Goal: Information Seeking & Learning: Learn about a topic

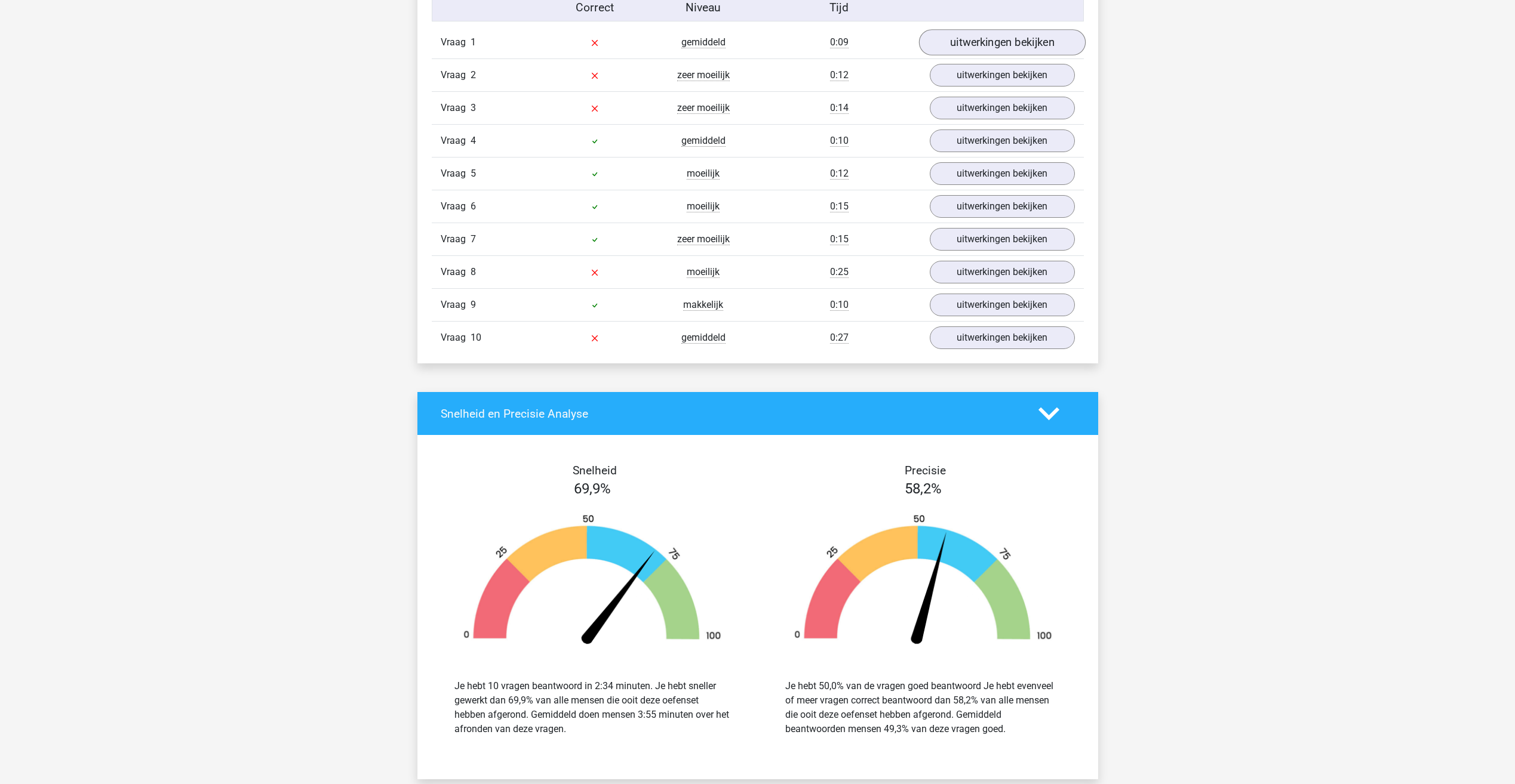
scroll to position [836, 0]
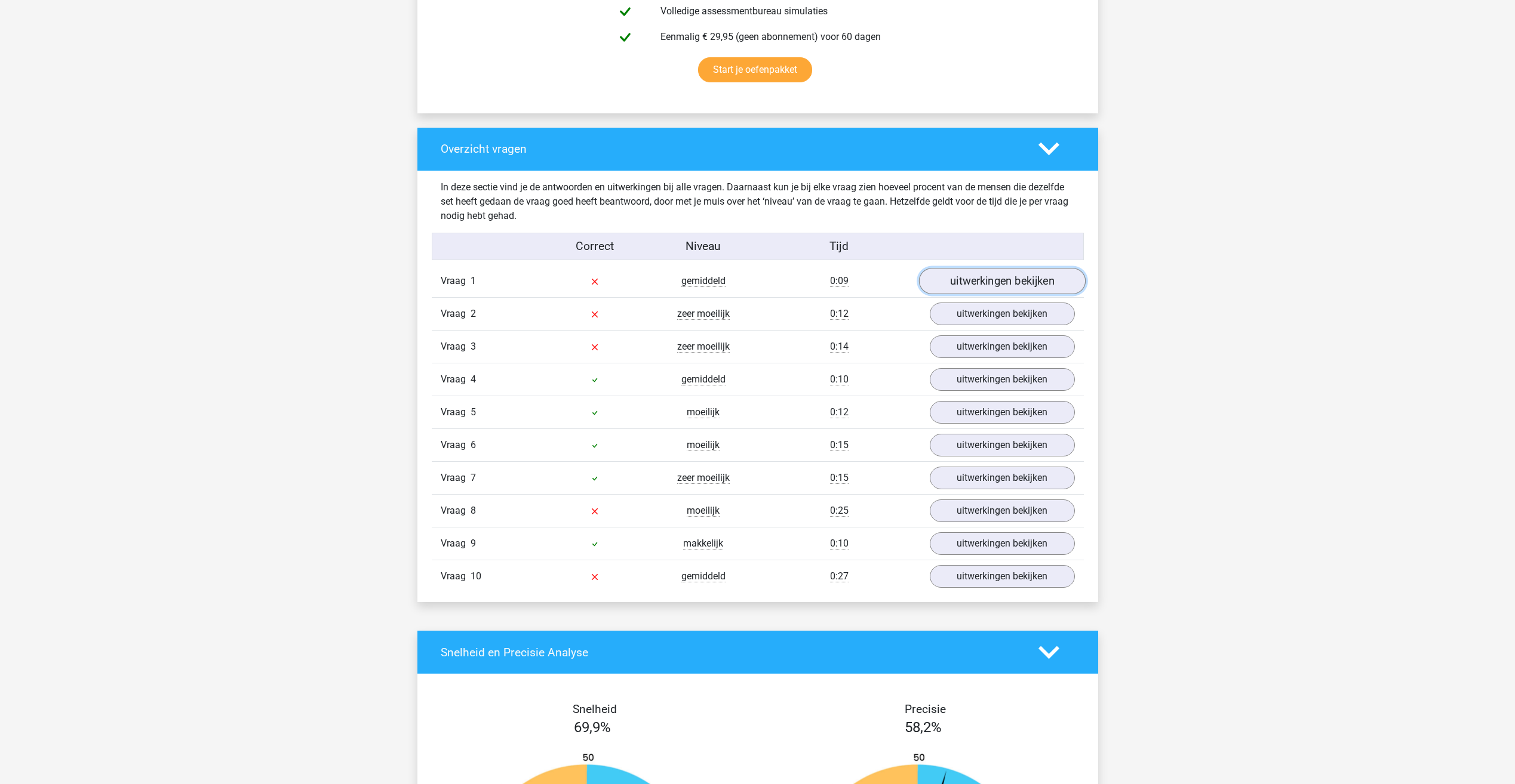
click at [903, 279] on link "uitwerkingen bekijken" at bounding box center [1001, 282] width 166 height 27
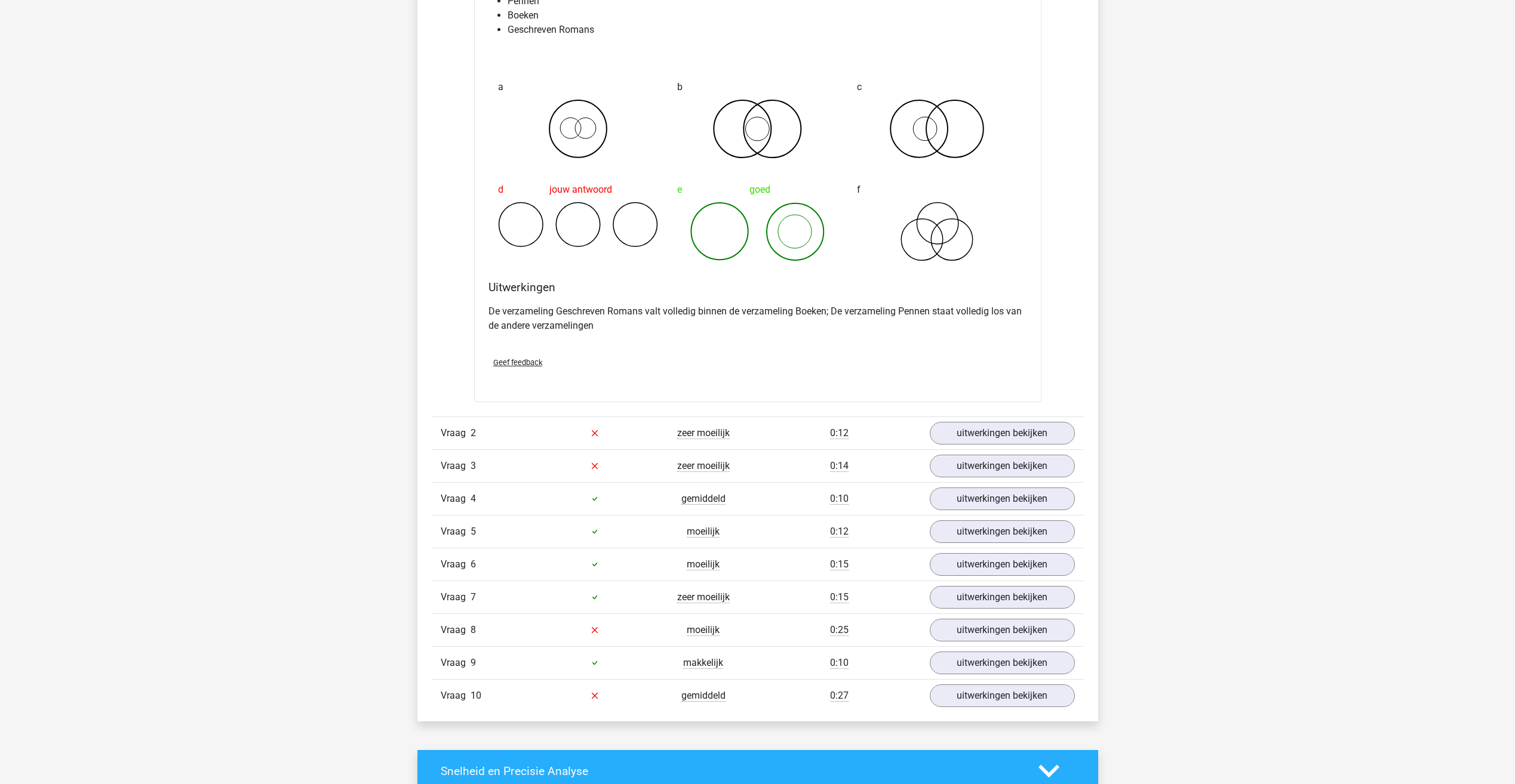
scroll to position [1194, 0]
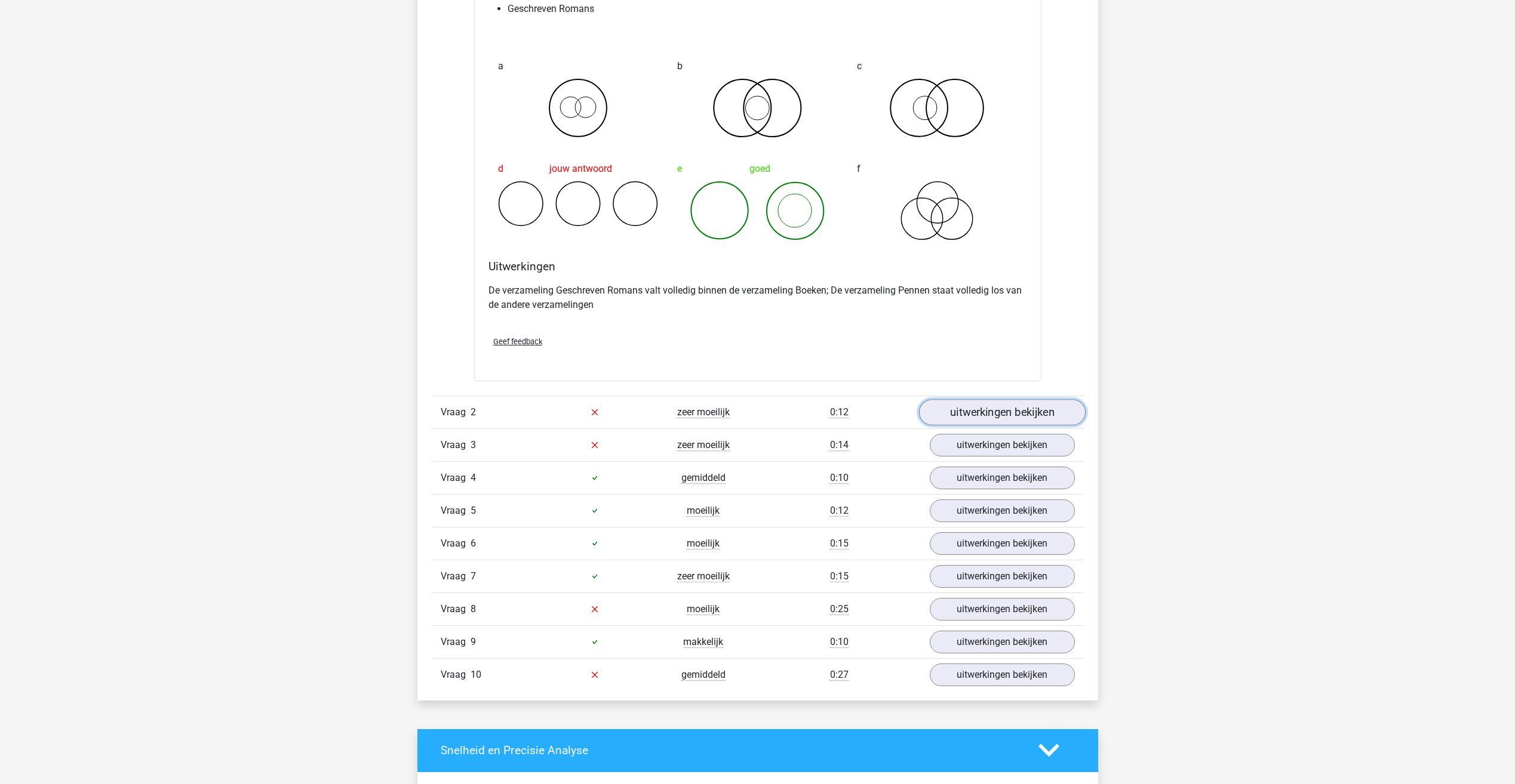
click at [903, 408] on link "uitwerkingen bekijken" at bounding box center [1001, 413] width 166 height 27
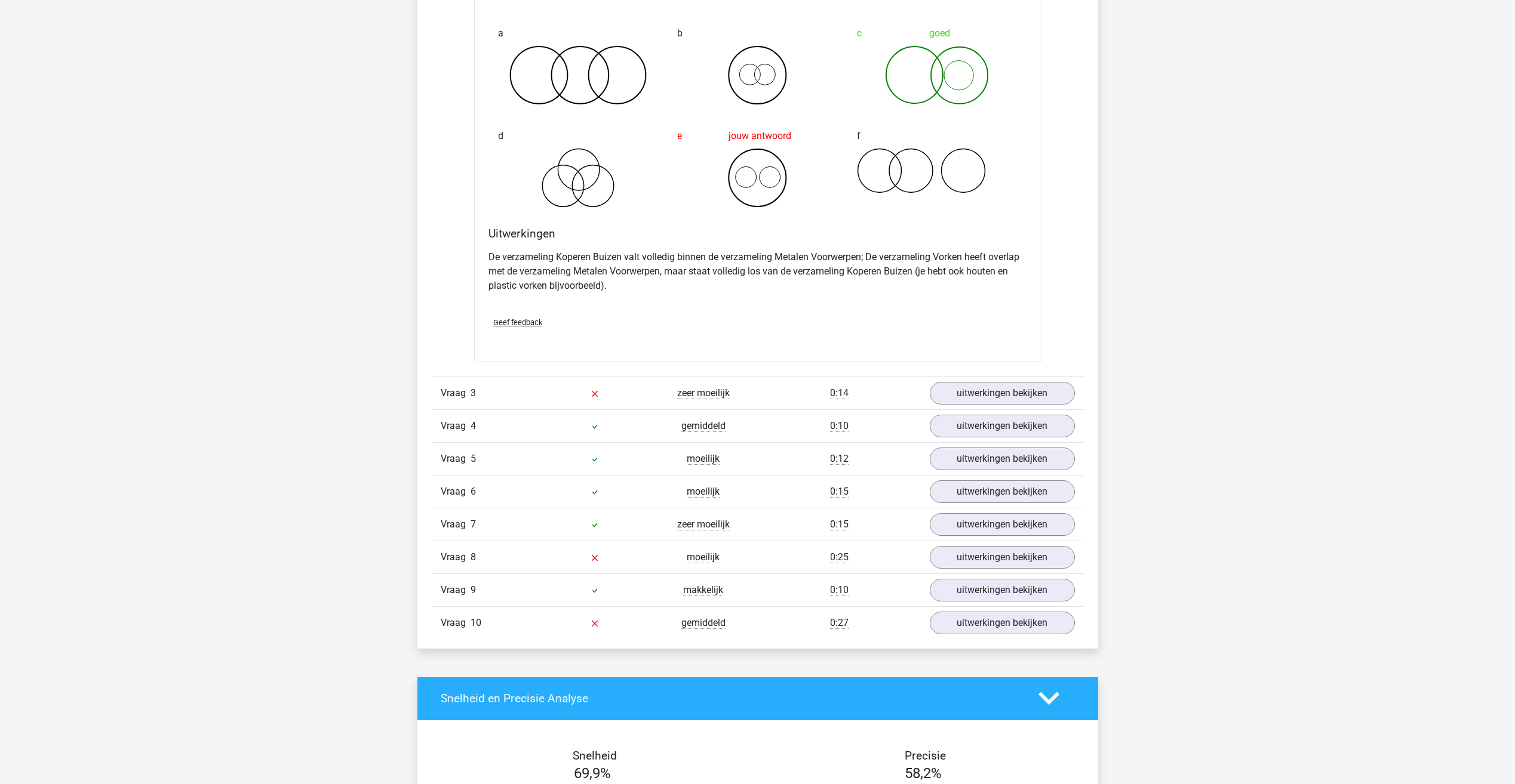
scroll to position [1731, 0]
click at [903, 393] on link "uitwerkingen bekijken" at bounding box center [1001, 393] width 166 height 27
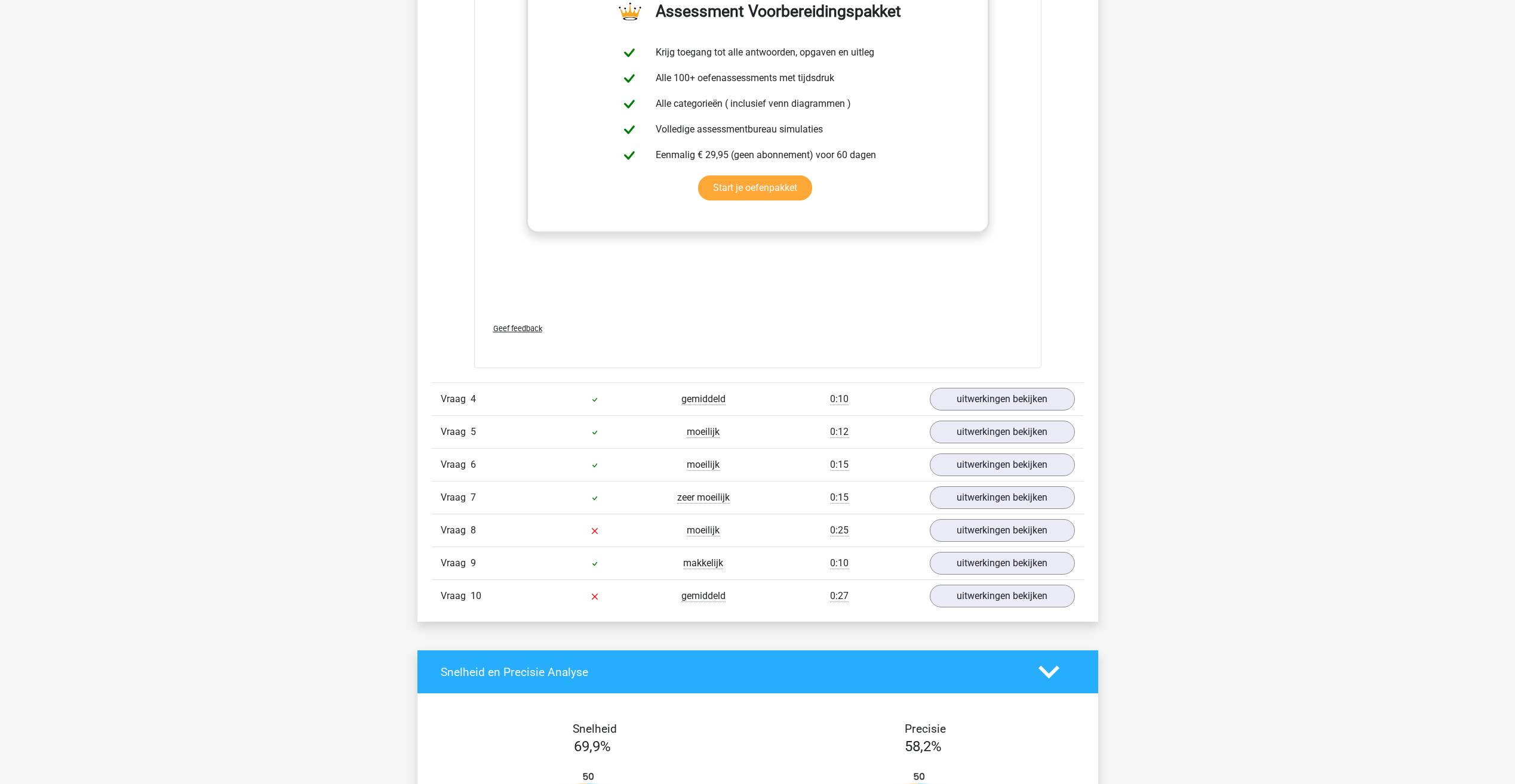
scroll to position [2746, 0]
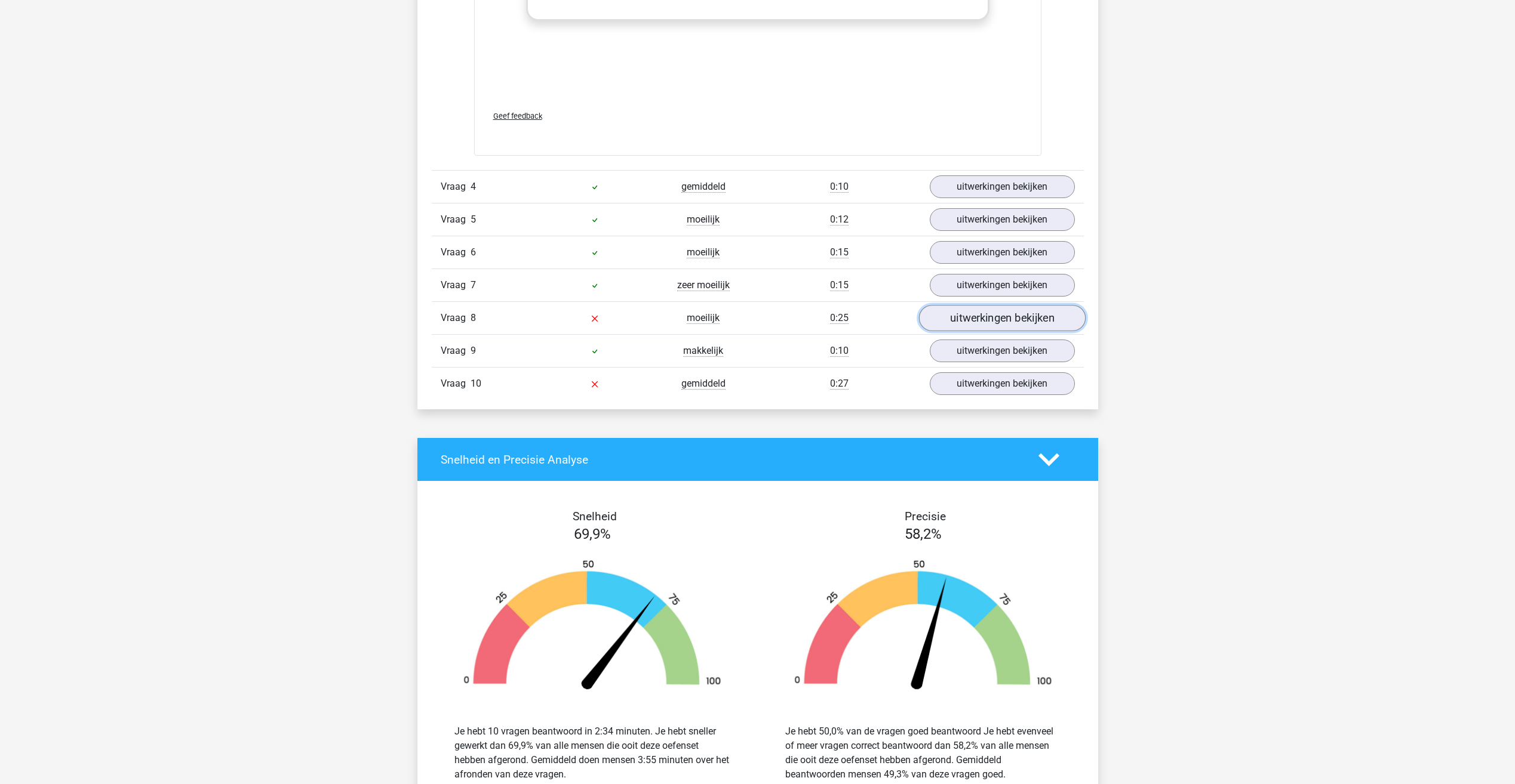
click at [903, 324] on link "uitwerkingen bekijken" at bounding box center [1001, 318] width 166 height 27
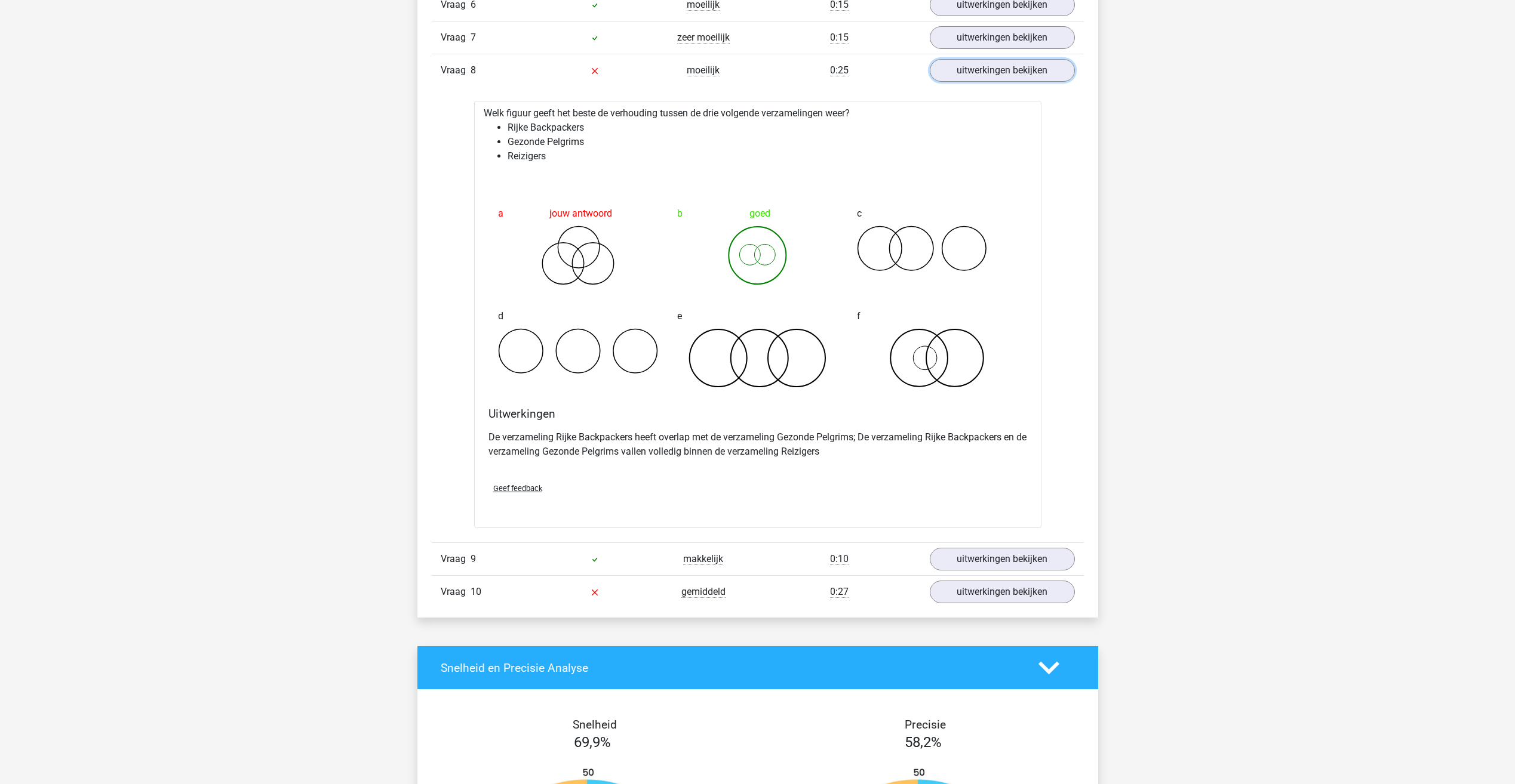
scroll to position [3104, 0]
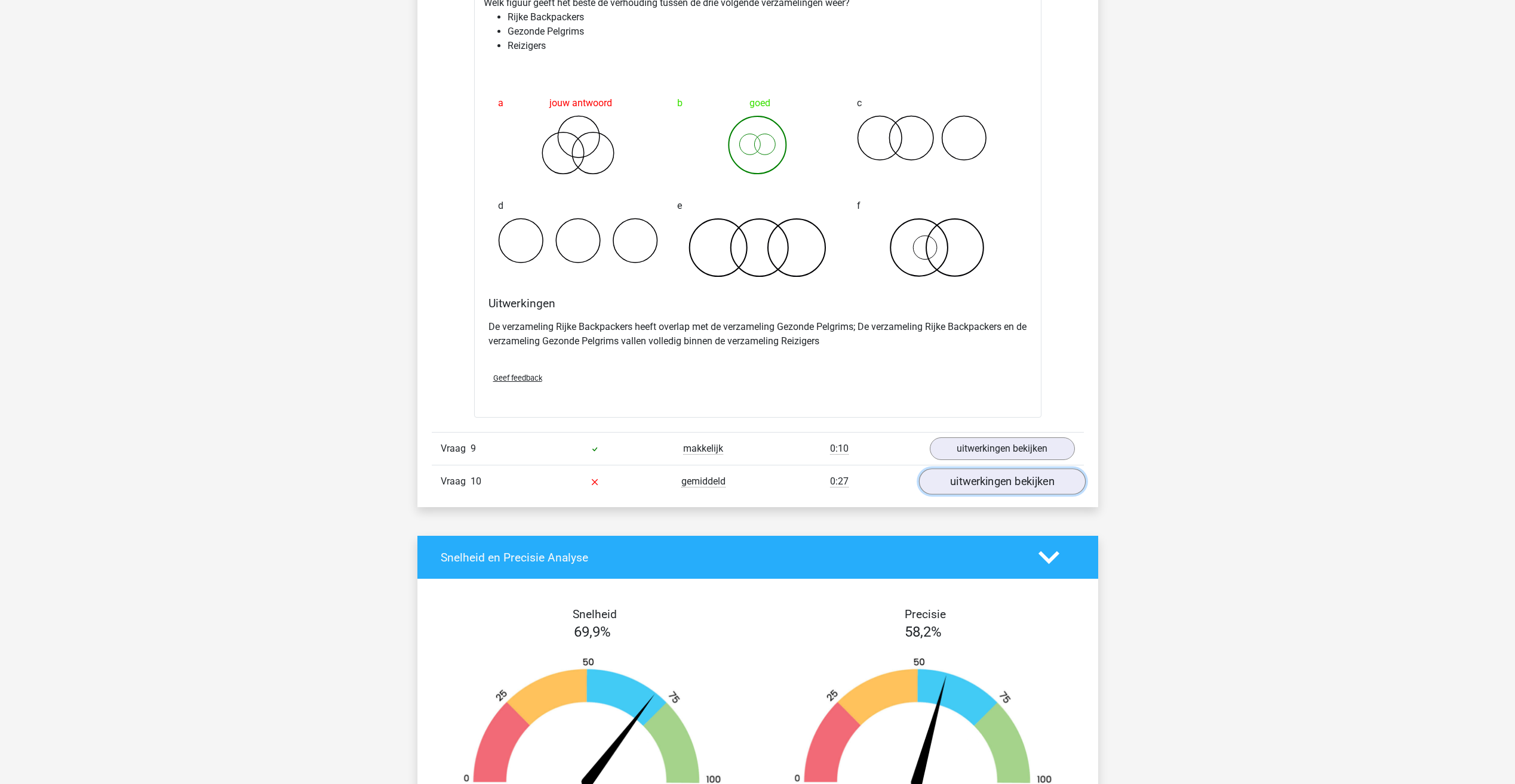
click at [903, 482] on link "uitwerkingen bekijken" at bounding box center [1001, 482] width 166 height 27
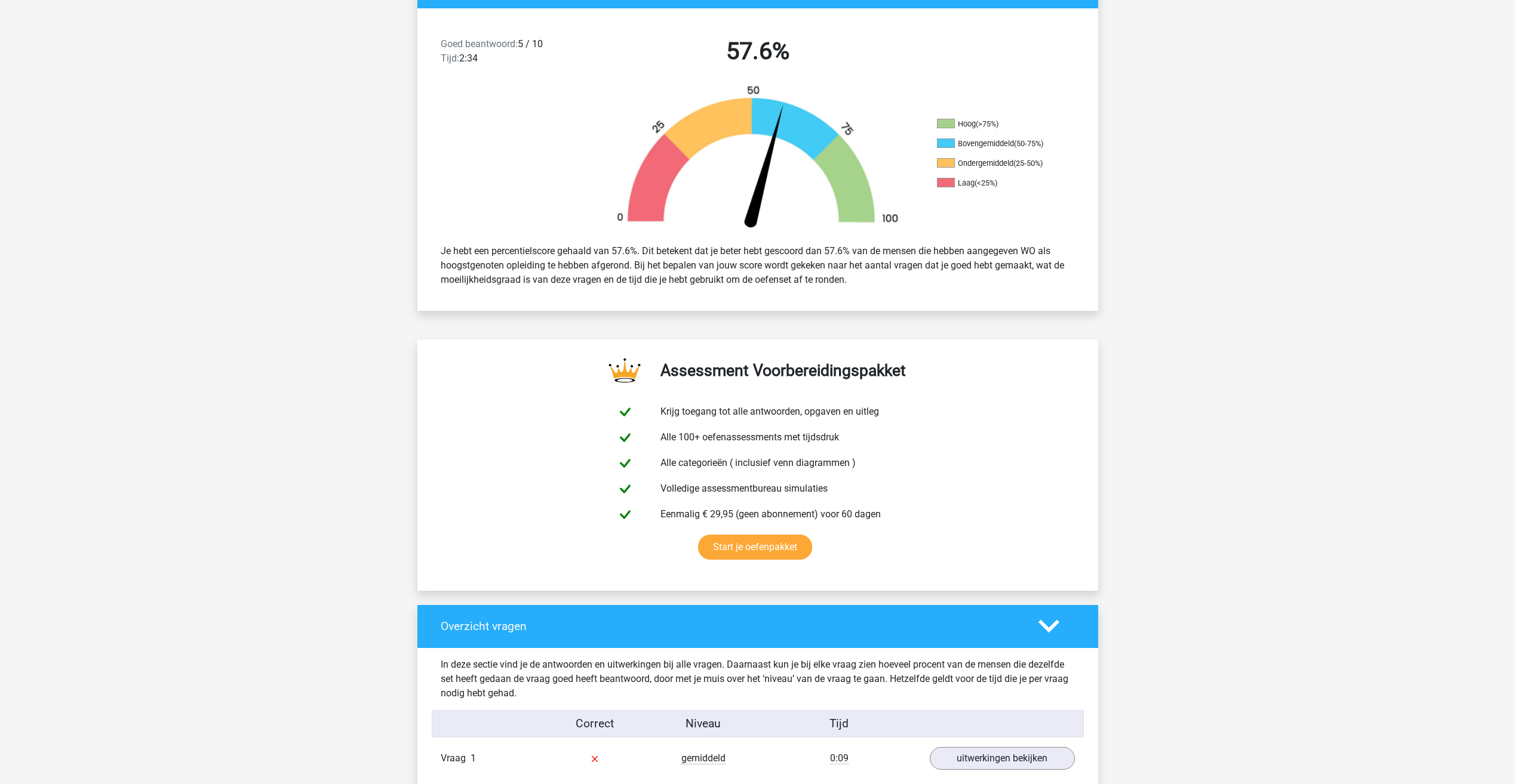
scroll to position [716, 0]
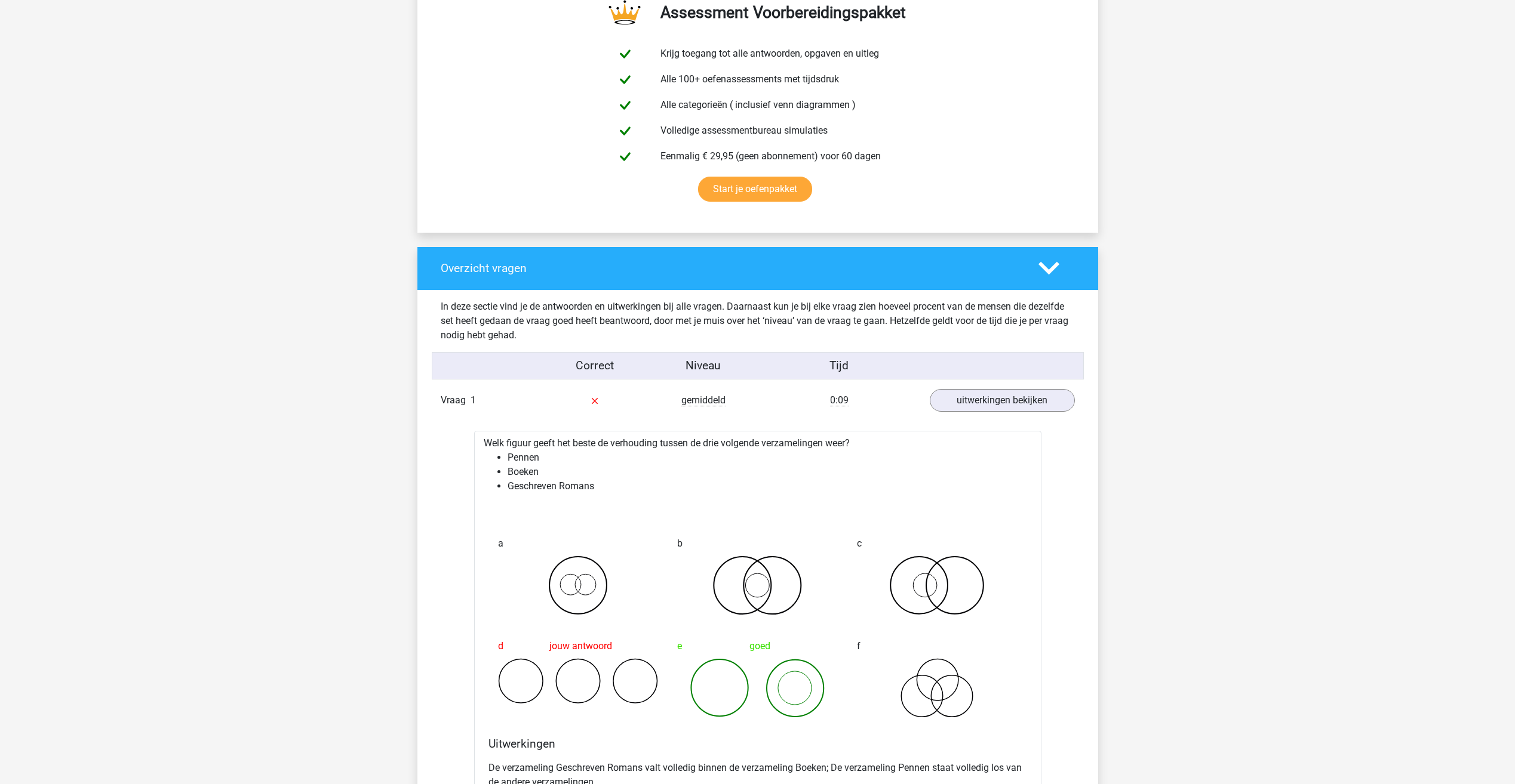
click at [903, 261] on icon at bounding box center [1048, 268] width 21 height 21
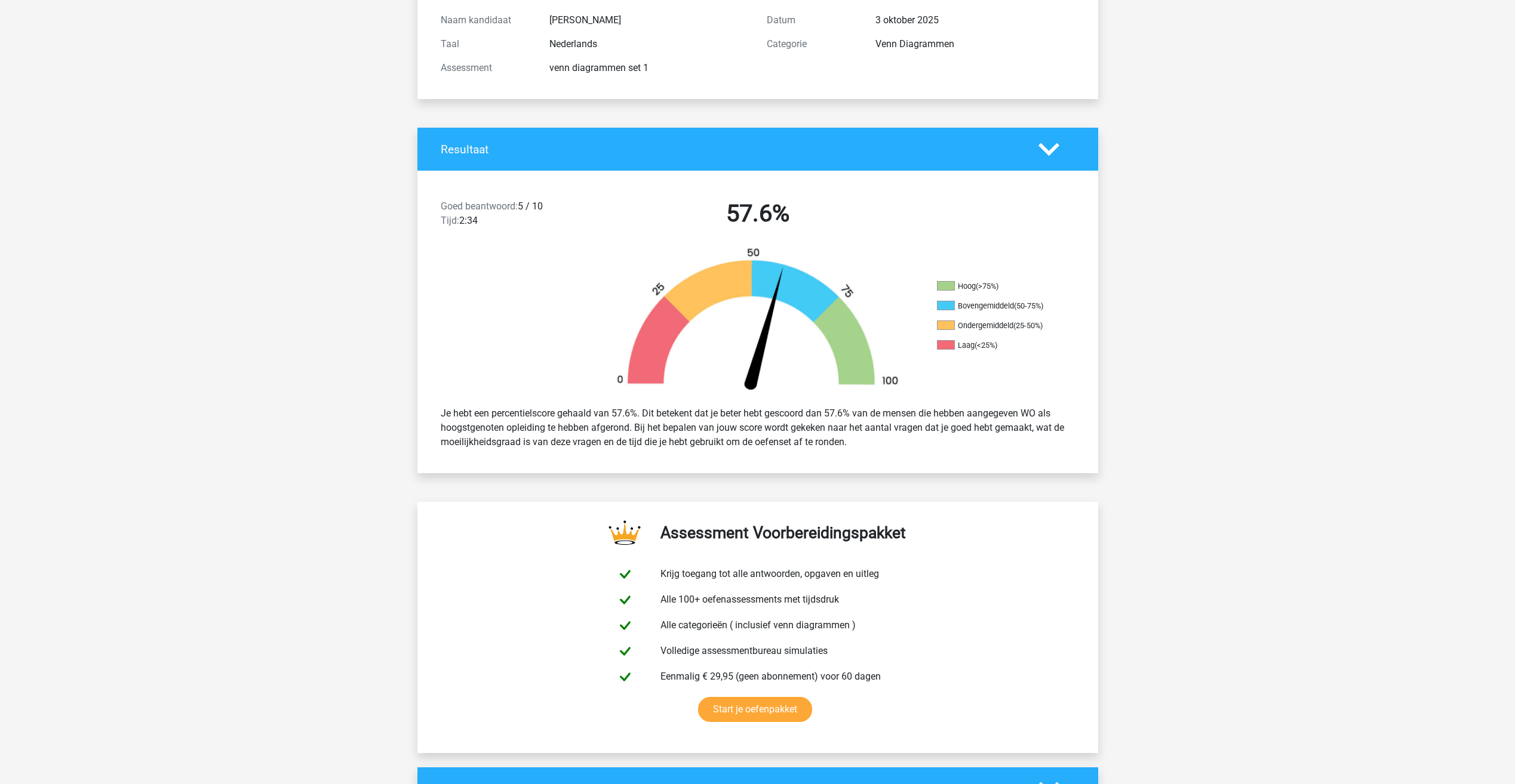
scroll to position [0, 0]
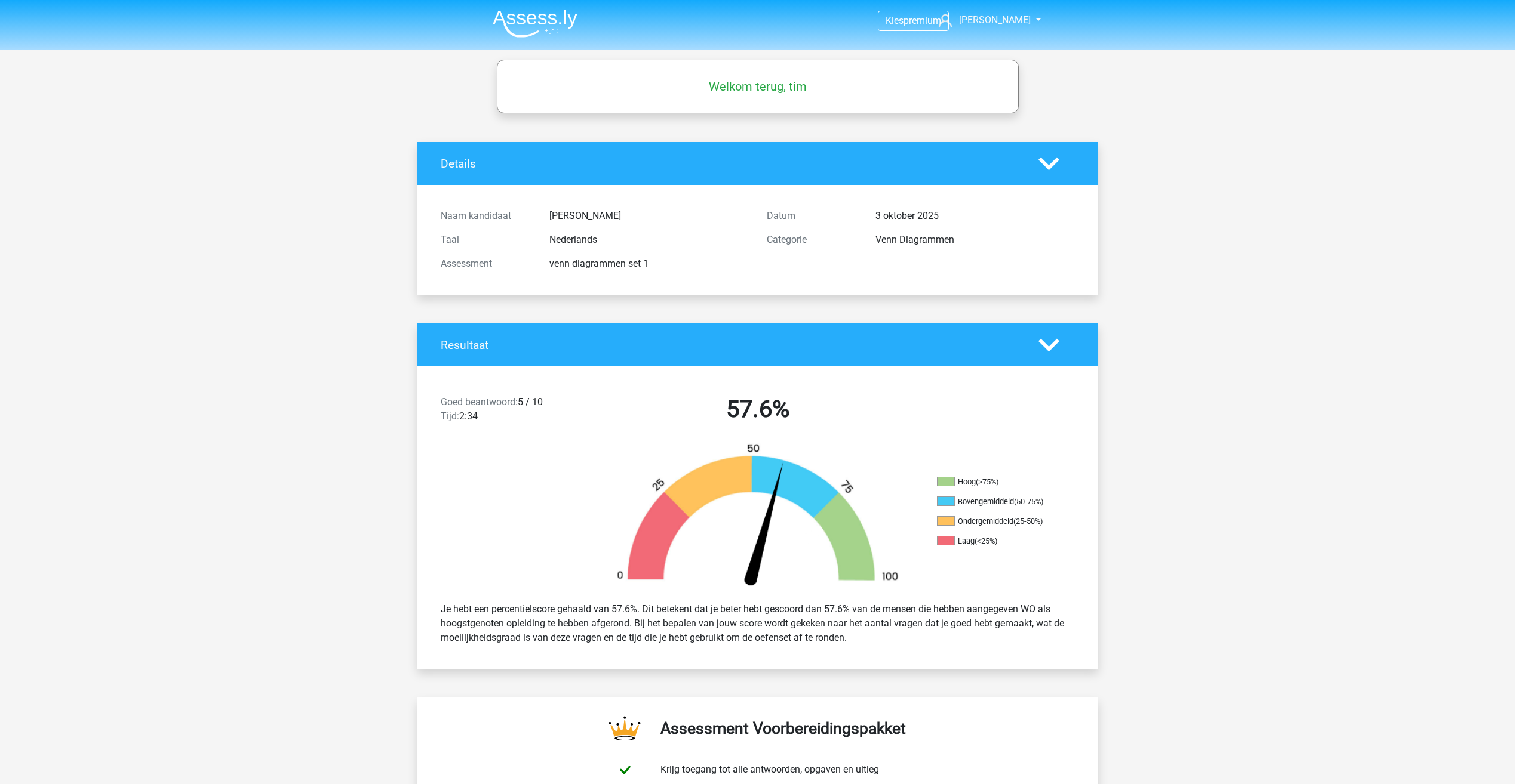
click at [538, 20] on img at bounding box center [535, 24] width 85 height 28
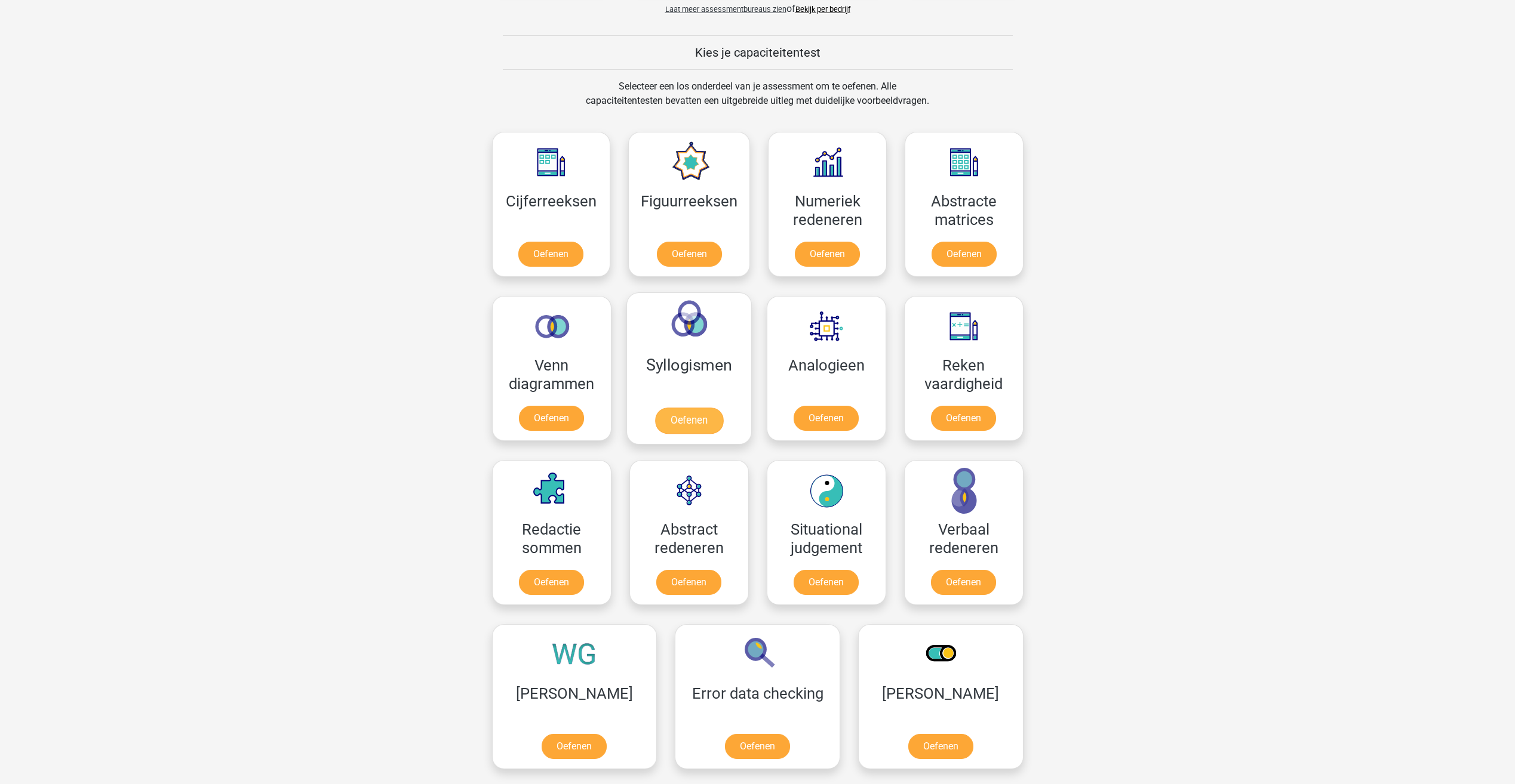
scroll to position [478, 0]
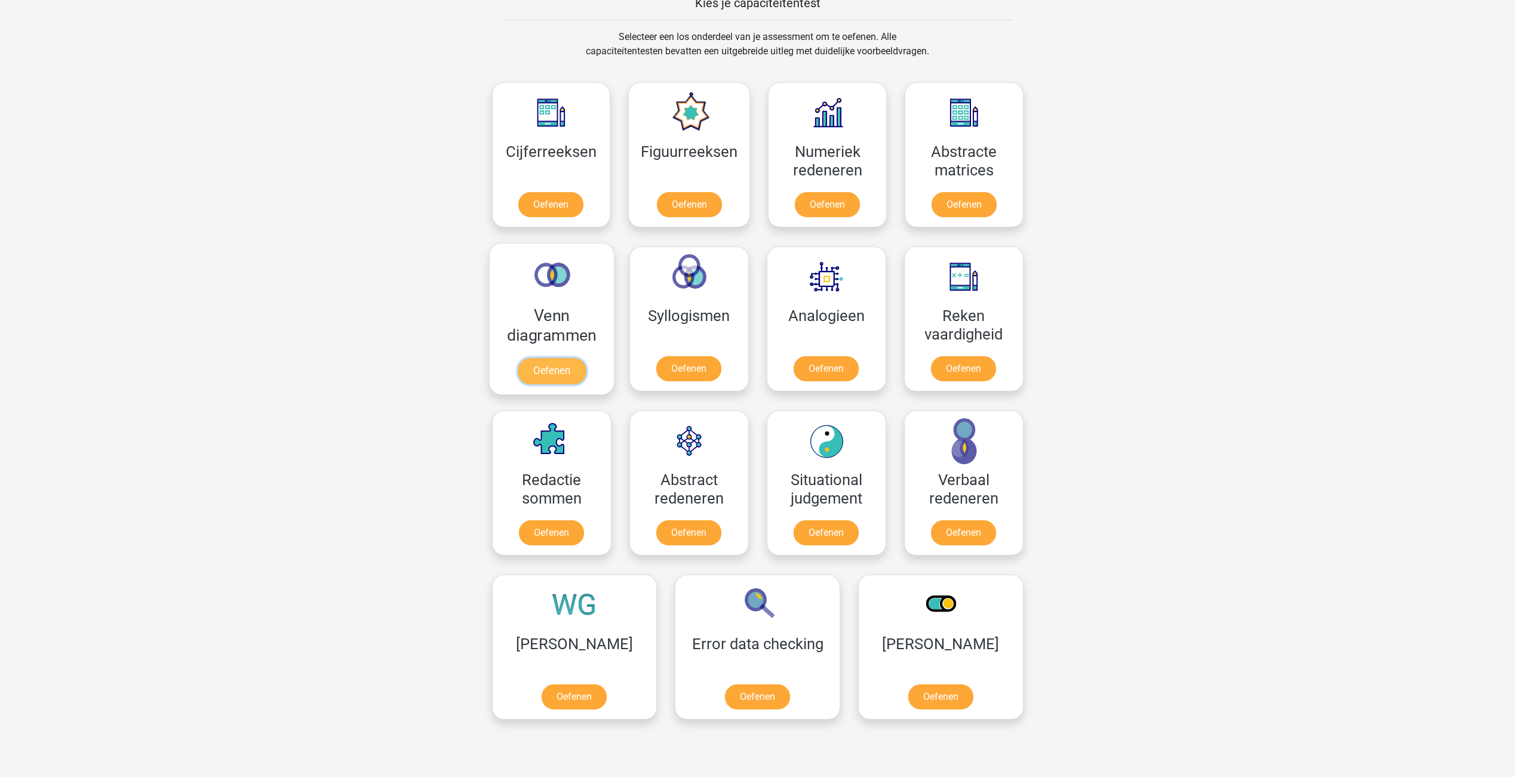
click at [571, 359] on link "Oefenen" at bounding box center [551, 371] width 68 height 27
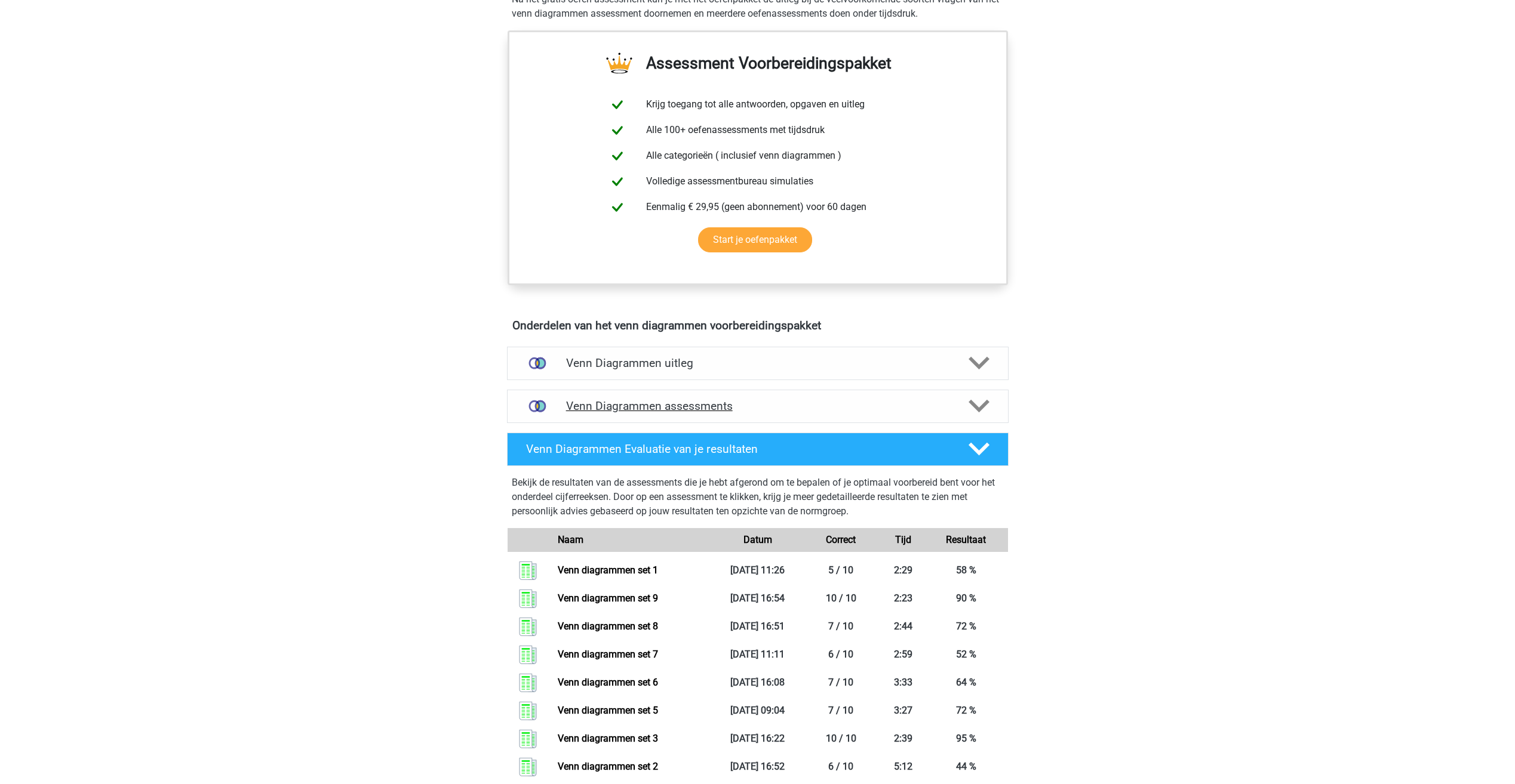
scroll to position [359, 0]
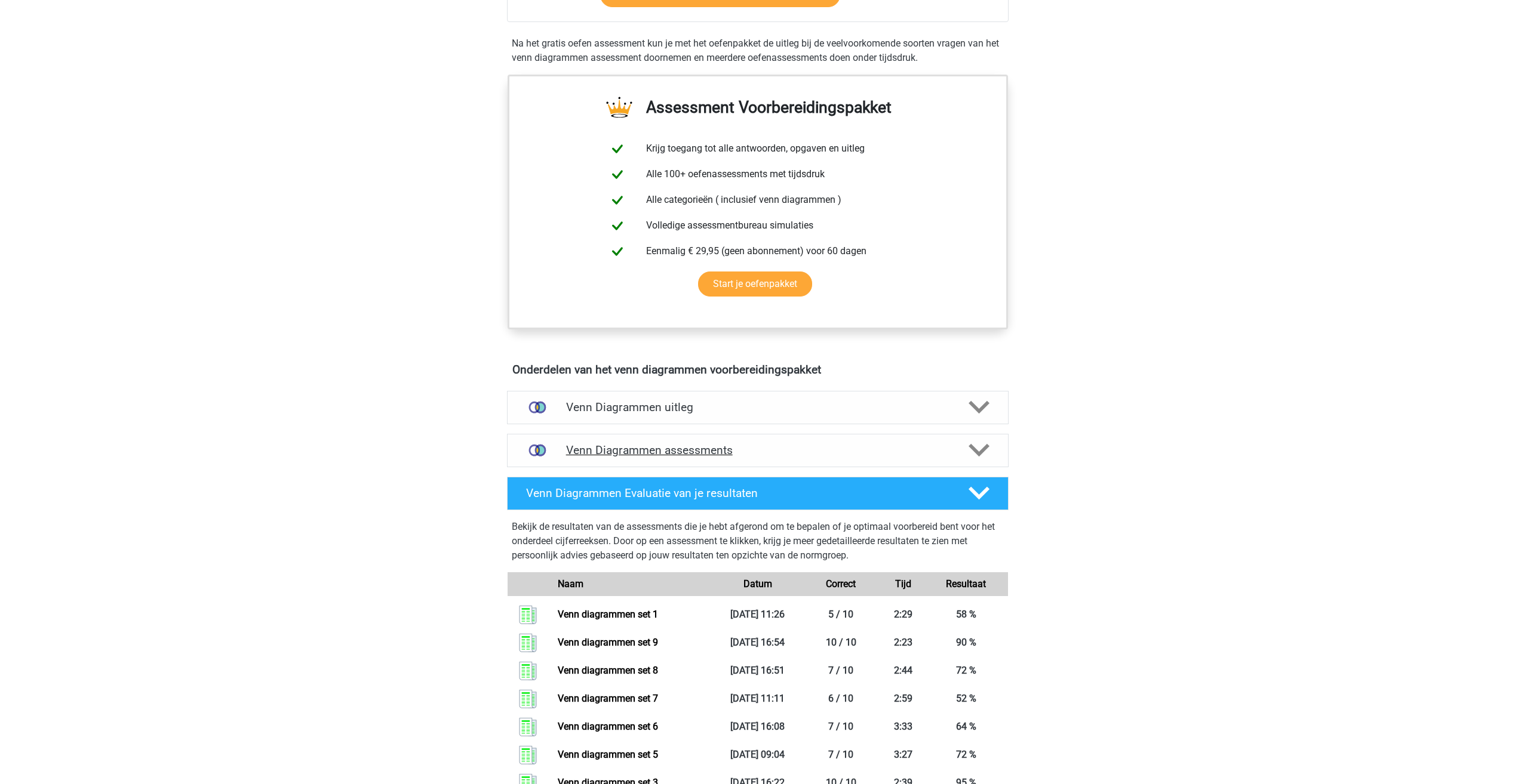
click at [724, 448] on h4 "Venn Diagrammen assessments" at bounding box center [758, 450] width 383 height 14
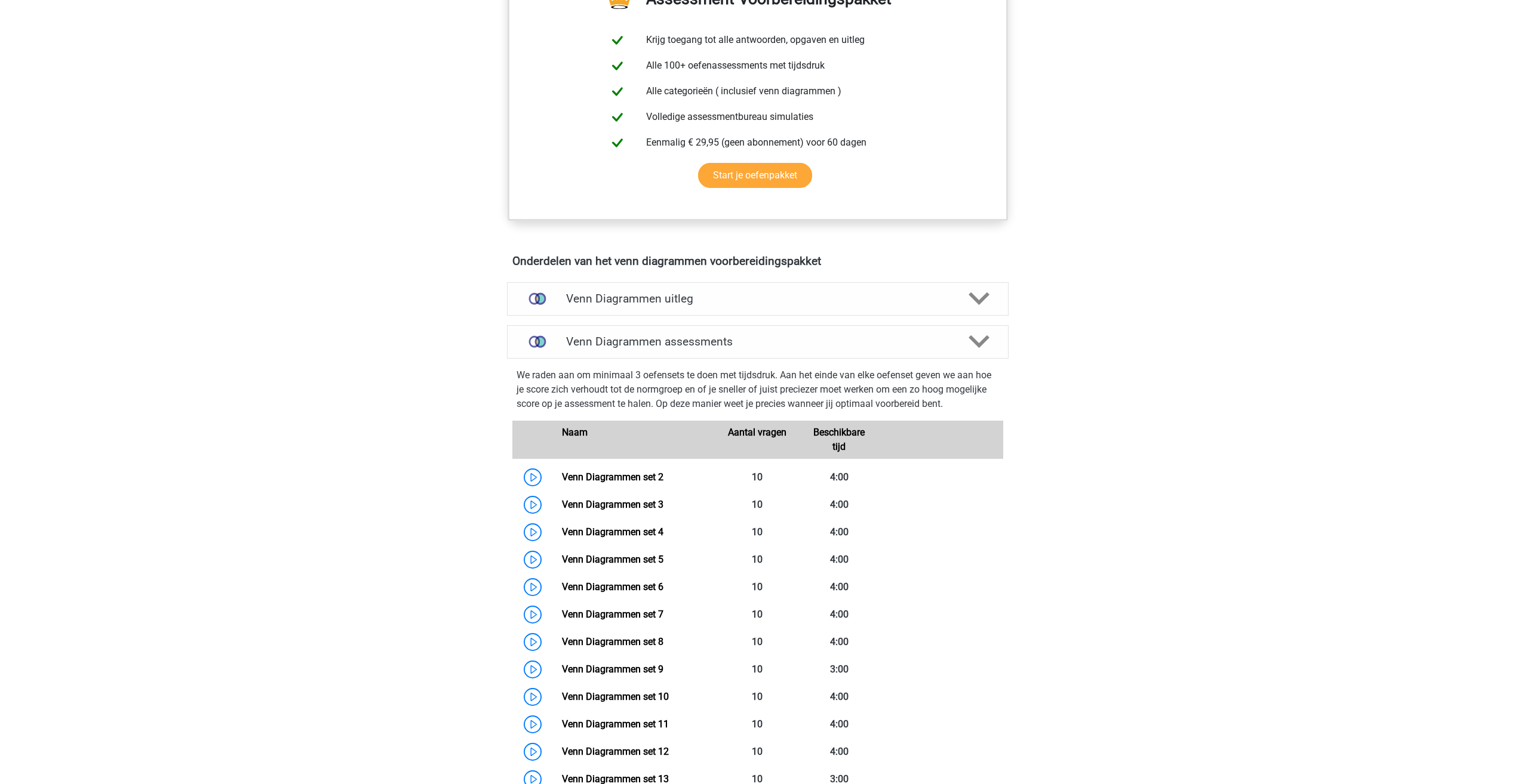
scroll to position [478, 0]
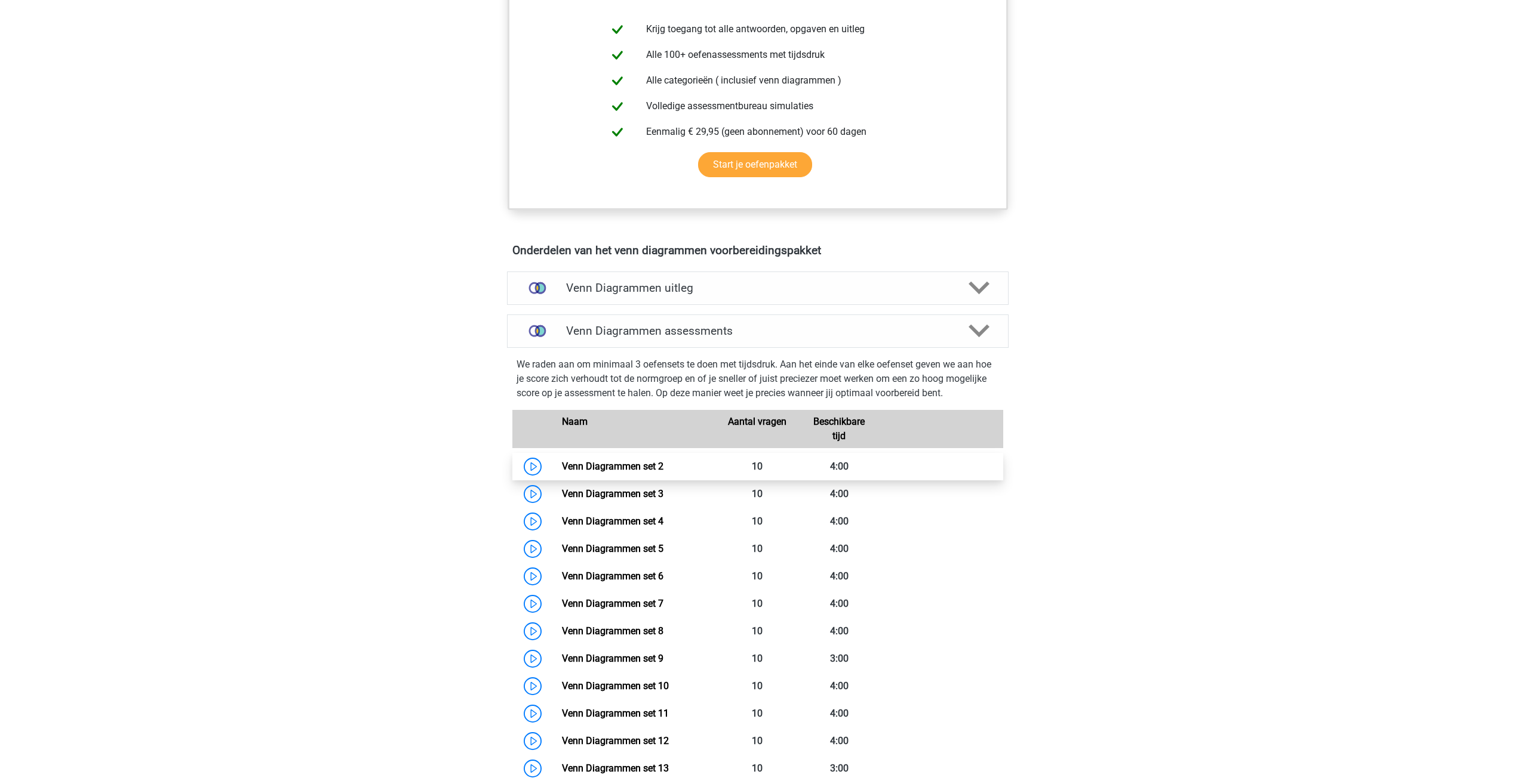
click at [628, 469] on link "Venn Diagrammen set 2" at bounding box center [612, 467] width 101 height 12
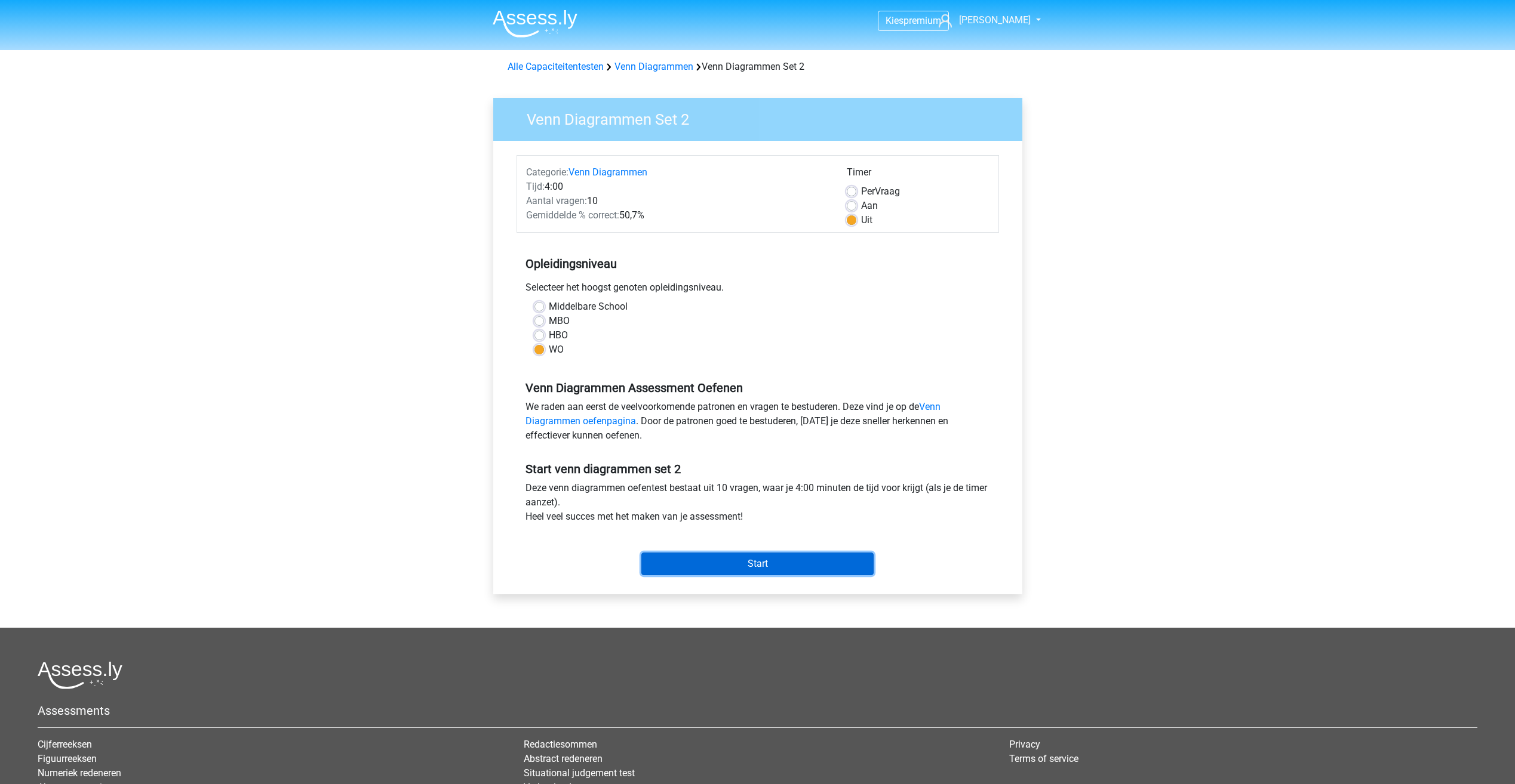
click at [786, 561] on input "Start" at bounding box center [758, 563] width 232 height 23
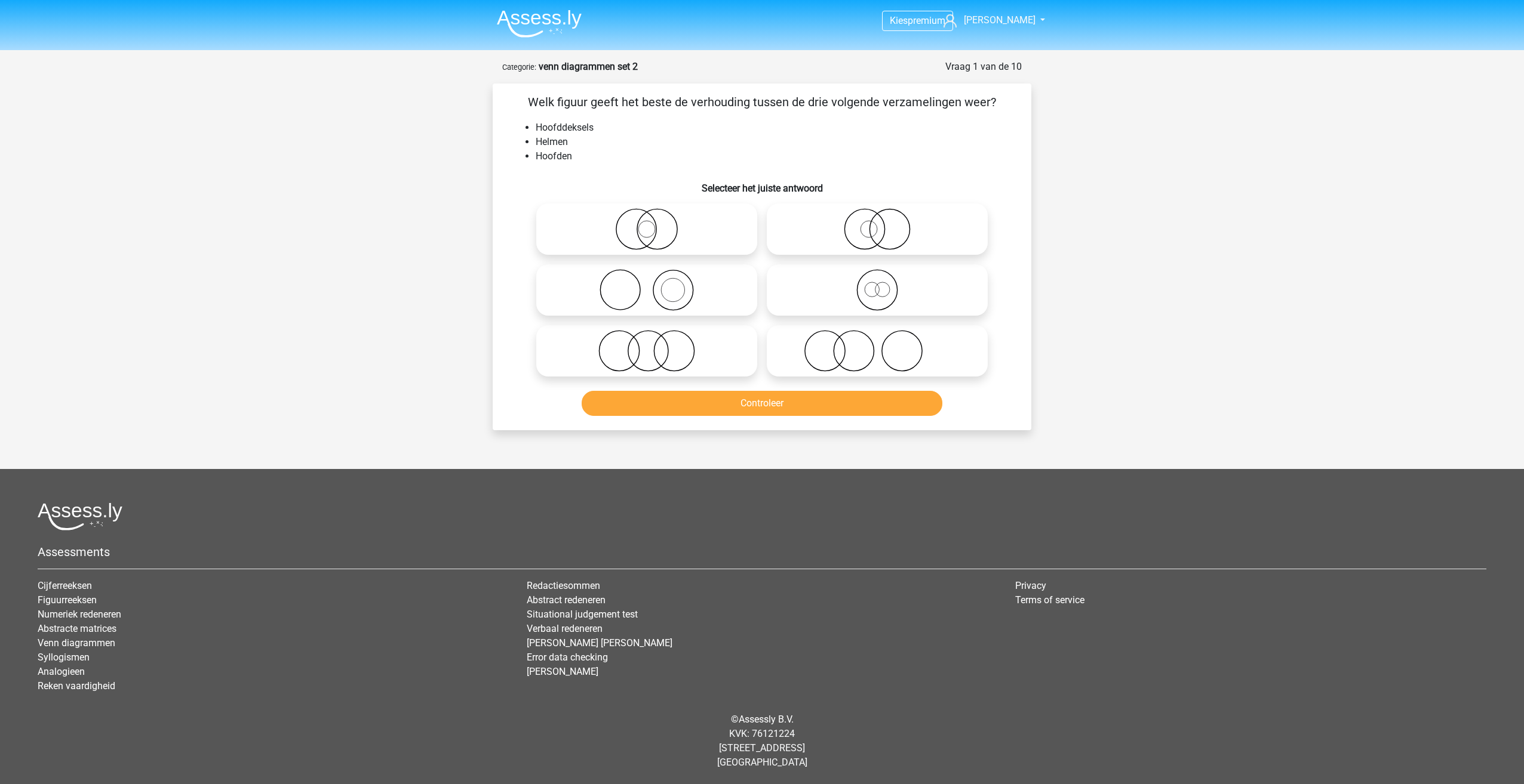
click at [692, 292] on icon at bounding box center [646, 290] width 212 height 41
click at [654, 285] on input "radio" at bounding box center [650, 281] width 8 height 8
radio input "true"
click at [781, 403] on button "Controleer" at bounding box center [762, 403] width 362 height 25
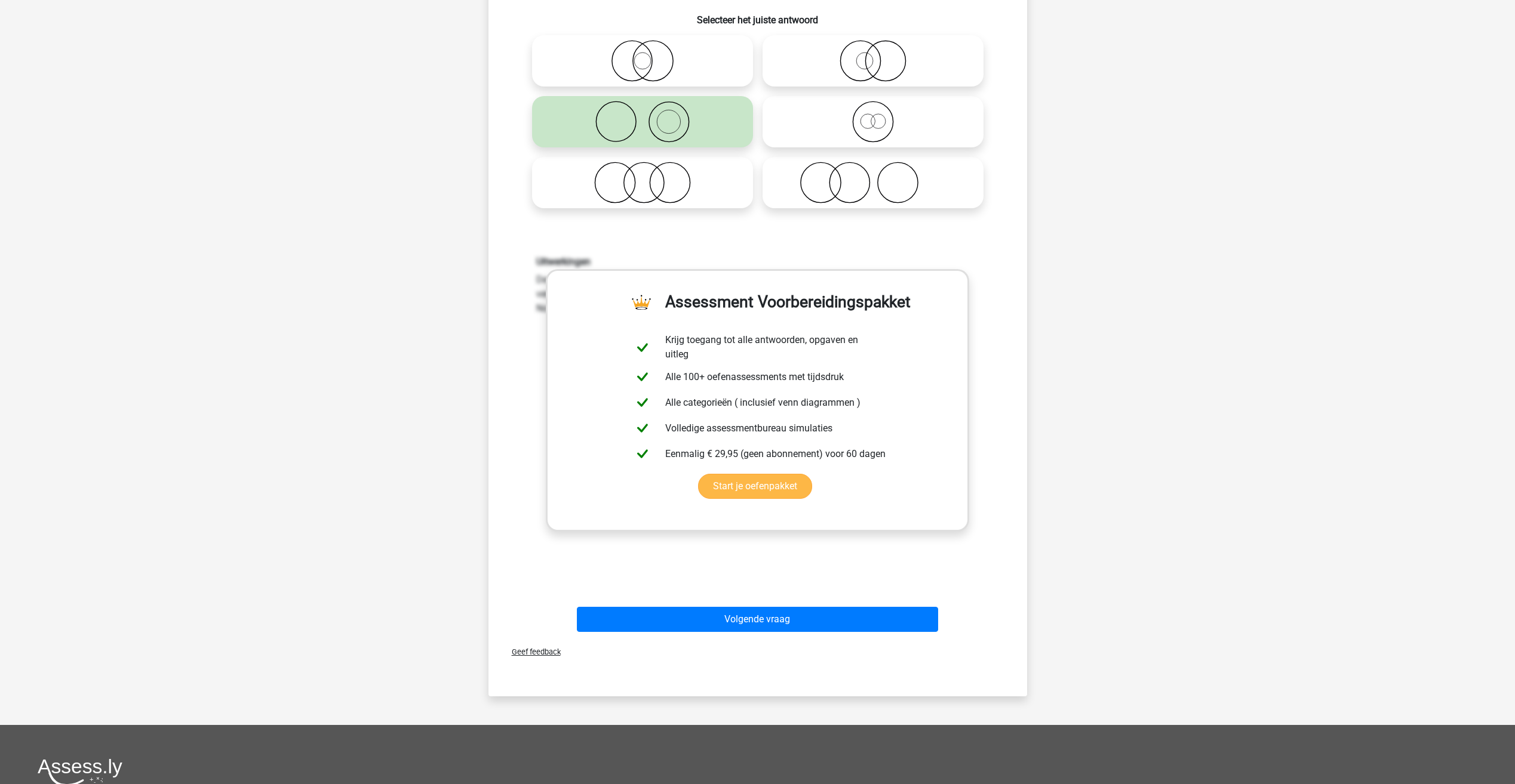
scroll to position [179, 0]
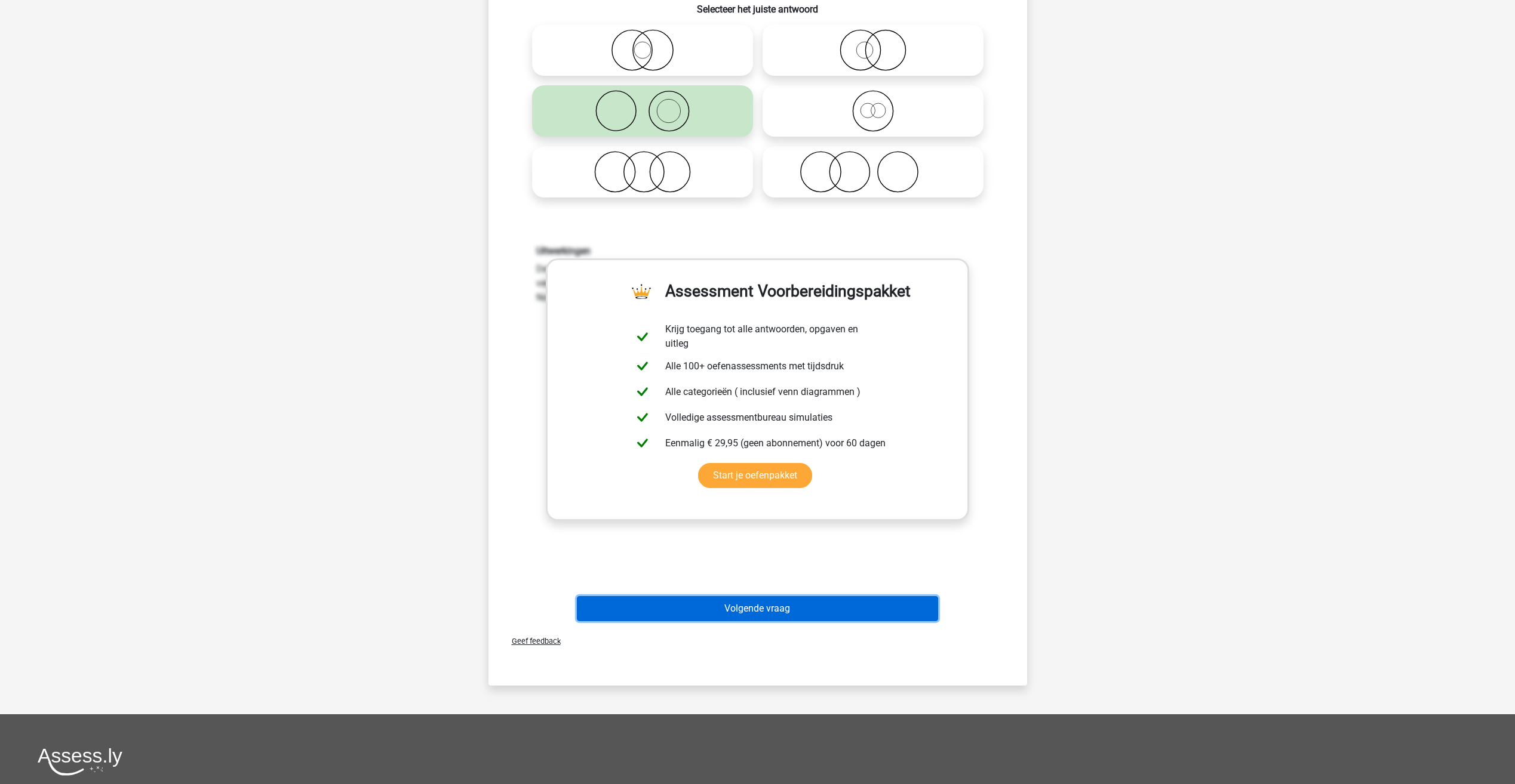
click at [821, 612] on button "Volgende vraag" at bounding box center [758, 609] width 362 height 25
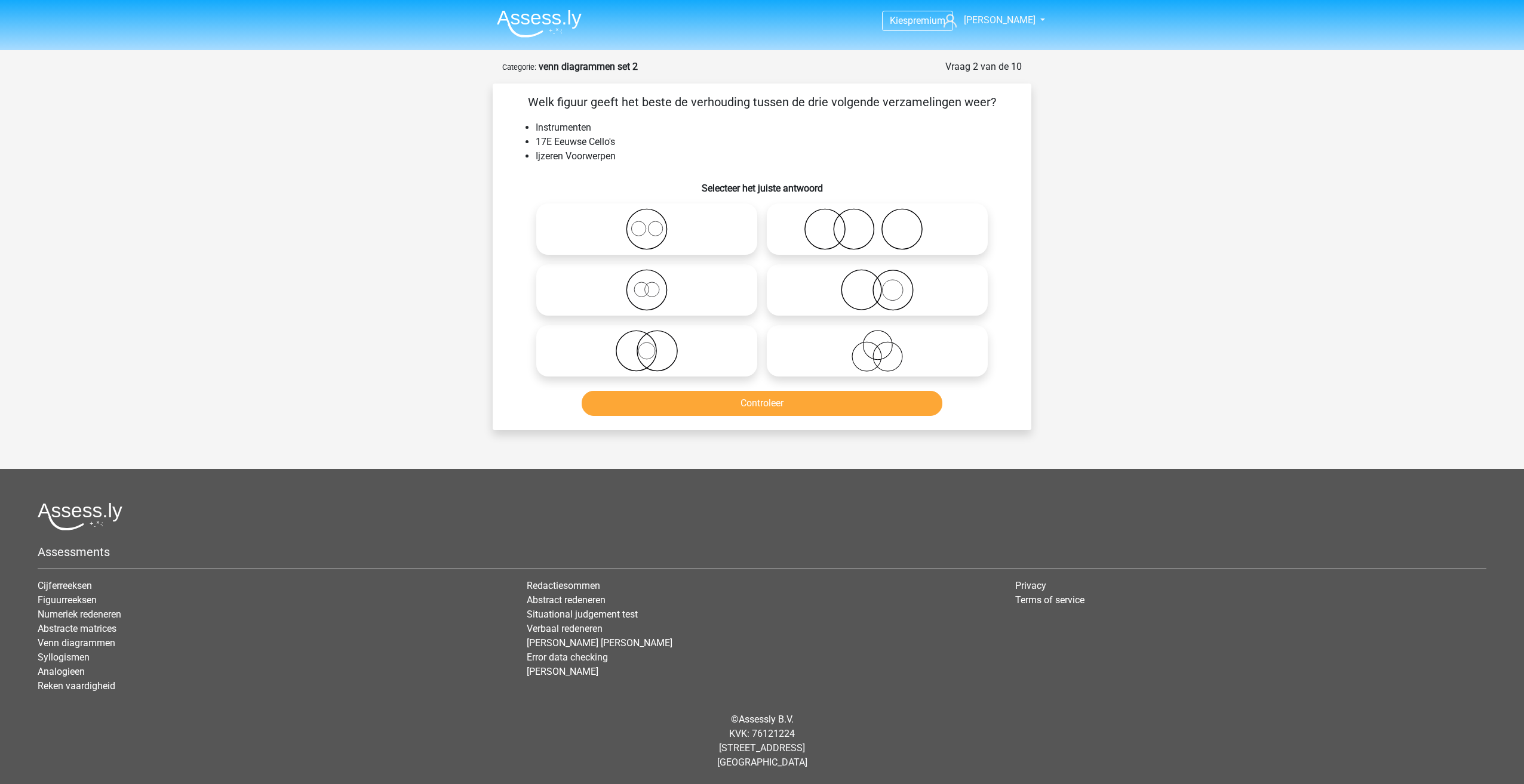
click at [898, 297] on icon at bounding box center [877, 290] width 212 height 41
click at [885, 285] on input "radio" at bounding box center [881, 281] width 8 height 8
radio input "true"
click at [848, 403] on button "Controleer" at bounding box center [762, 403] width 362 height 25
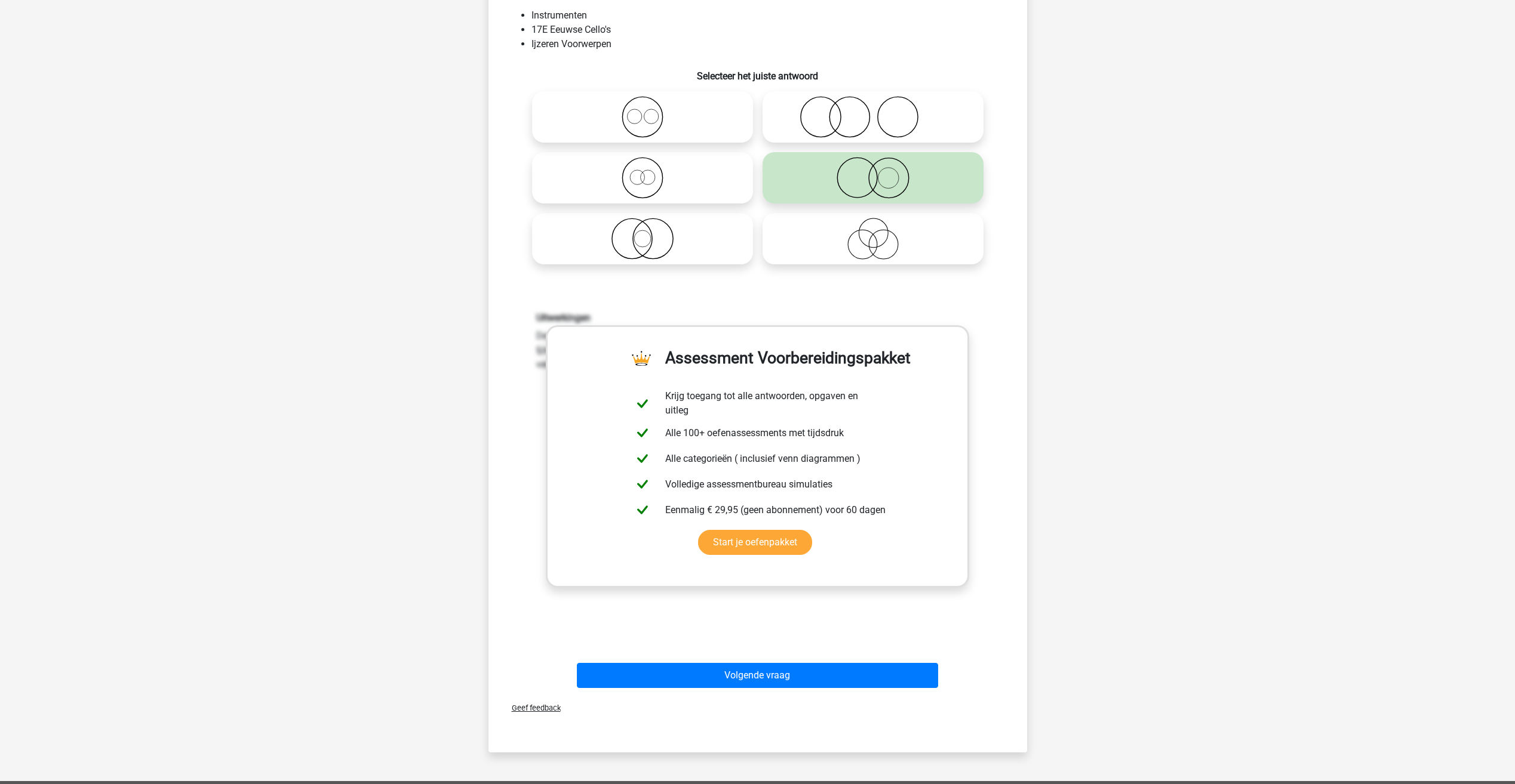
scroll to position [238, 0]
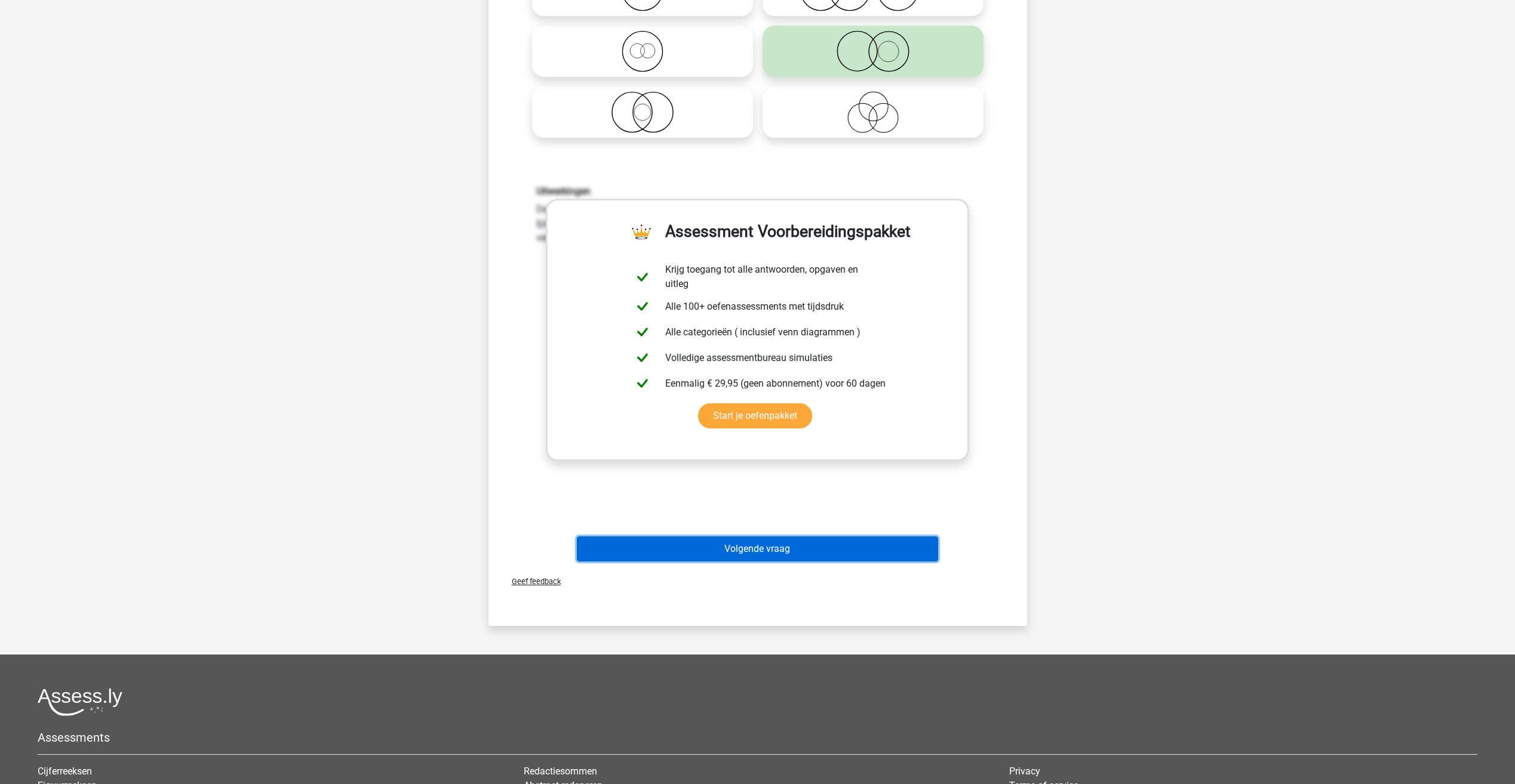
click at [809, 546] on button "Volgende vraag" at bounding box center [758, 549] width 362 height 25
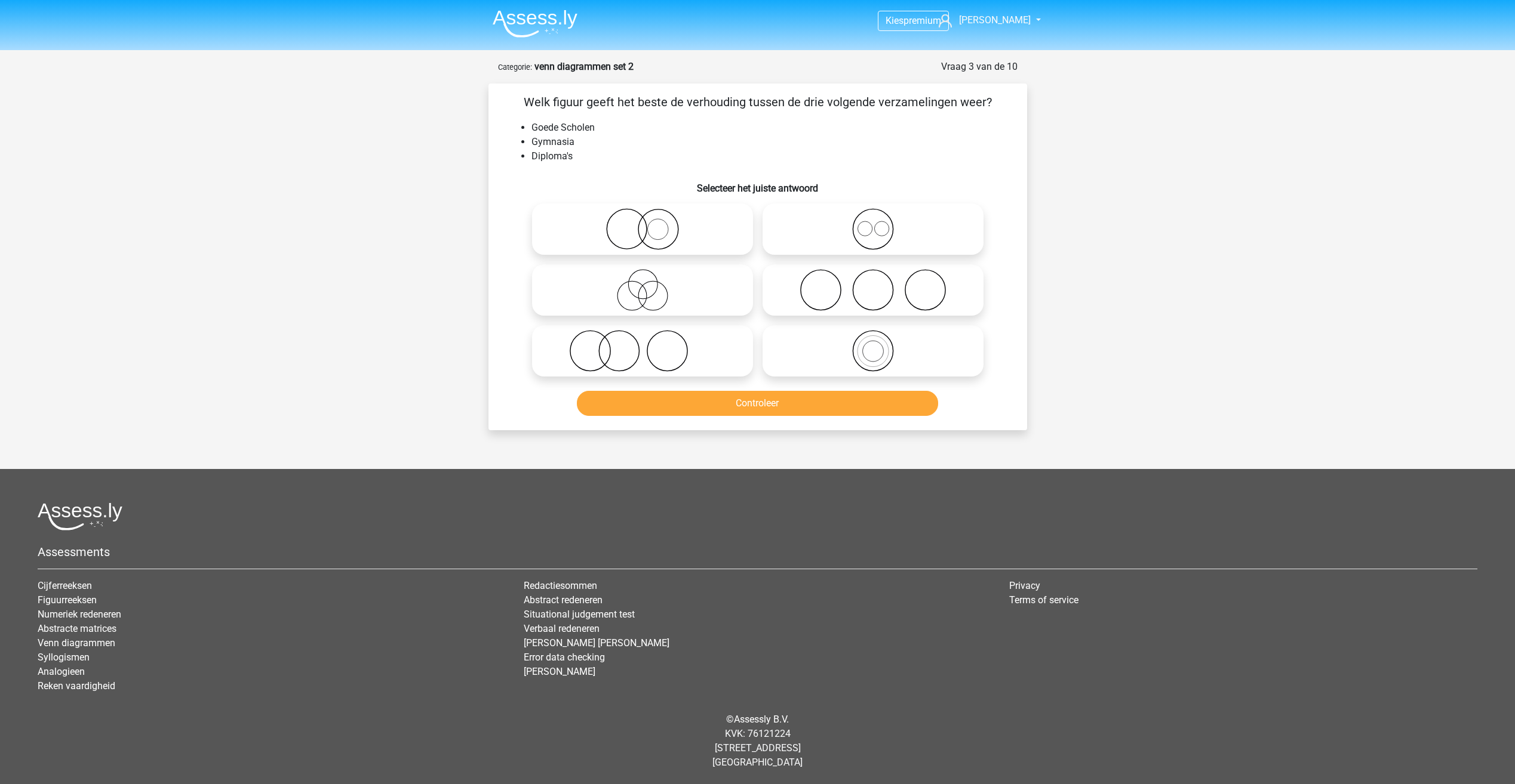
scroll to position [0, 0]
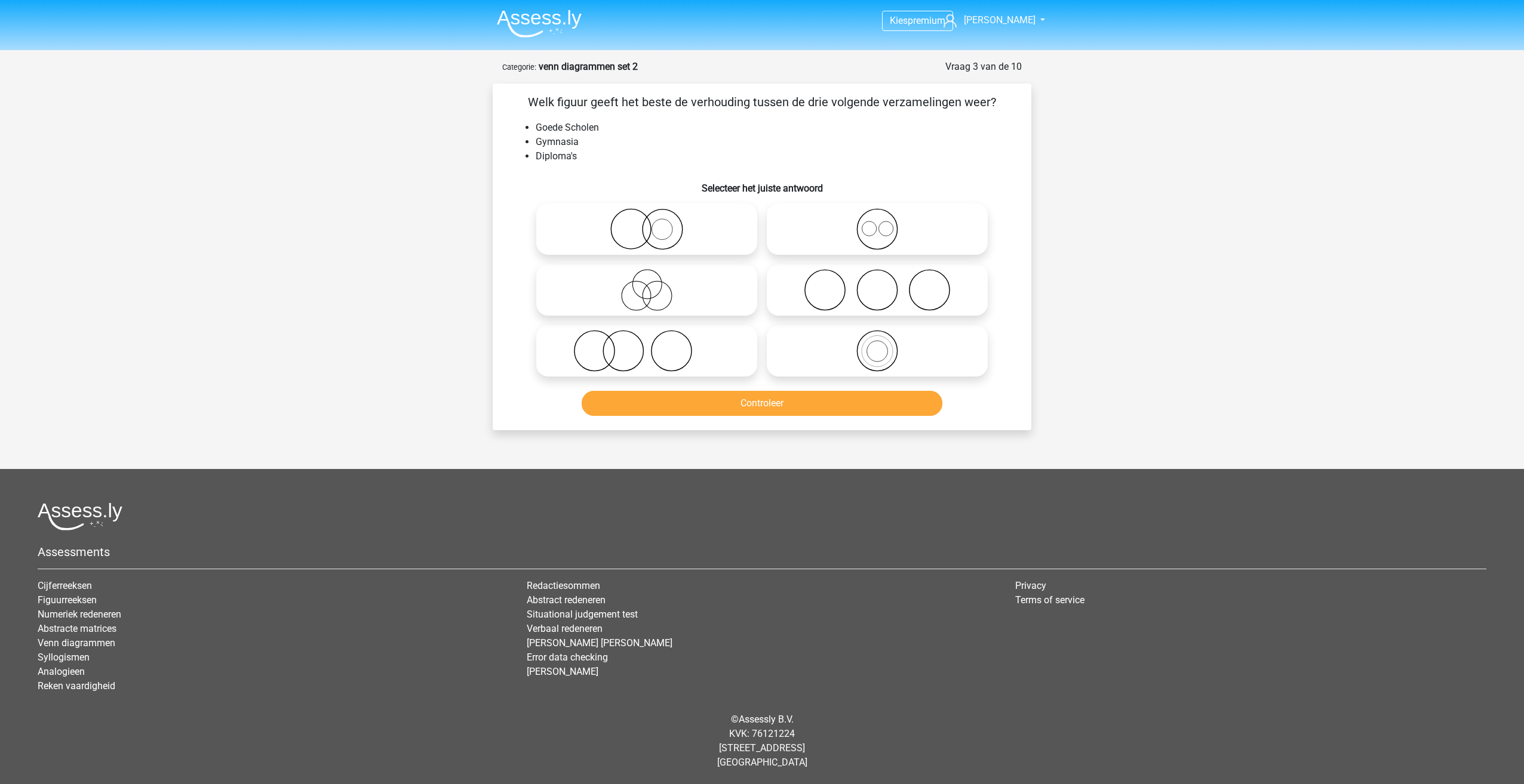
click at [656, 360] on icon at bounding box center [646, 351] width 212 height 41
click at [654, 345] on input "radio" at bounding box center [650, 341] width 8 height 8
radio input "true"
click at [759, 411] on button "Controleer" at bounding box center [762, 403] width 362 height 25
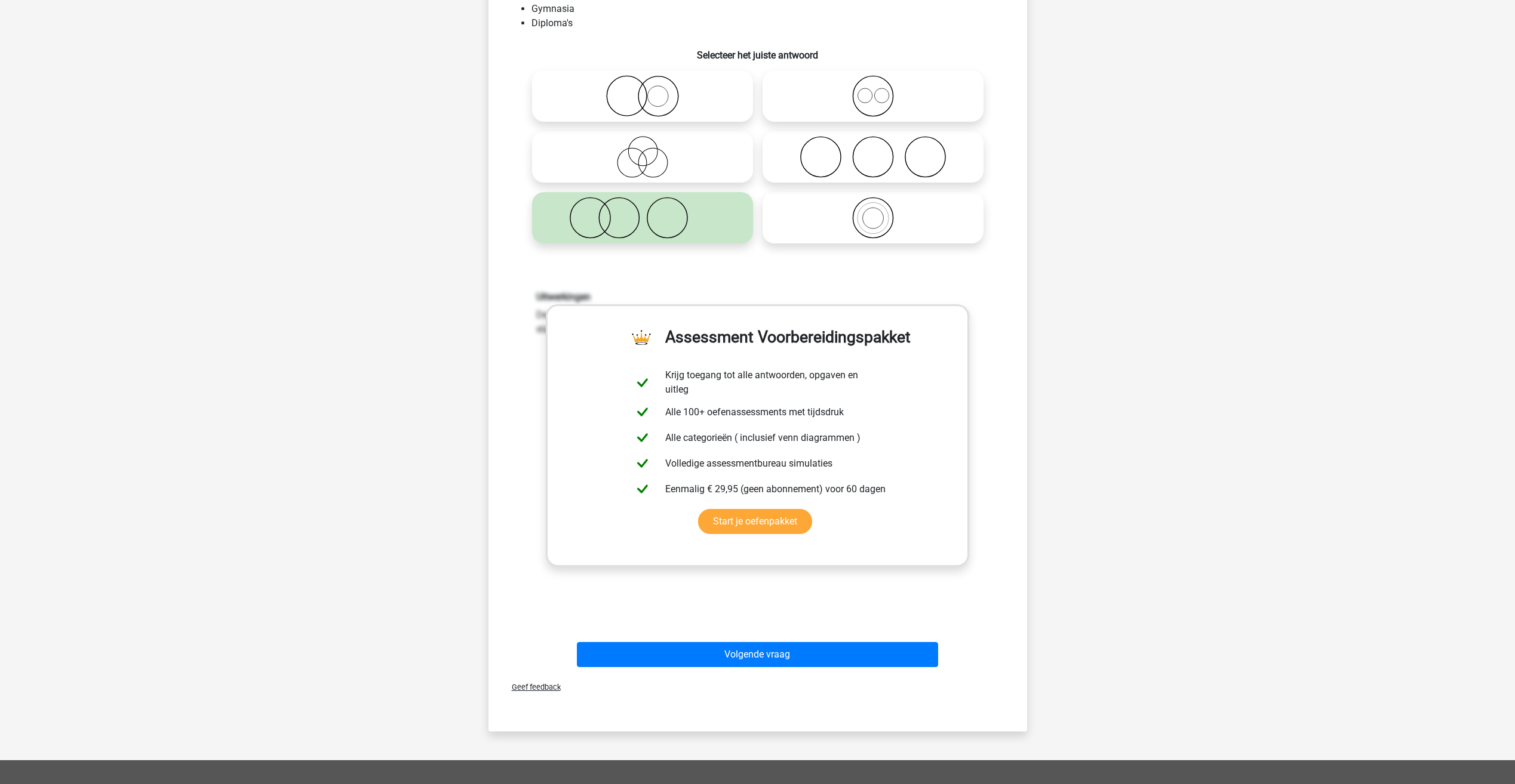
scroll to position [298, 0]
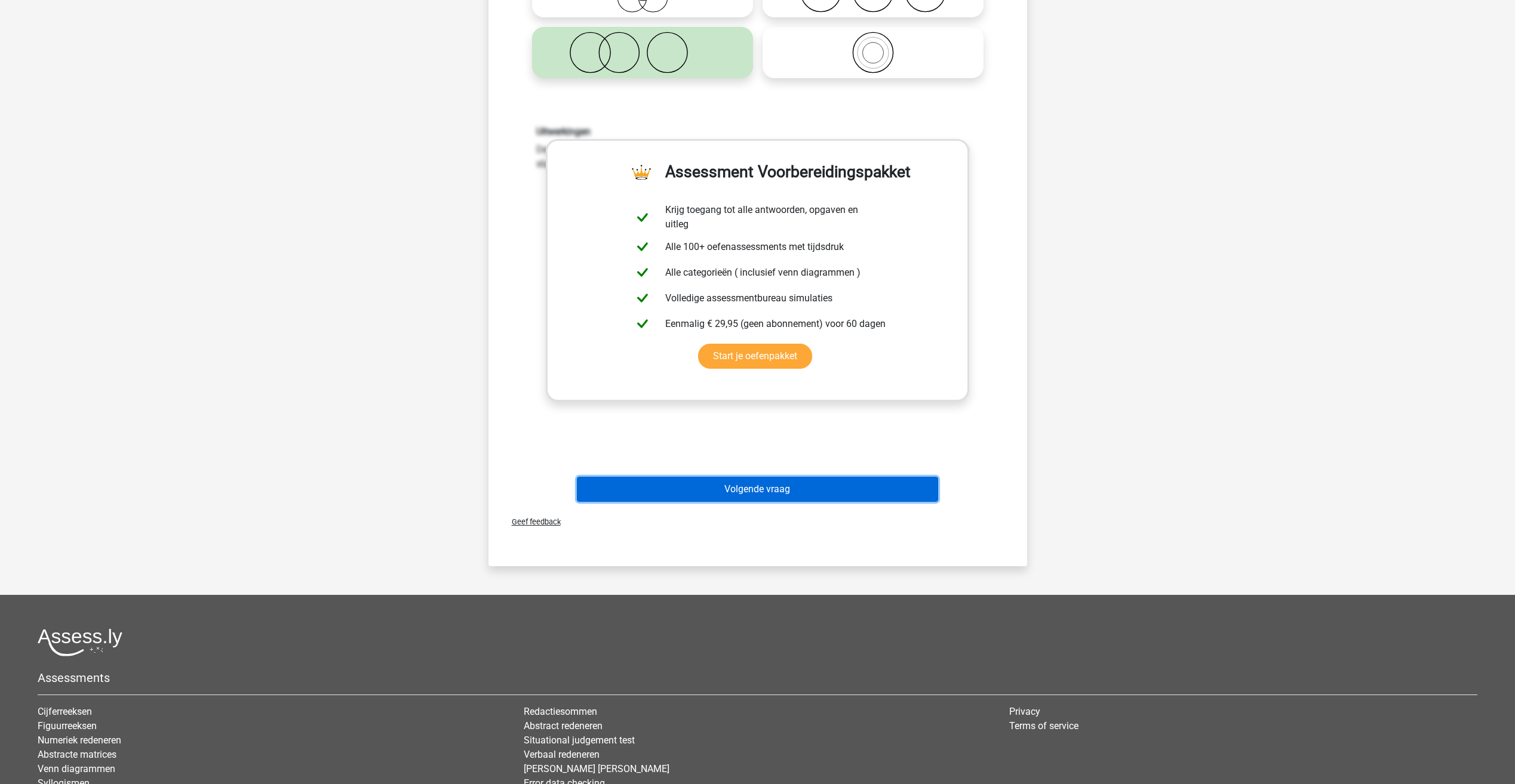
drag, startPoint x: 833, startPoint y: 496, endPoint x: 842, endPoint y: 490, distance: 10.8
click at [833, 496] on button "Volgende vraag" at bounding box center [758, 489] width 362 height 25
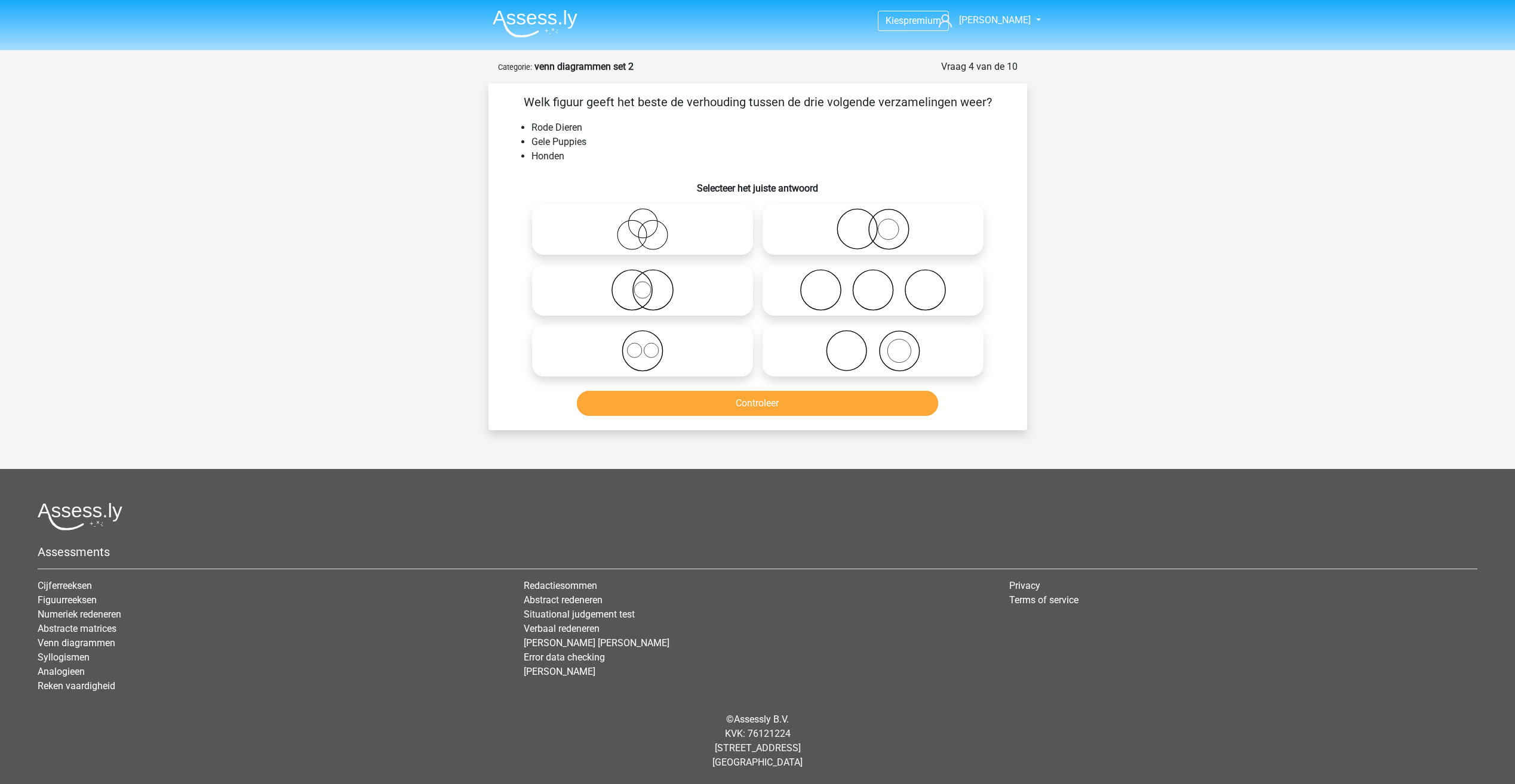
scroll to position [0, 0]
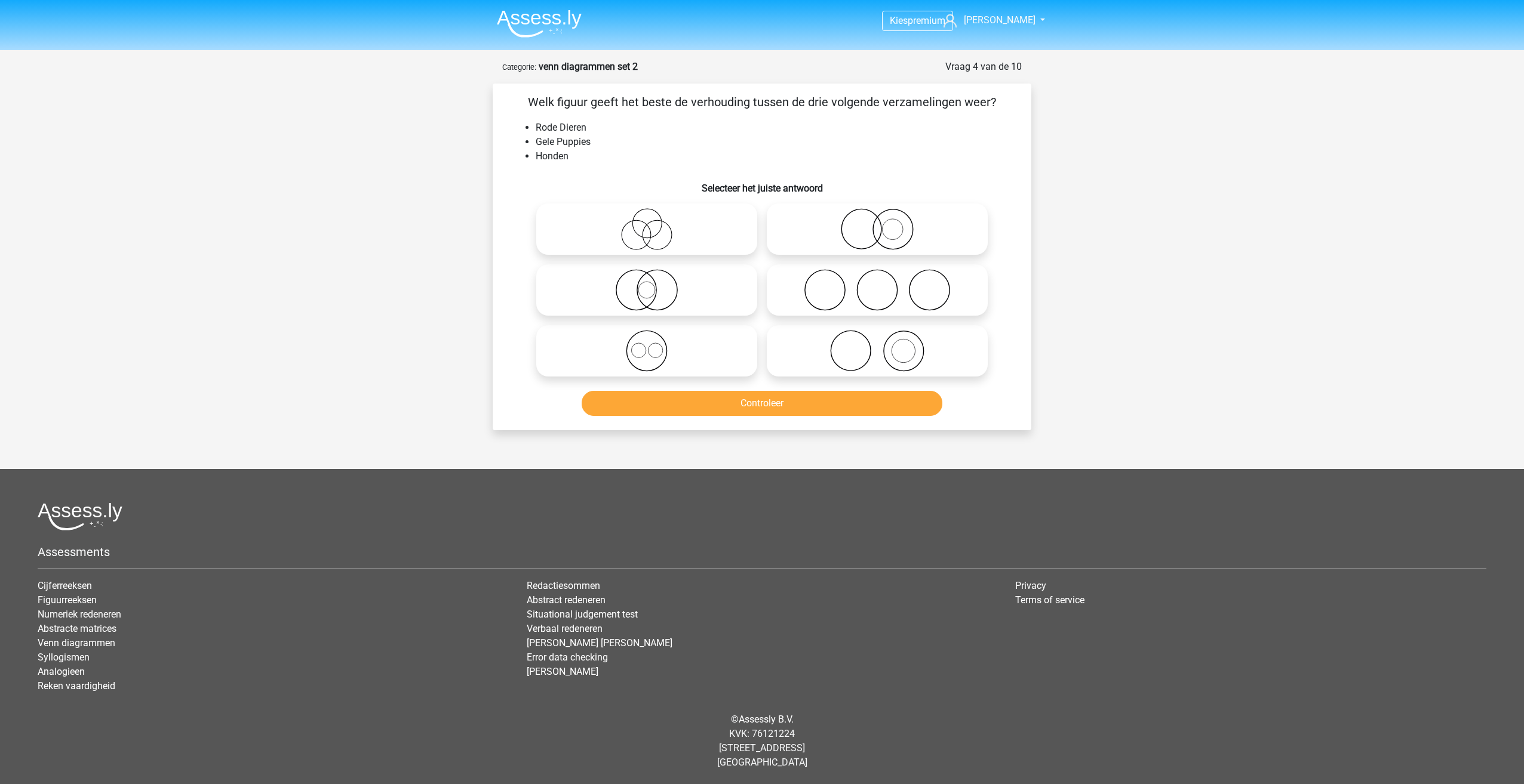
click at [685, 352] on icon at bounding box center [646, 351] width 212 height 41
click at [654, 345] on input "radio" at bounding box center [650, 341] width 8 height 8
radio input "true"
click at [752, 409] on button "Controleer" at bounding box center [762, 403] width 362 height 25
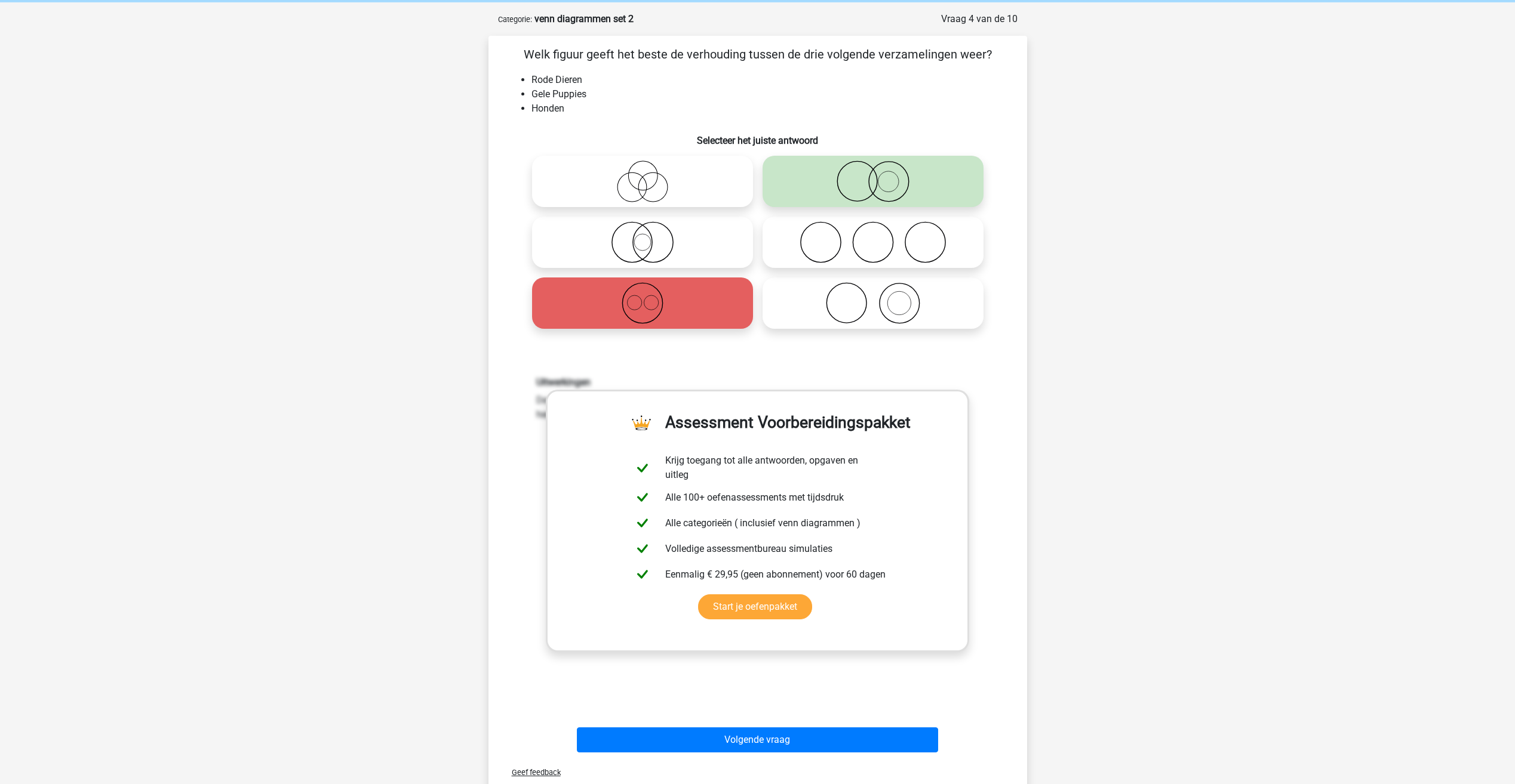
scroll to position [119, 0]
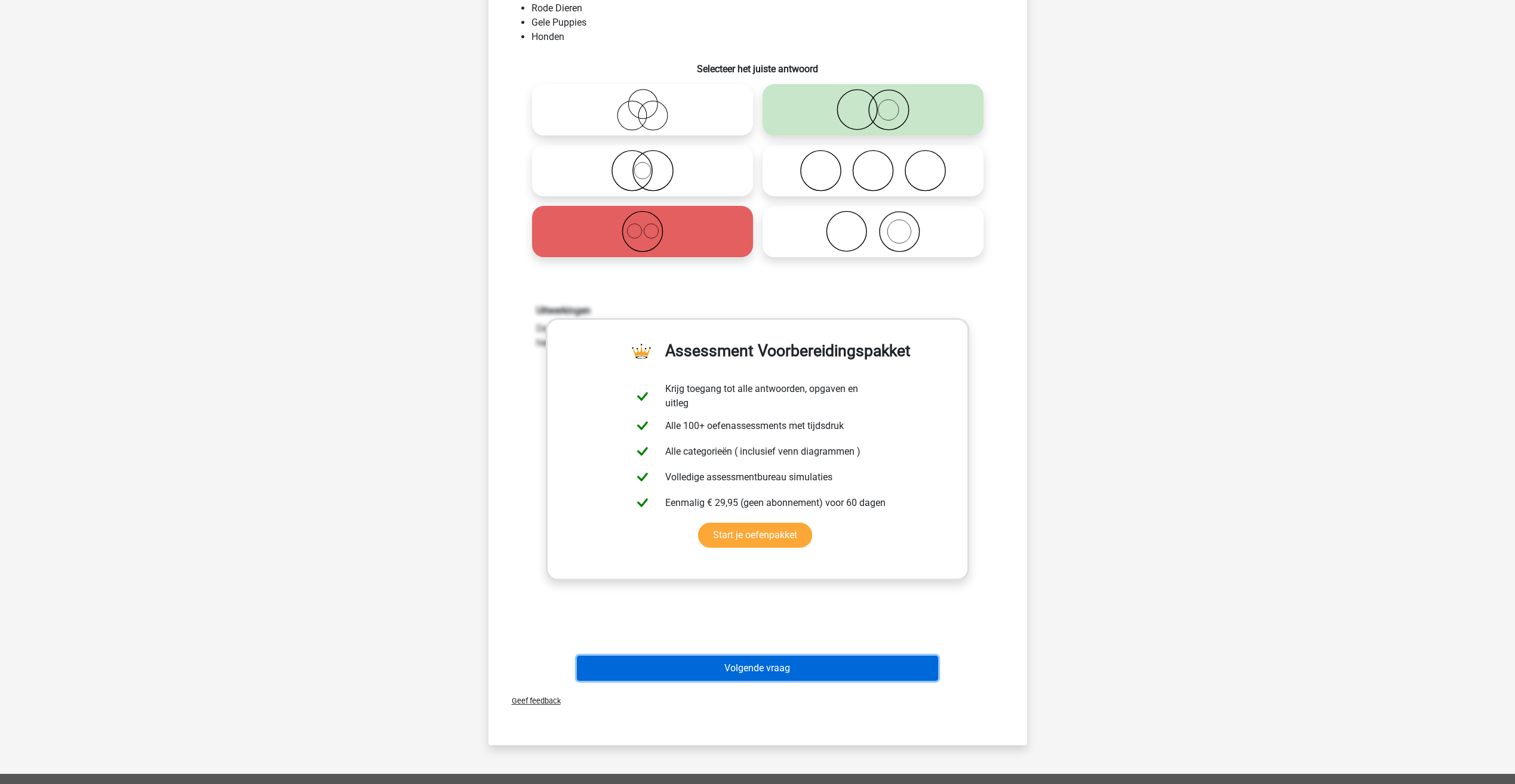
click at [847, 670] on button "Volgende vraag" at bounding box center [758, 668] width 362 height 25
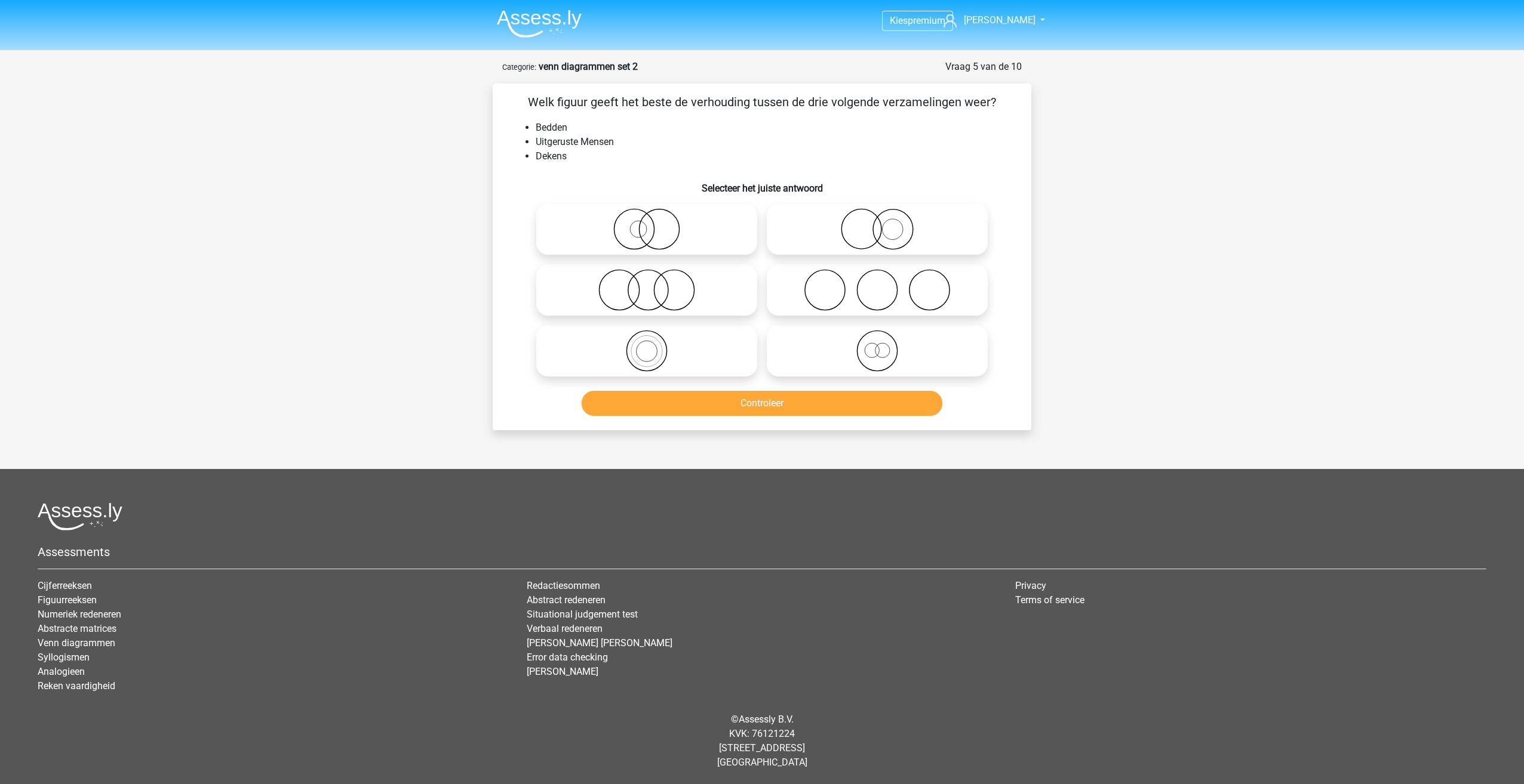
click at [850, 307] on icon at bounding box center [877, 290] width 212 height 41
click at [877, 285] on input "radio" at bounding box center [881, 281] width 8 height 8
radio input "true"
click at [845, 410] on button "Controleer" at bounding box center [762, 403] width 362 height 25
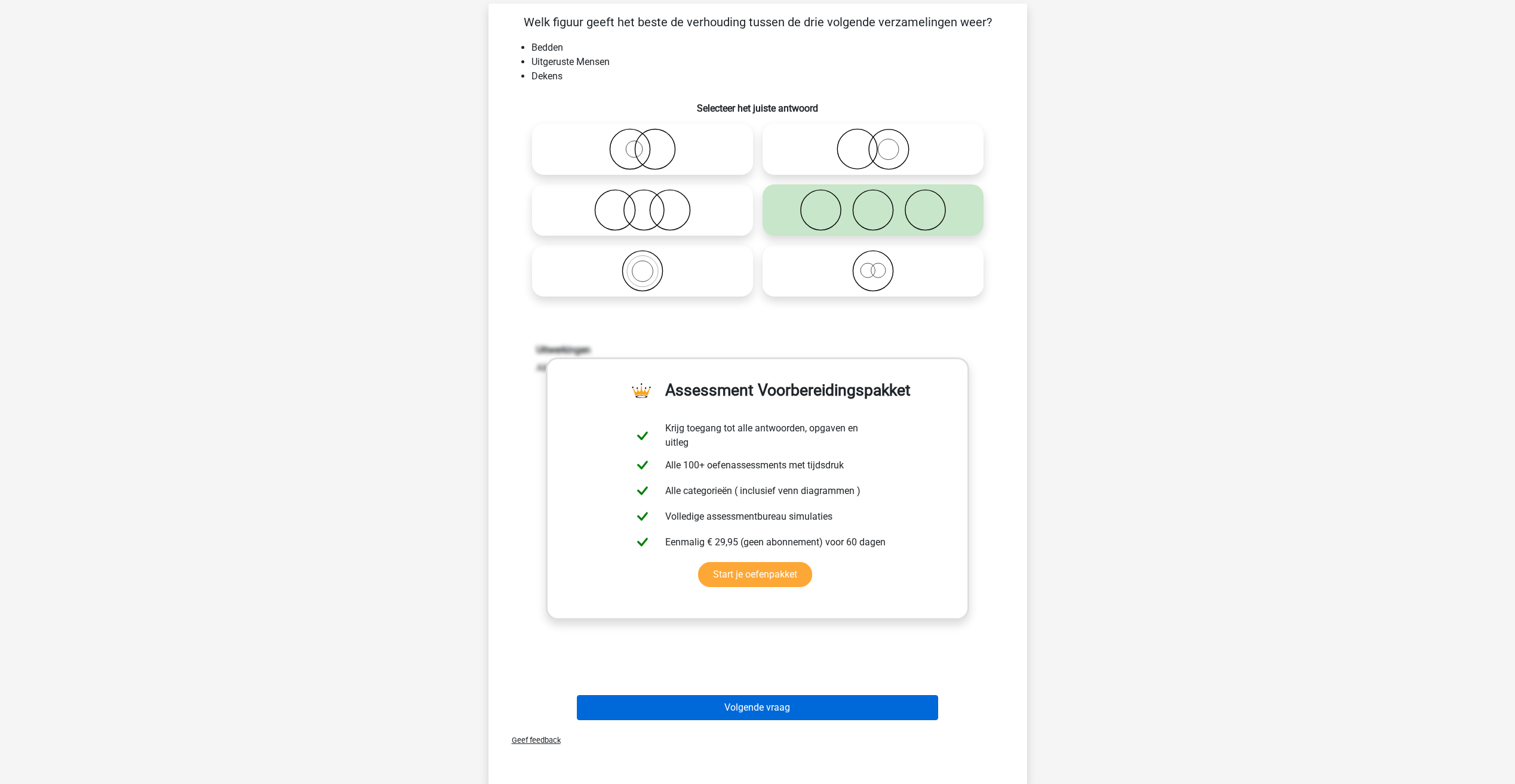
scroll to position [238, 0]
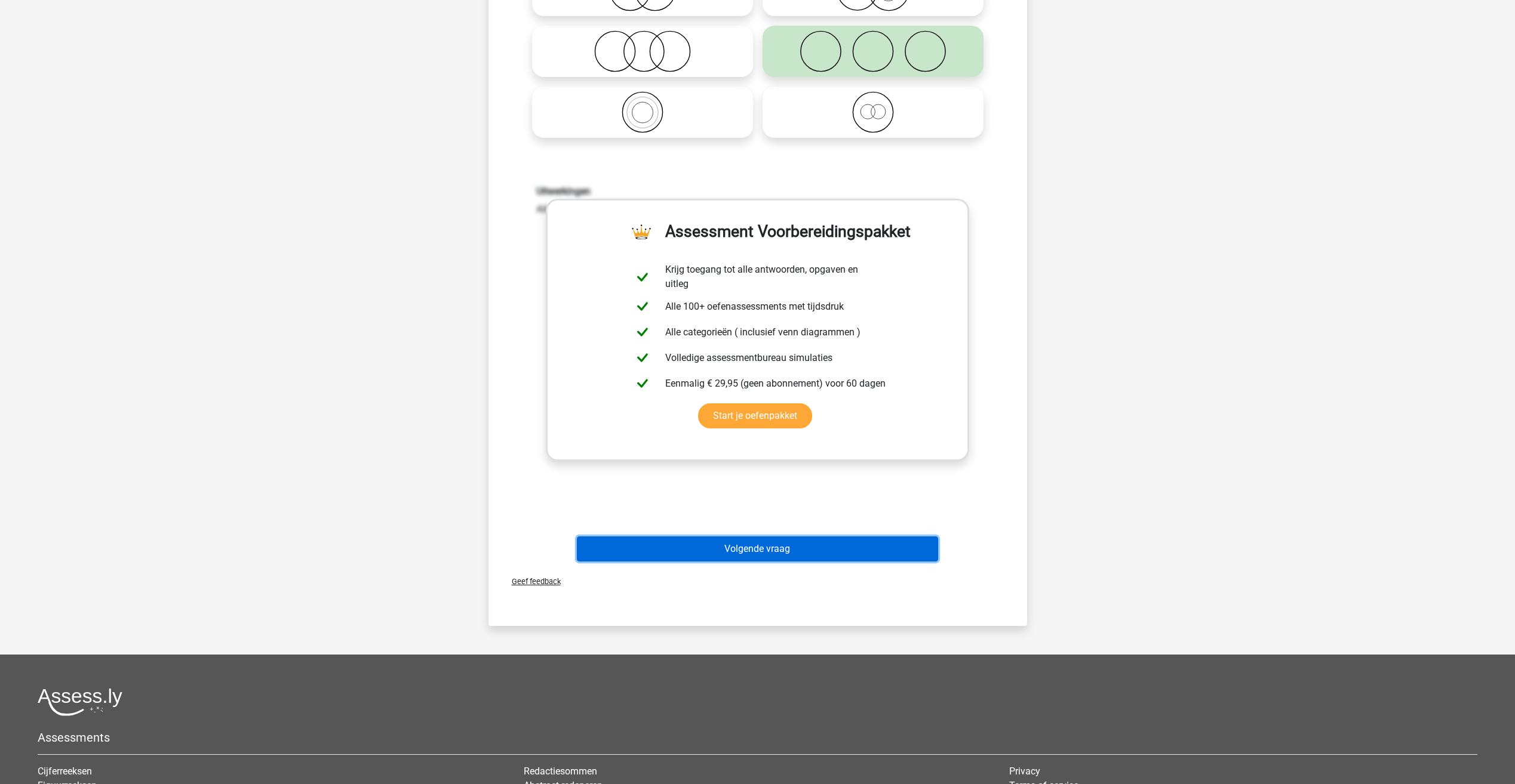
click at [788, 545] on button "Volgende vraag" at bounding box center [758, 549] width 362 height 25
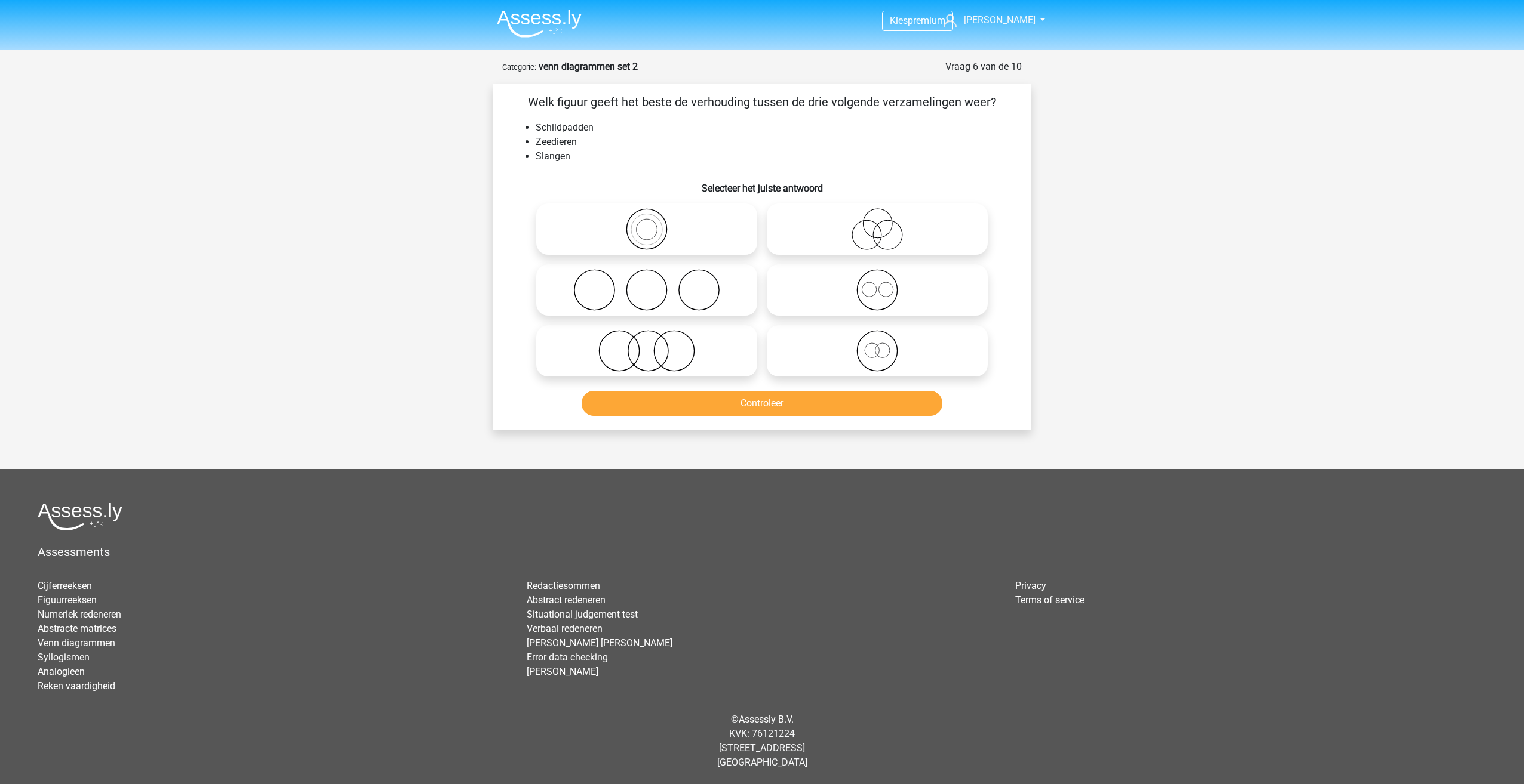
click at [654, 357] on icon at bounding box center [646, 351] width 212 height 41
click at [654, 345] on input "radio" at bounding box center [650, 341] width 8 height 8
radio input "true"
click at [743, 403] on button "Controleer" at bounding box center [762, 403] width 362 height 25
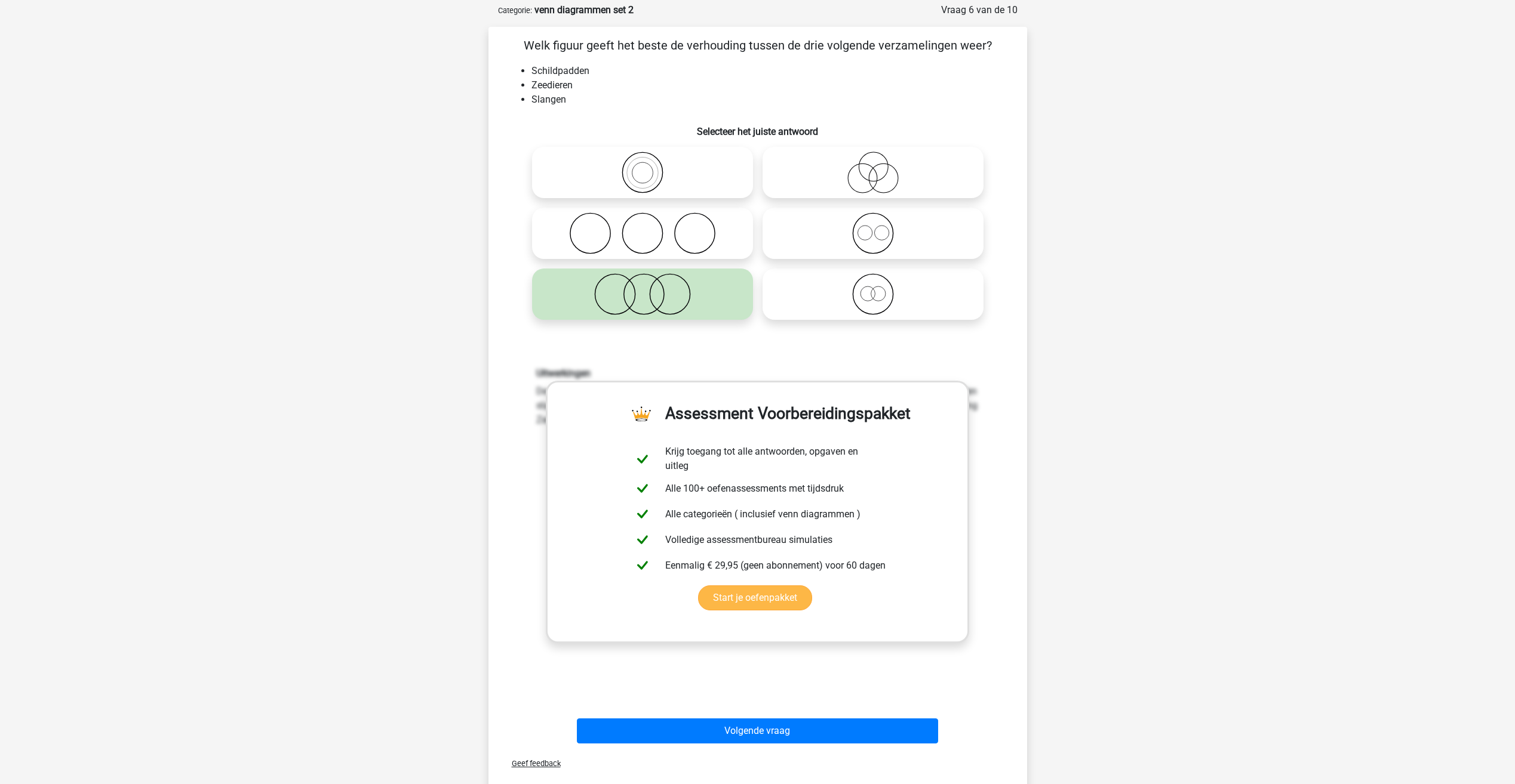
scroll to position [238, 0]
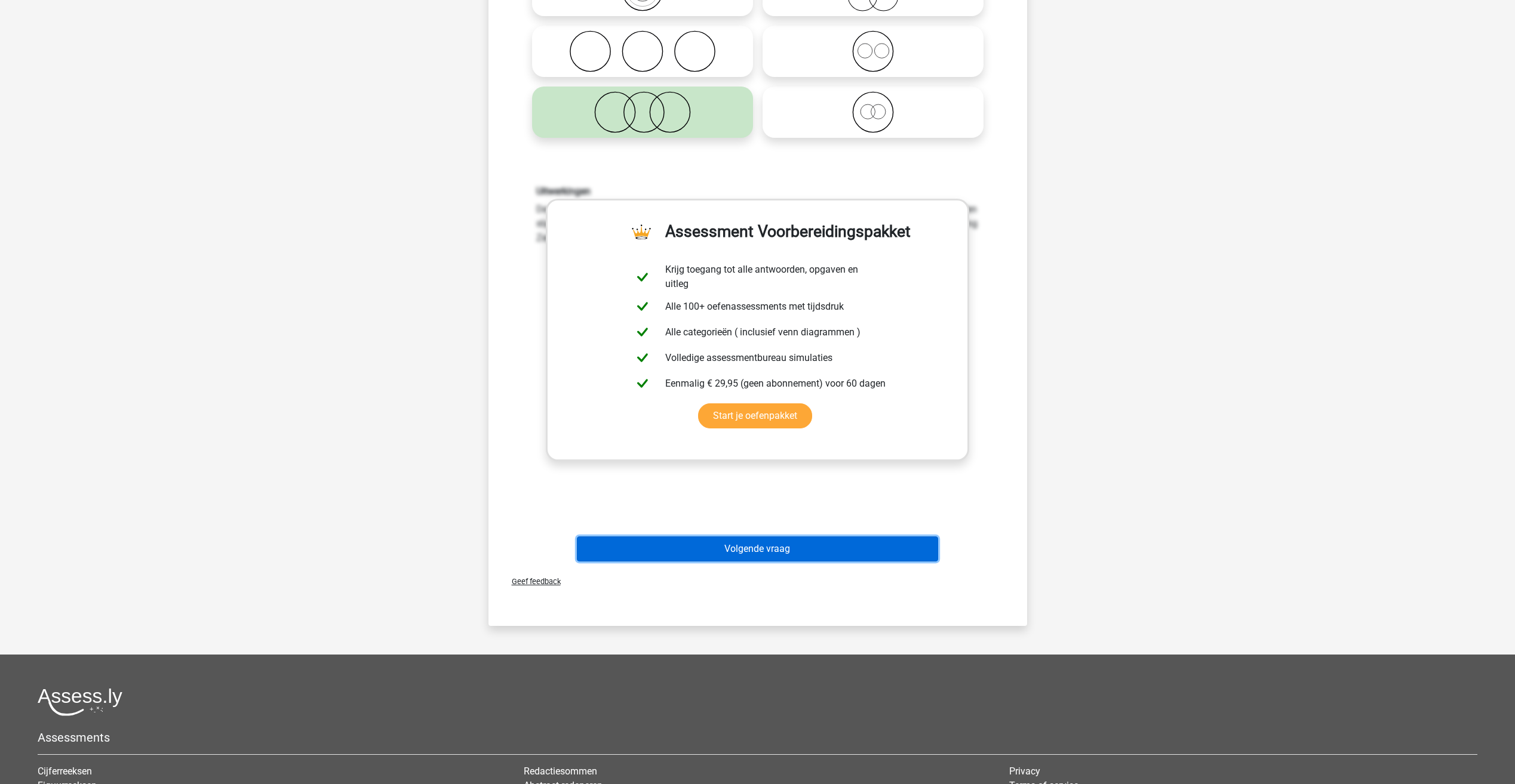
click at [870, 555] on button "Volgende vraag" at bounding box center [758, 549] width 362 height 25
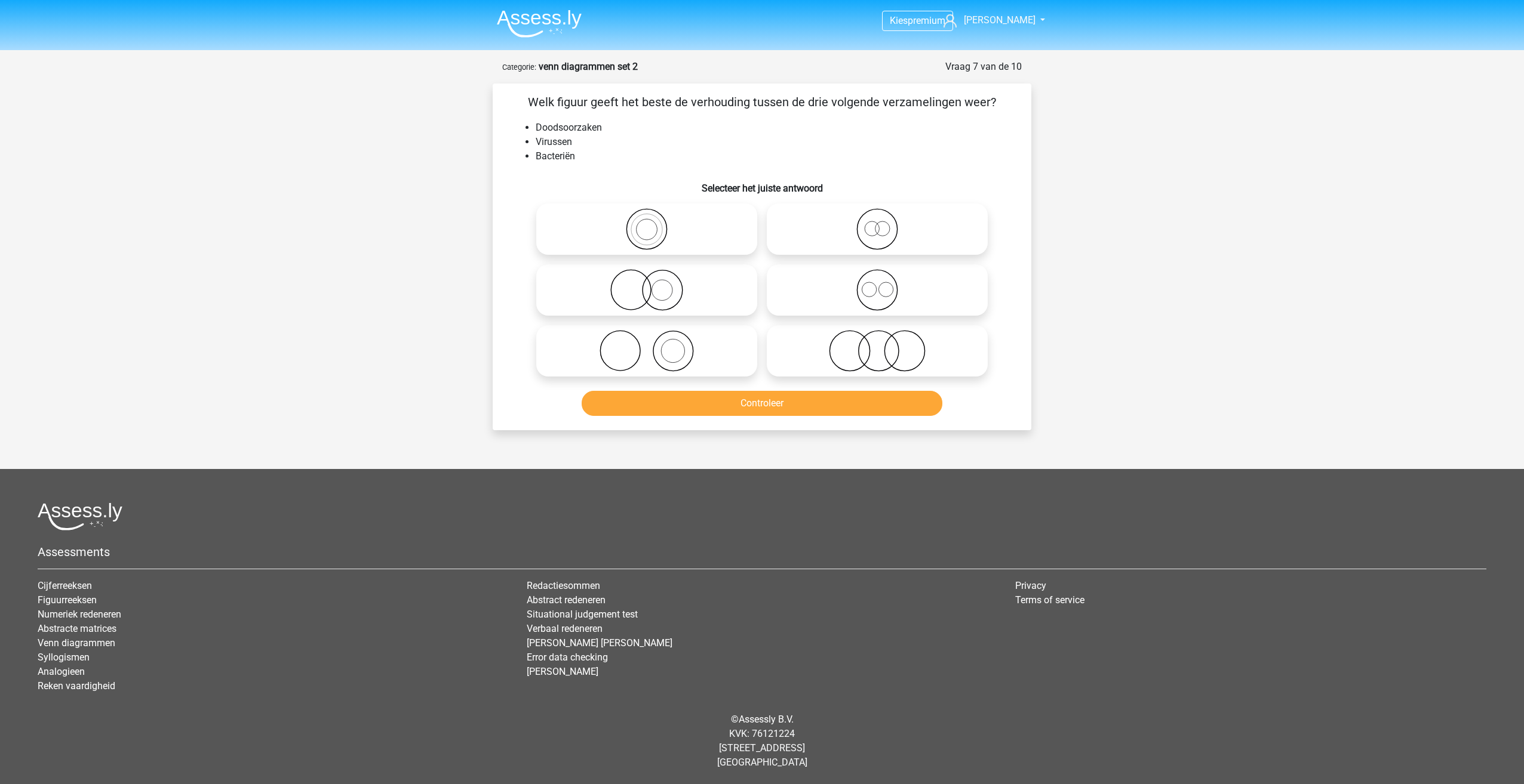
click at [715, 289] on icon at bounding box center [646, 290] width 212 height 41
click at [654, 285] on input "radio" at bounding box center [650, 281] width 8 height 8
radio input "true"
click at [775, 404] on button "Controleer" at bounding box center [762, 403] width 362 height 25
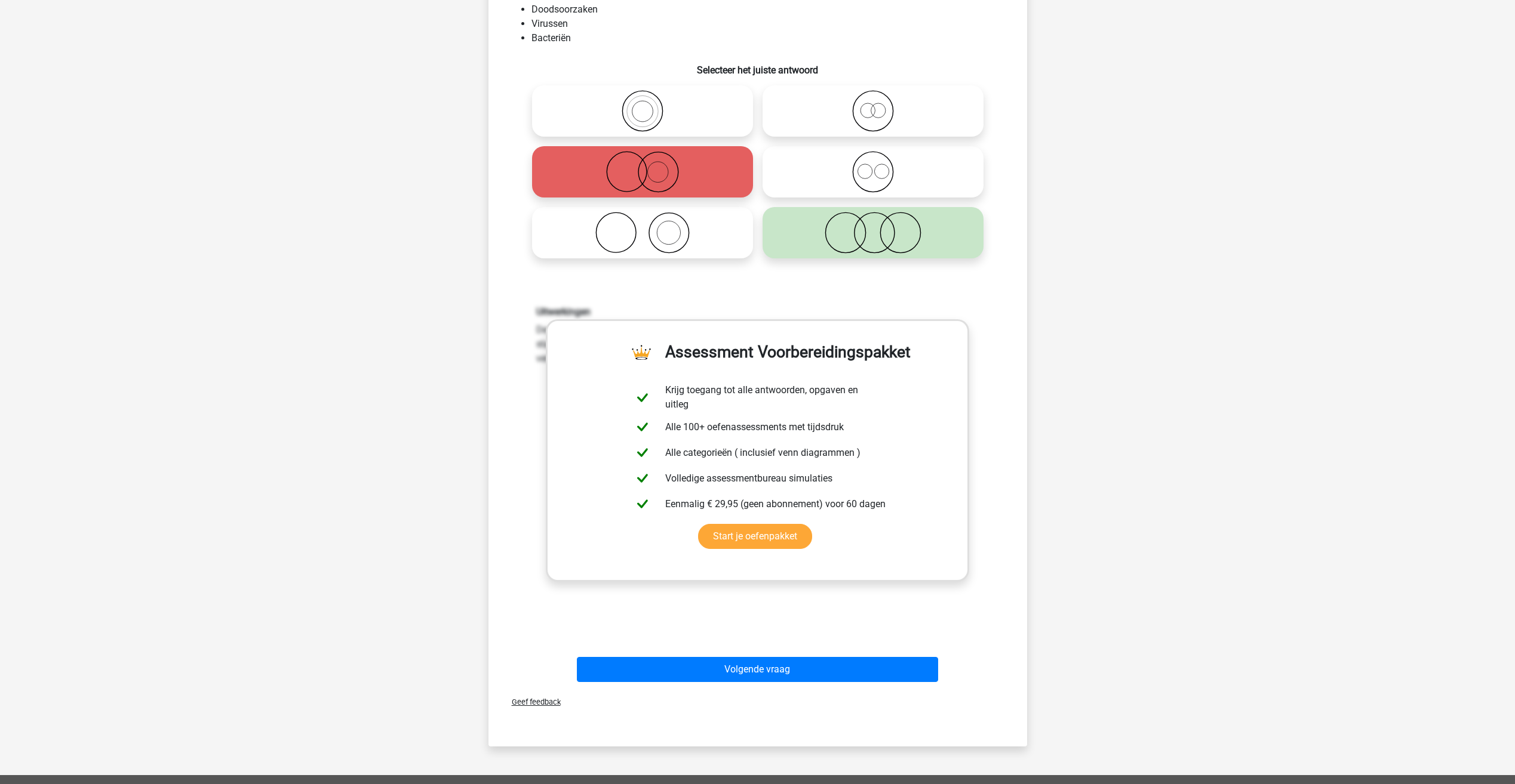
scroll to position [119, 0]
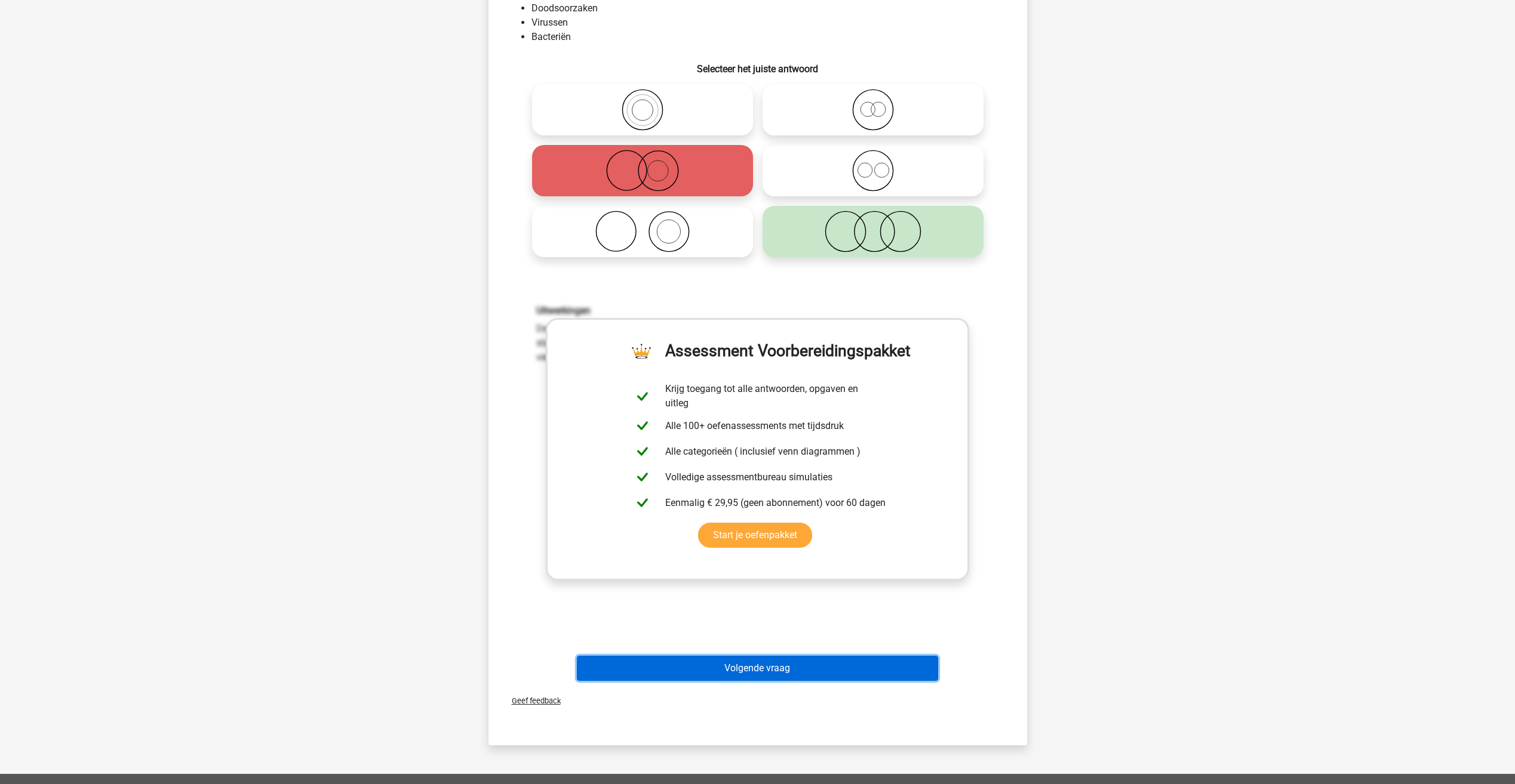
click at [879, 660] on button "Volgende vraag" at bounding box center [758, 668] width 362 height 25
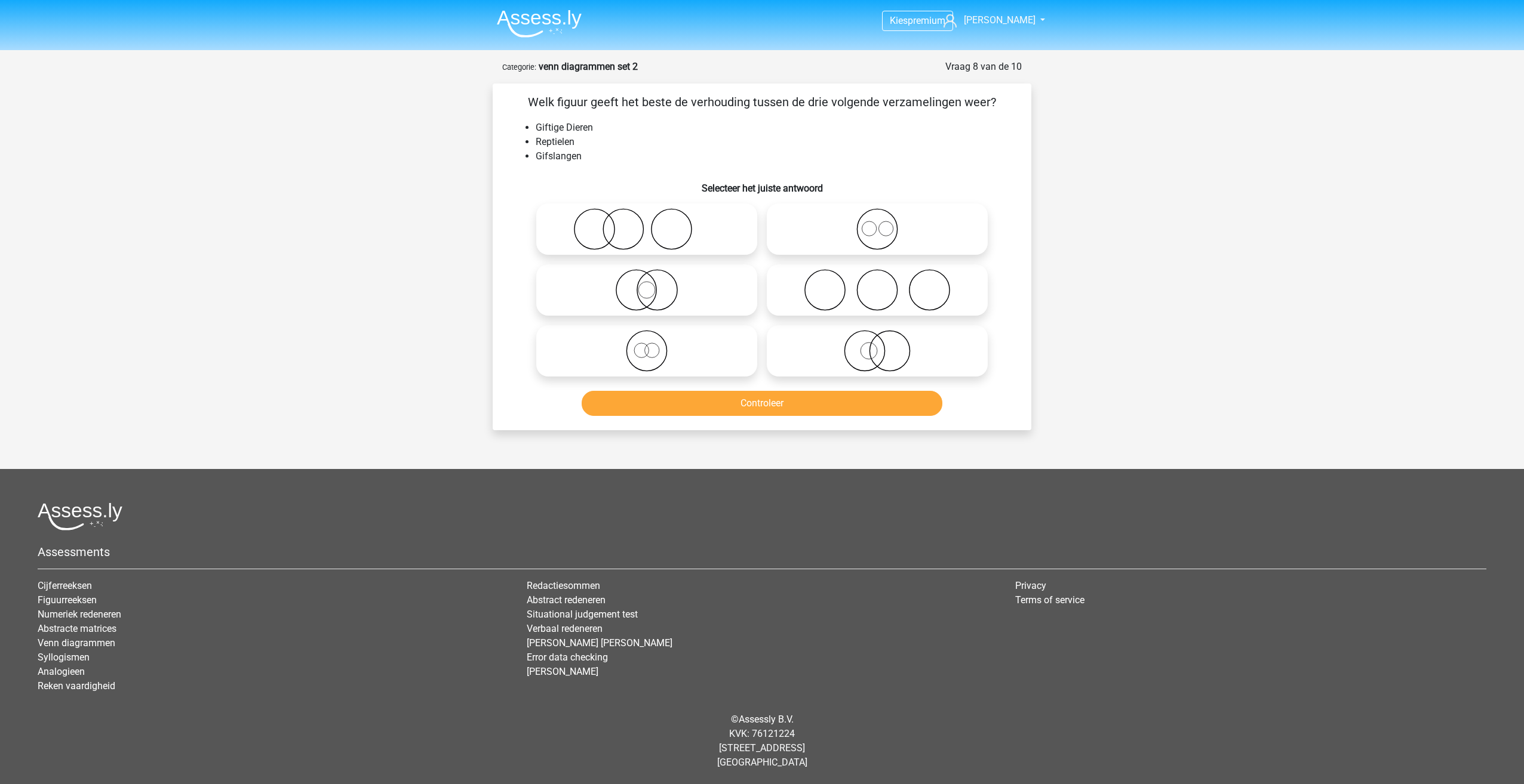
click at [895, 362] on icon at bounding box center [877, 351] width 212 height 41
click at [885, 345] on input "radio" at bounding box center [881, 341] width 8 height 8
radio input "true"
click at [886, 397] on button "Controleer" at bounding box center [762, 403] width 362 height 25
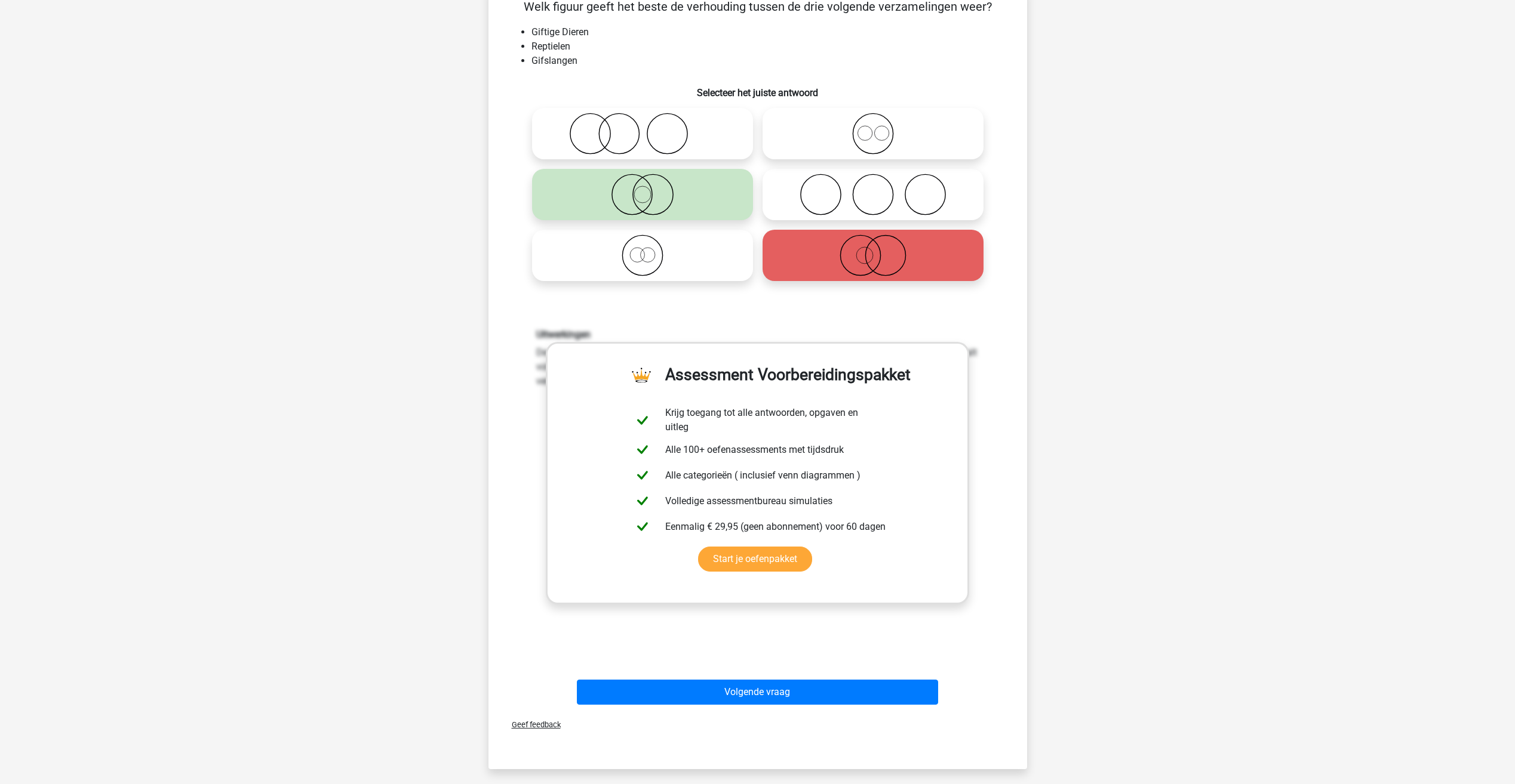
scroll to position [119, 0]
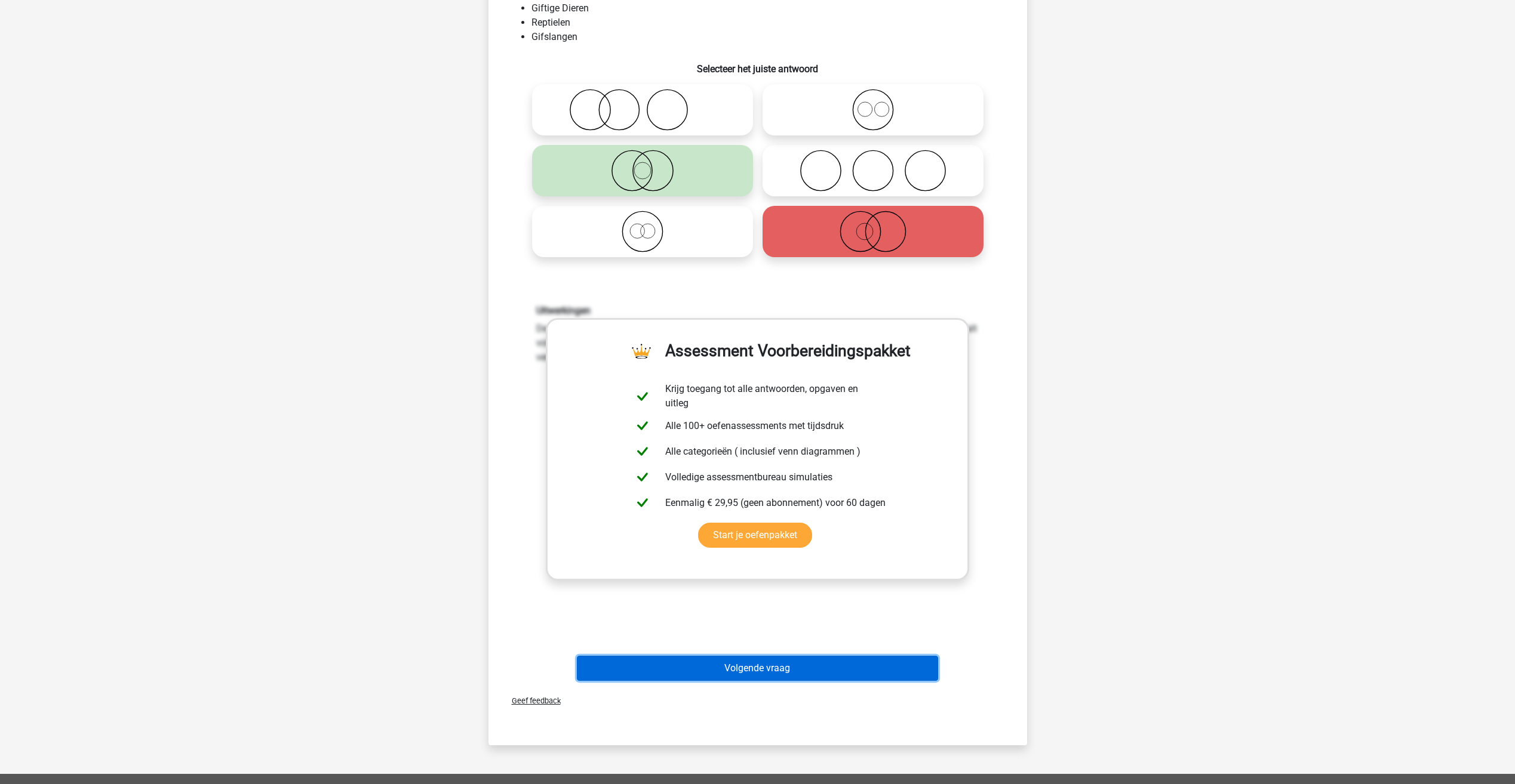
click at [782, 668] on button "Volgende vraag" at bounding box center [758, 668] width 362 height 25
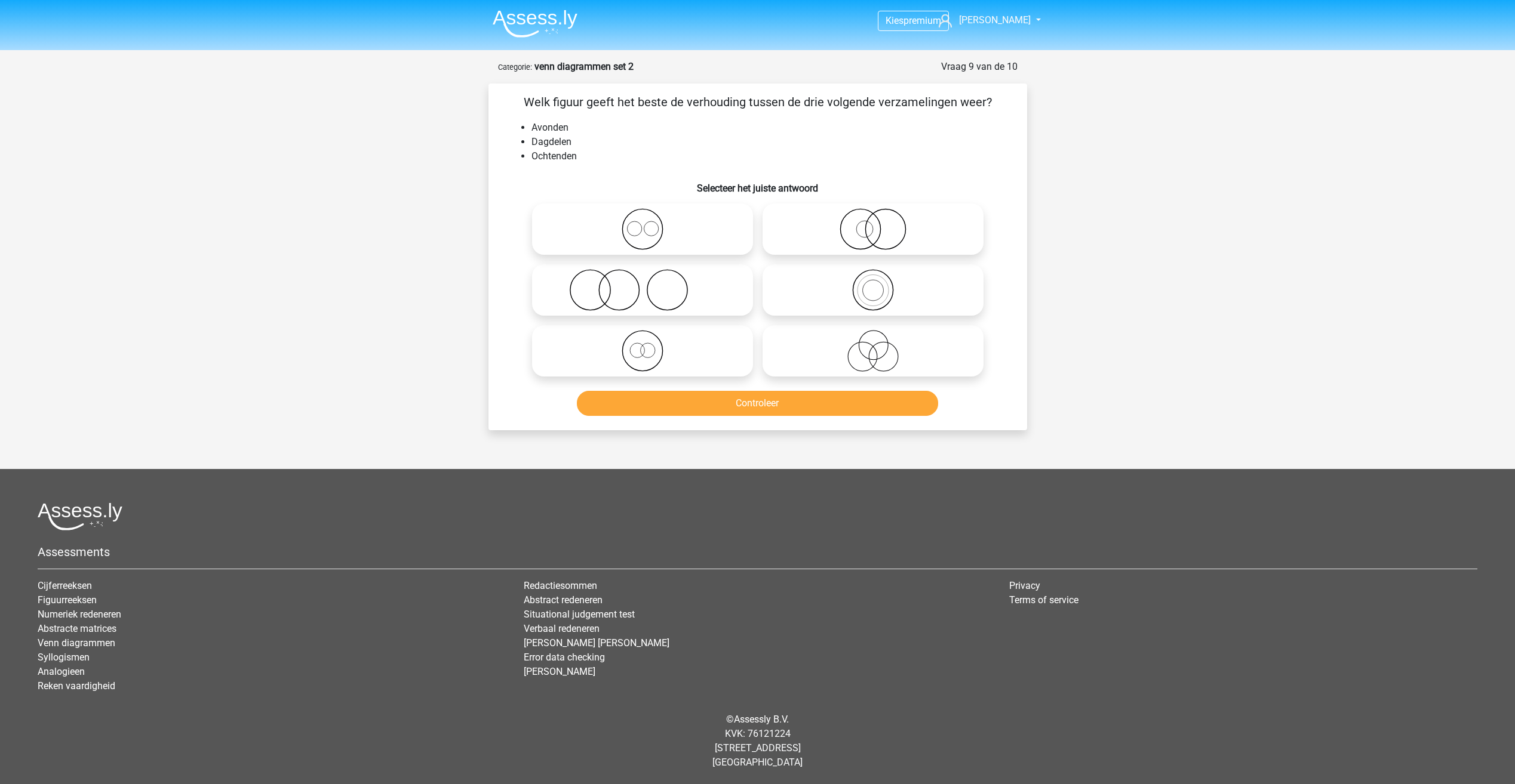
scroll to position [0, 0]
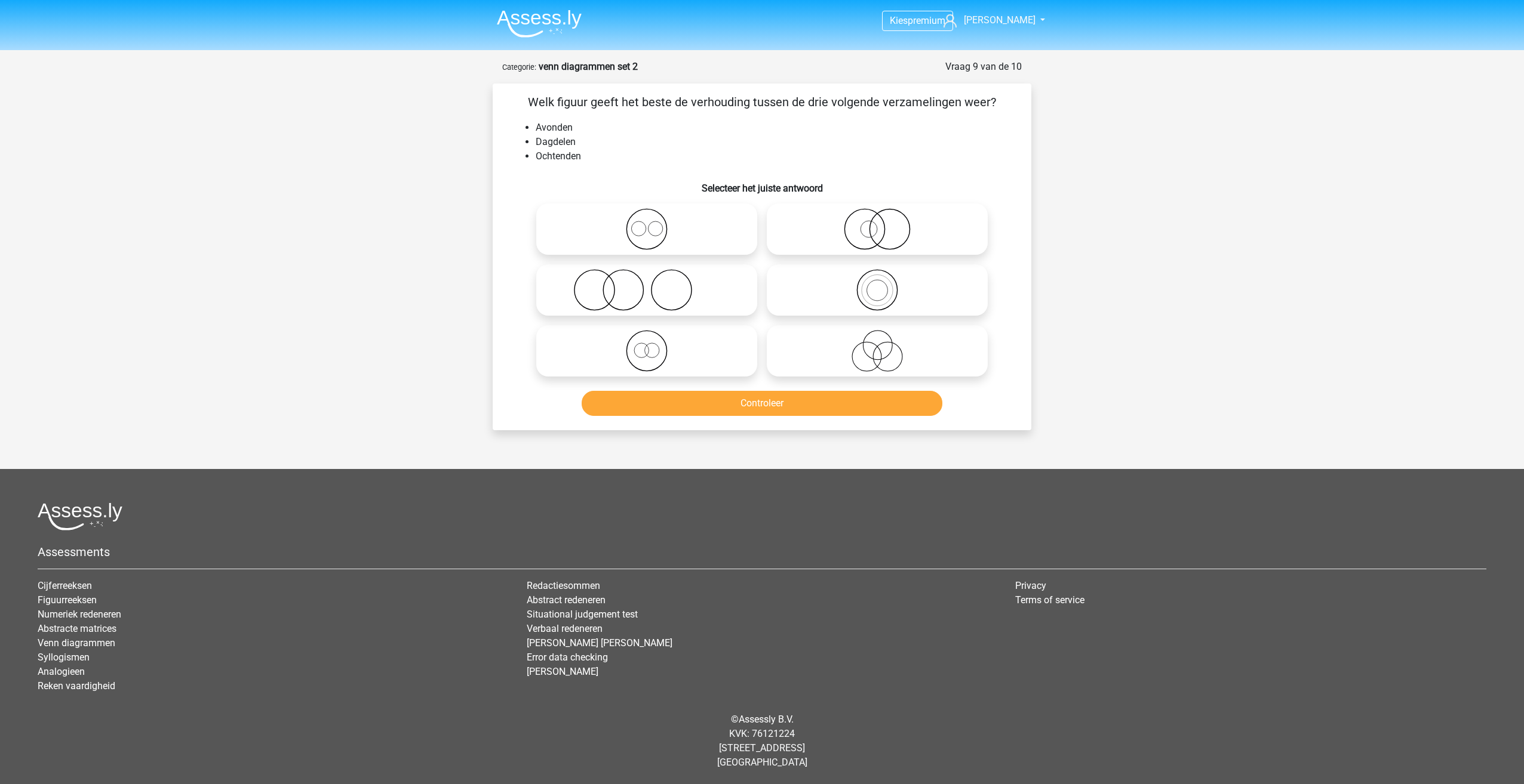
click at [686, 229] on icon at bounding box center [646, 229] width 212 height 41
click at [654, 224] on input "radio" at bounding box center [650, 220] width 8 height 8
radio input "true"
click at [802, 406] on button "Controleer" at bounding box center [762, 403] width 362 height 25
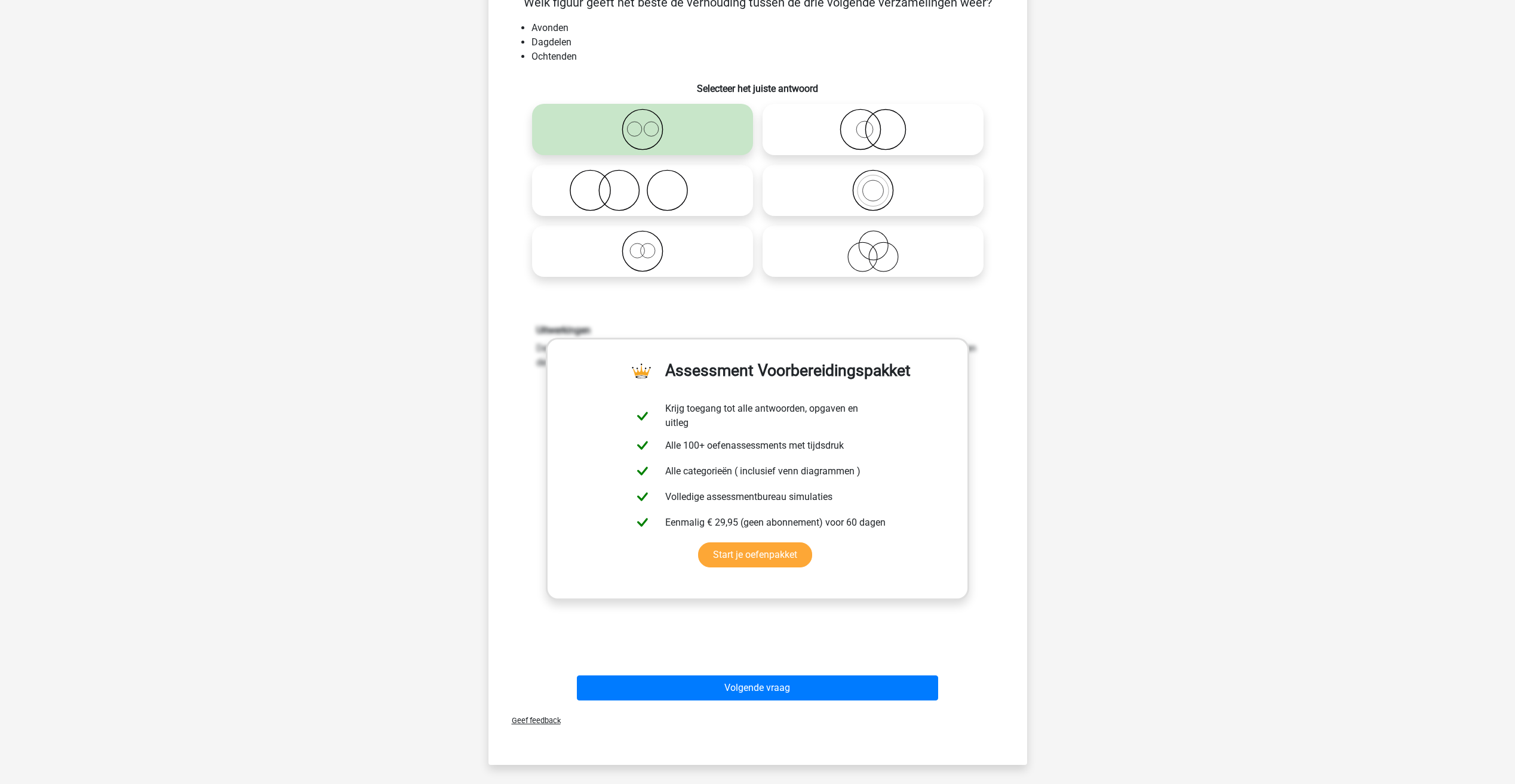
scroll to position [238, 0]
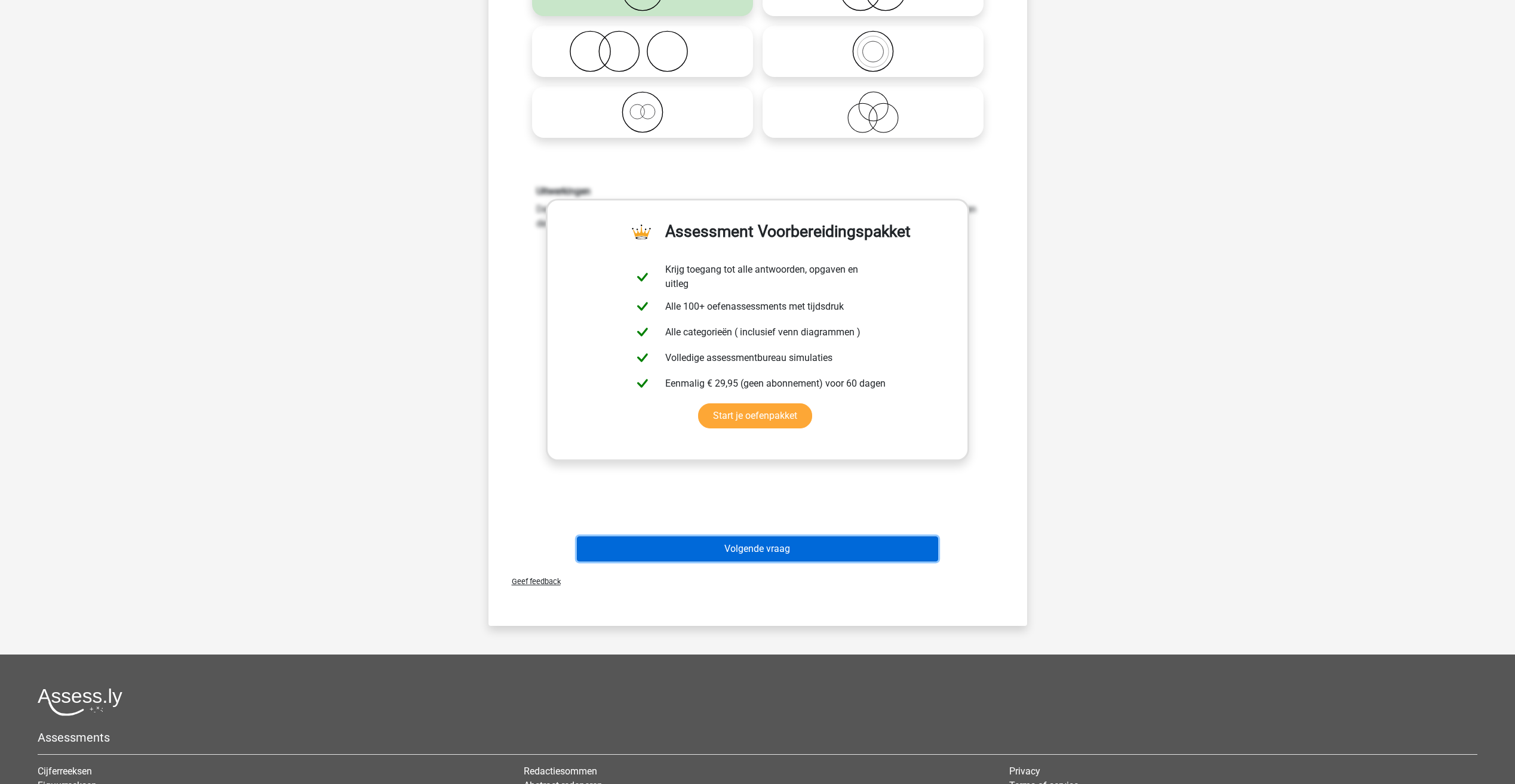
click at [865, 549] on button "Volgende vraag" at bounding box center [758, 549] width 362 height 25
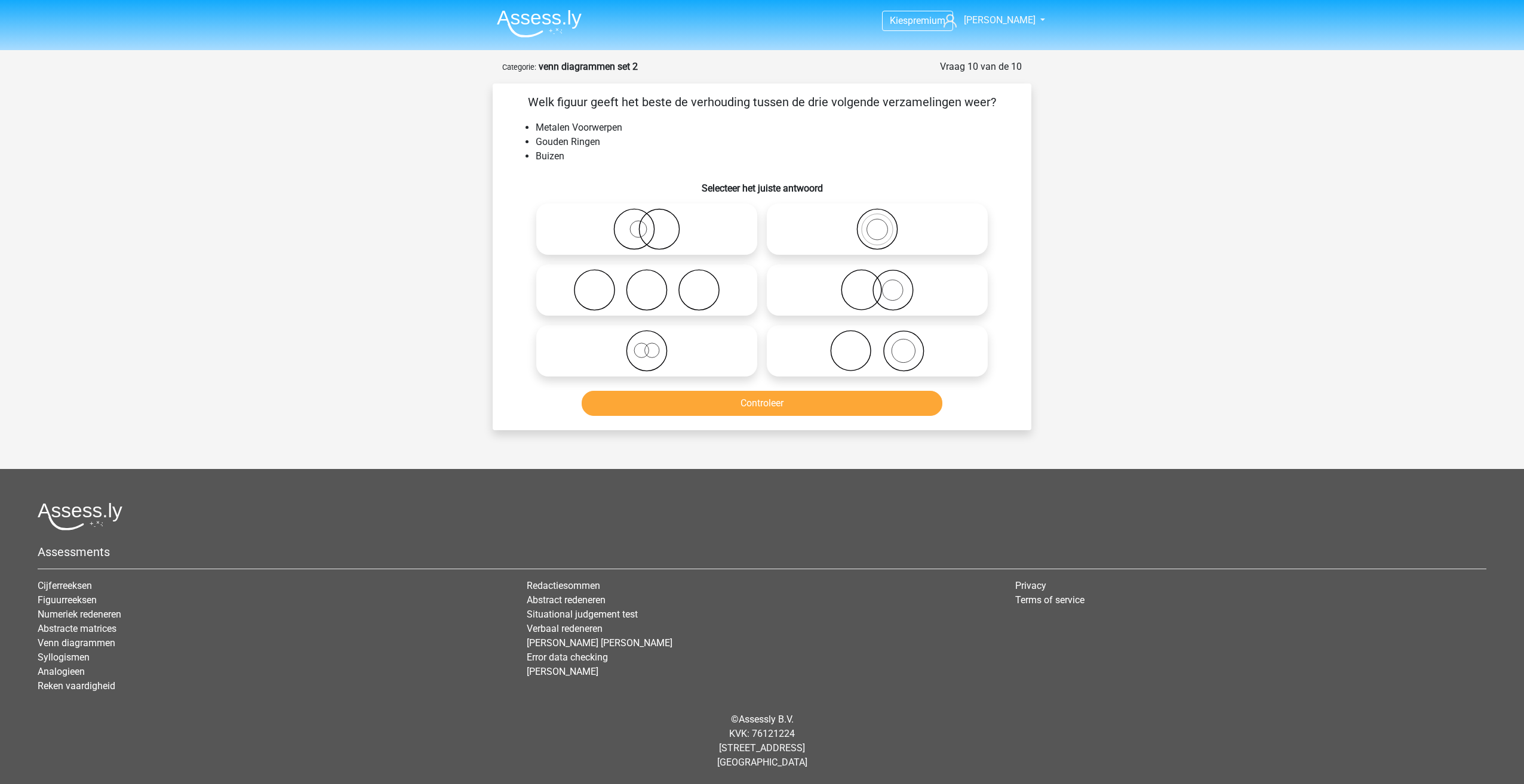
click at [910, 288] on icon at bounding box center [877, 290] width 212 height 41
click at [885, 285] on input "radio" at bounding box center [881, 281] width 8 height 8
radio input "true"
click at [693, 241] on icon at bounding box center [646, 229] width 212 height 41
click at [654, 224] on input "radio" at bounding box center [650, 220] width 8 height 8
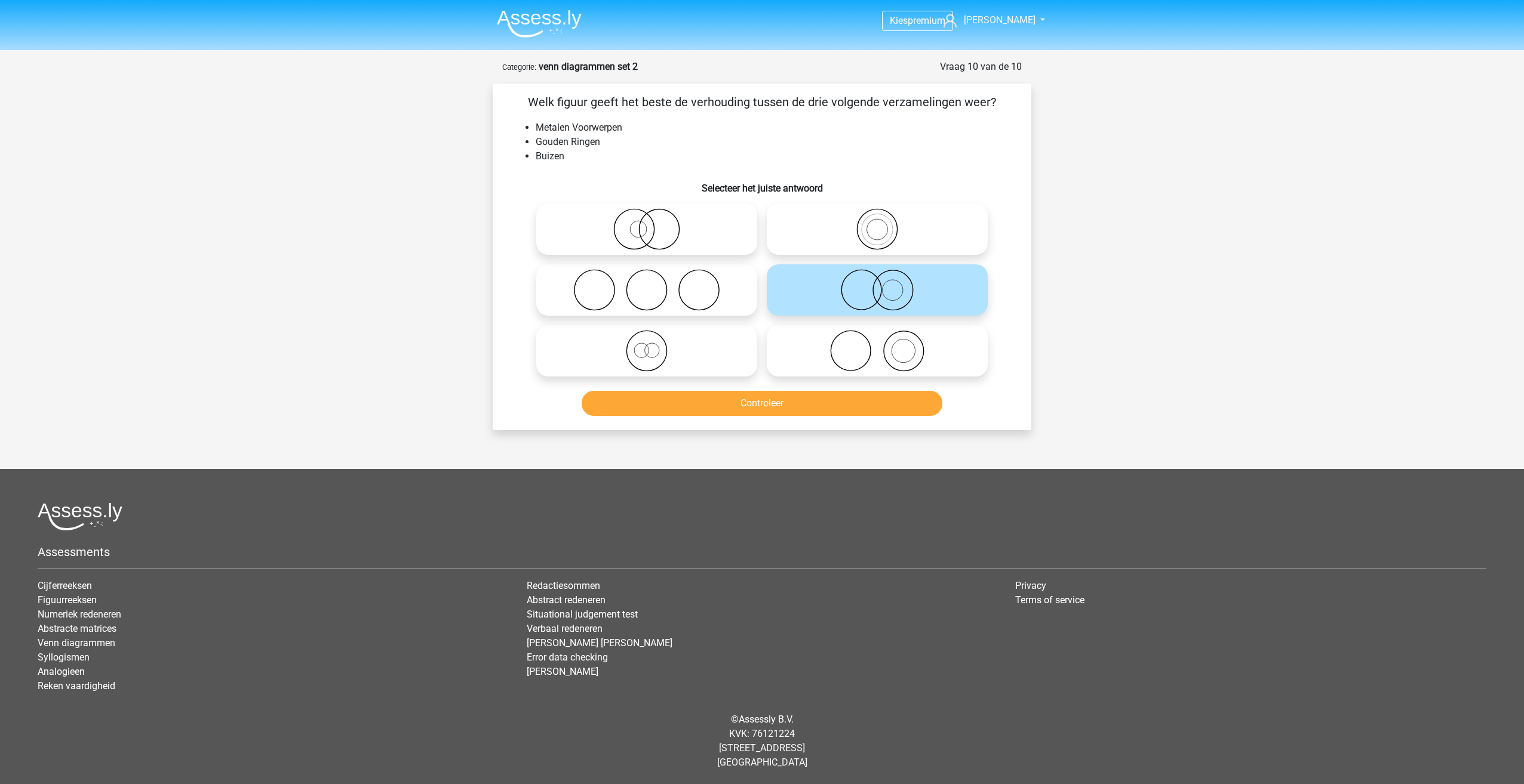
radio input "true"
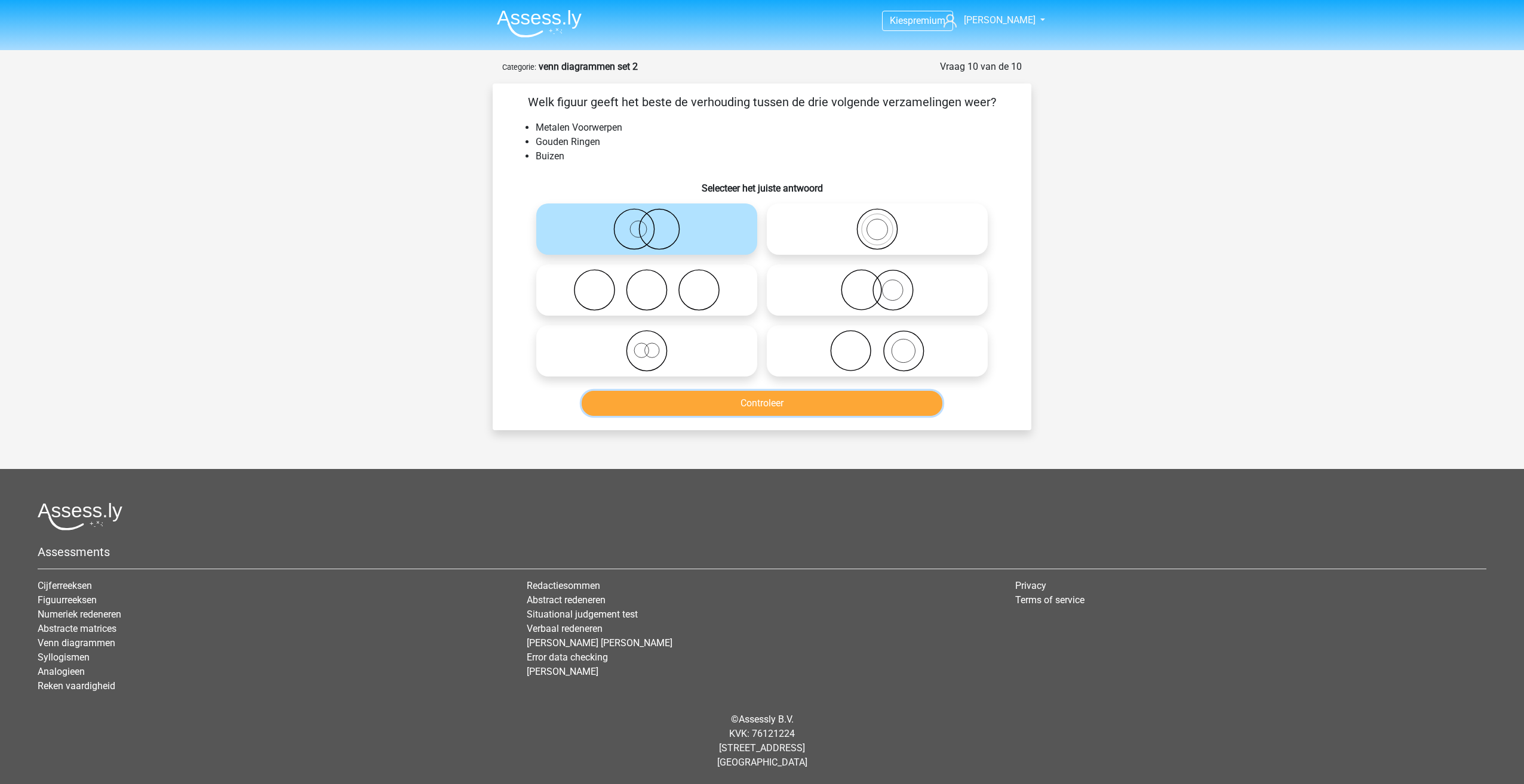
click at [780, 410] on button "Controleer" at bounding box center [762, 403] width 362 height 25
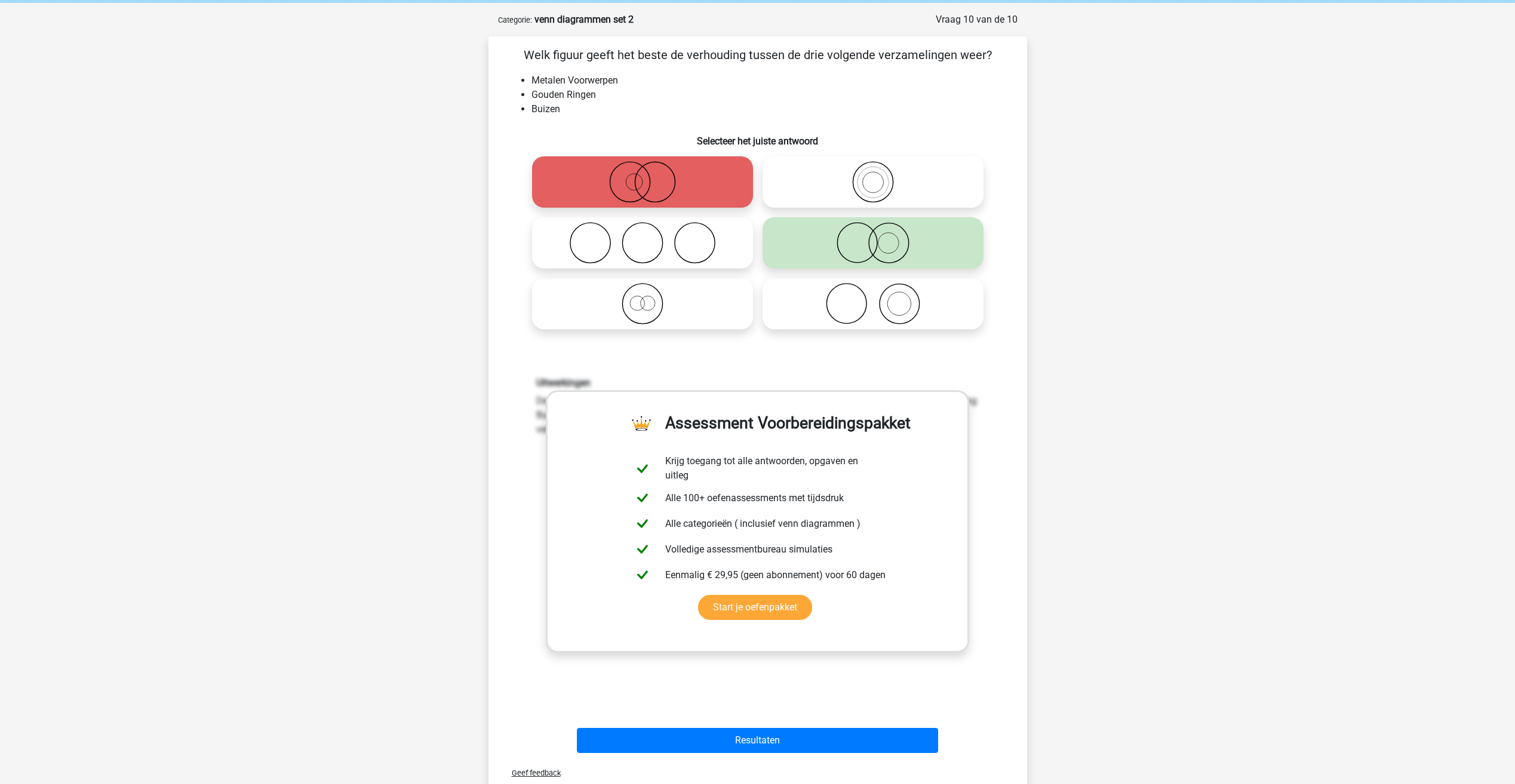
scroll to position [119, 0]
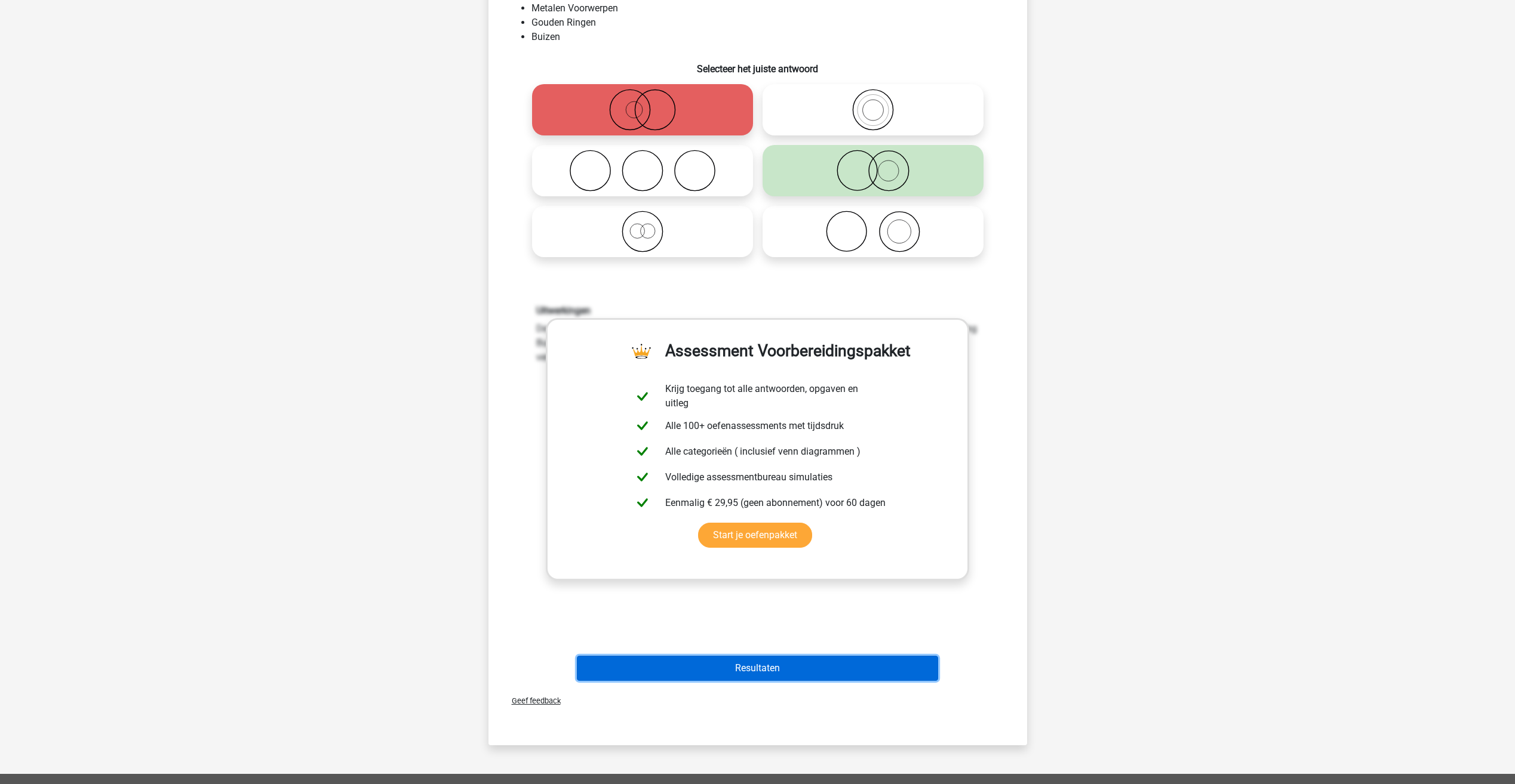
drag, startPoint x: 870, startPoint y: 673, endPoint x: 887, endPoint y: 665, distance: 18.8
click at [870, 673] on button "Resultaten" at bounding box center [758, 668] width 362 height 25
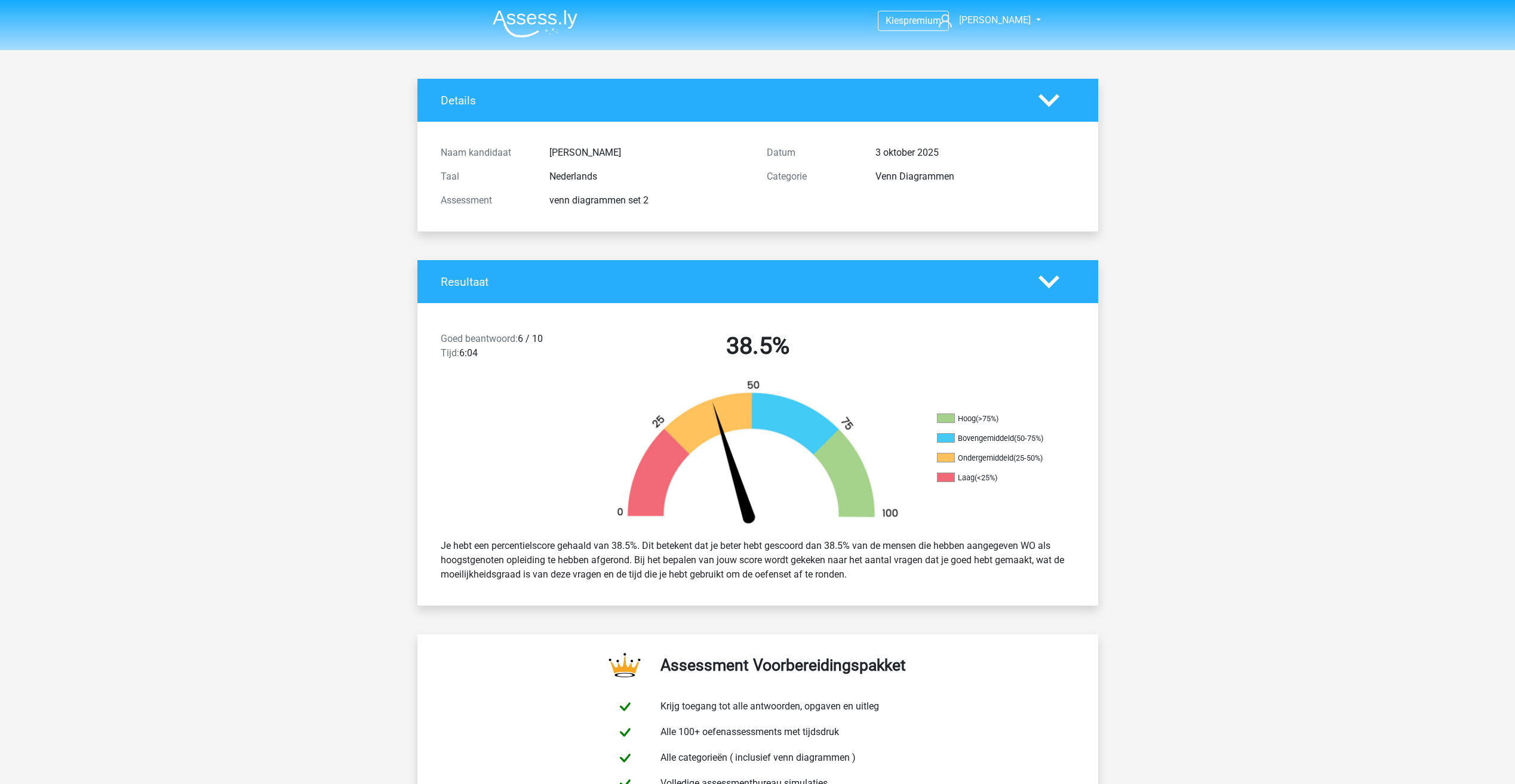
click at [538, 21] on img at bounding box center [535, 24] width 85 height 28
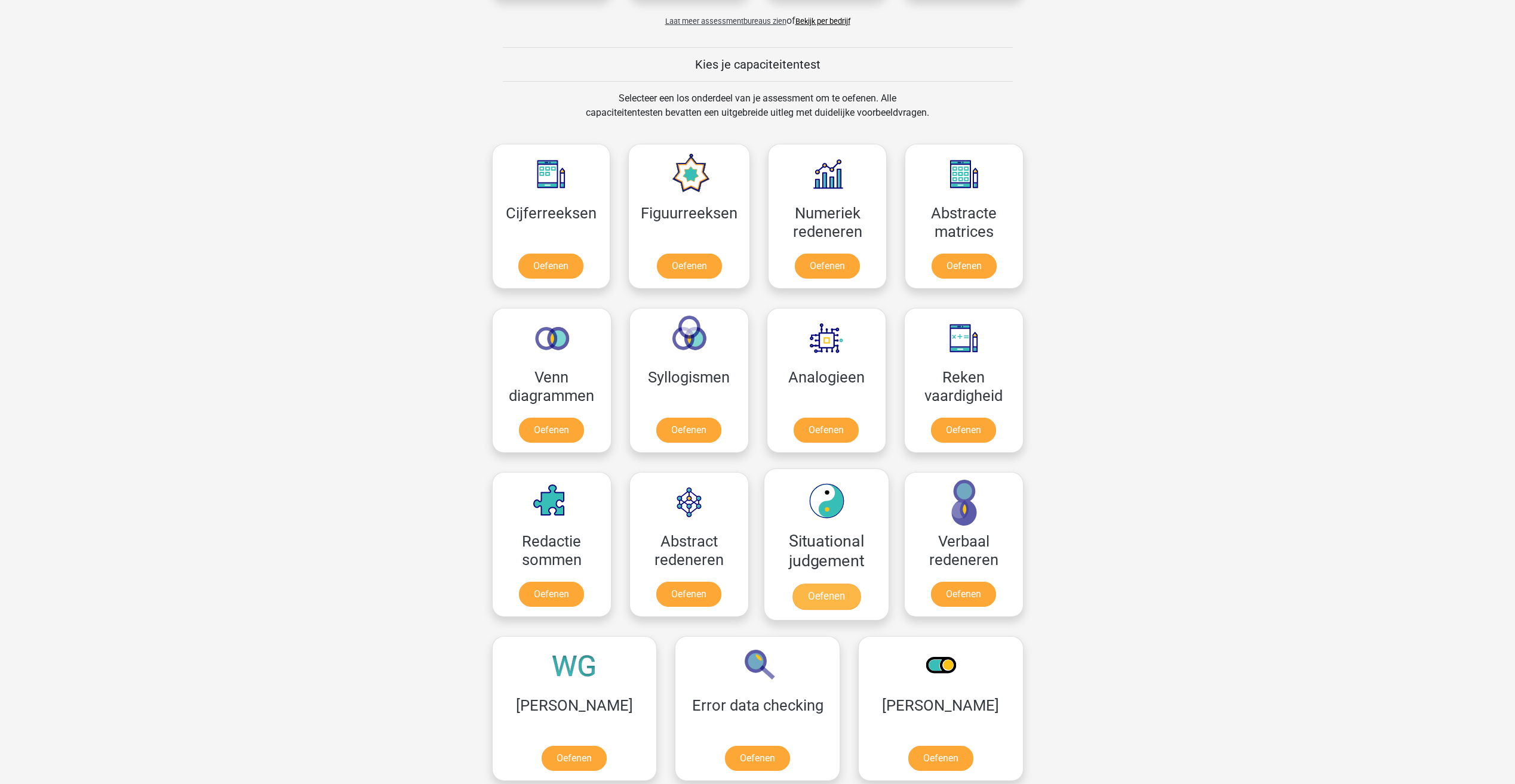
scroll to position [418, 0]
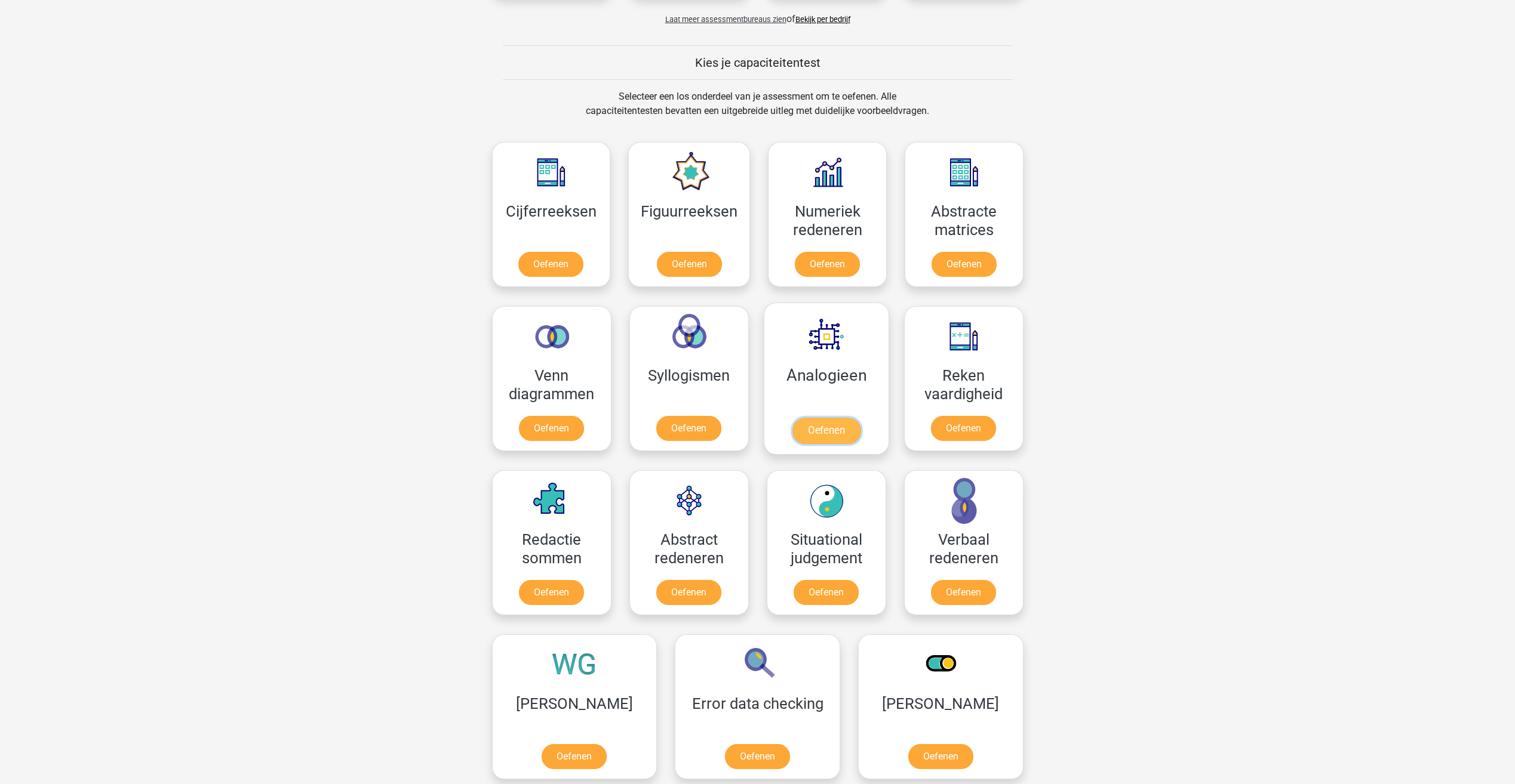
click at [821, 431] on link "Oefenen" at bounding box center [825, 430] width 68 height 27
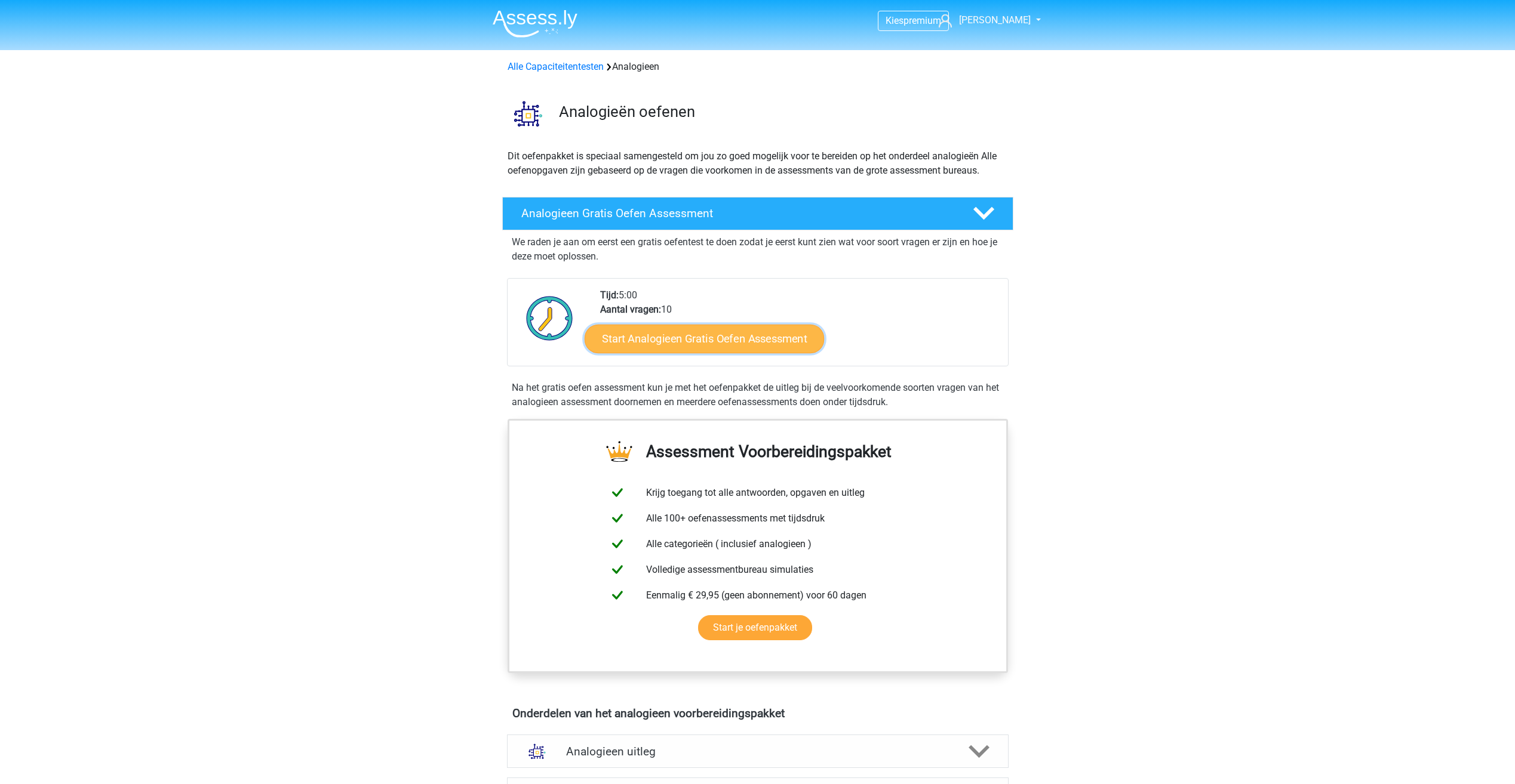
click at [718, 339] on link "Start Analogieen Gratis Oefen Assessment" at bounding box center [703, 338] width 239 height 29
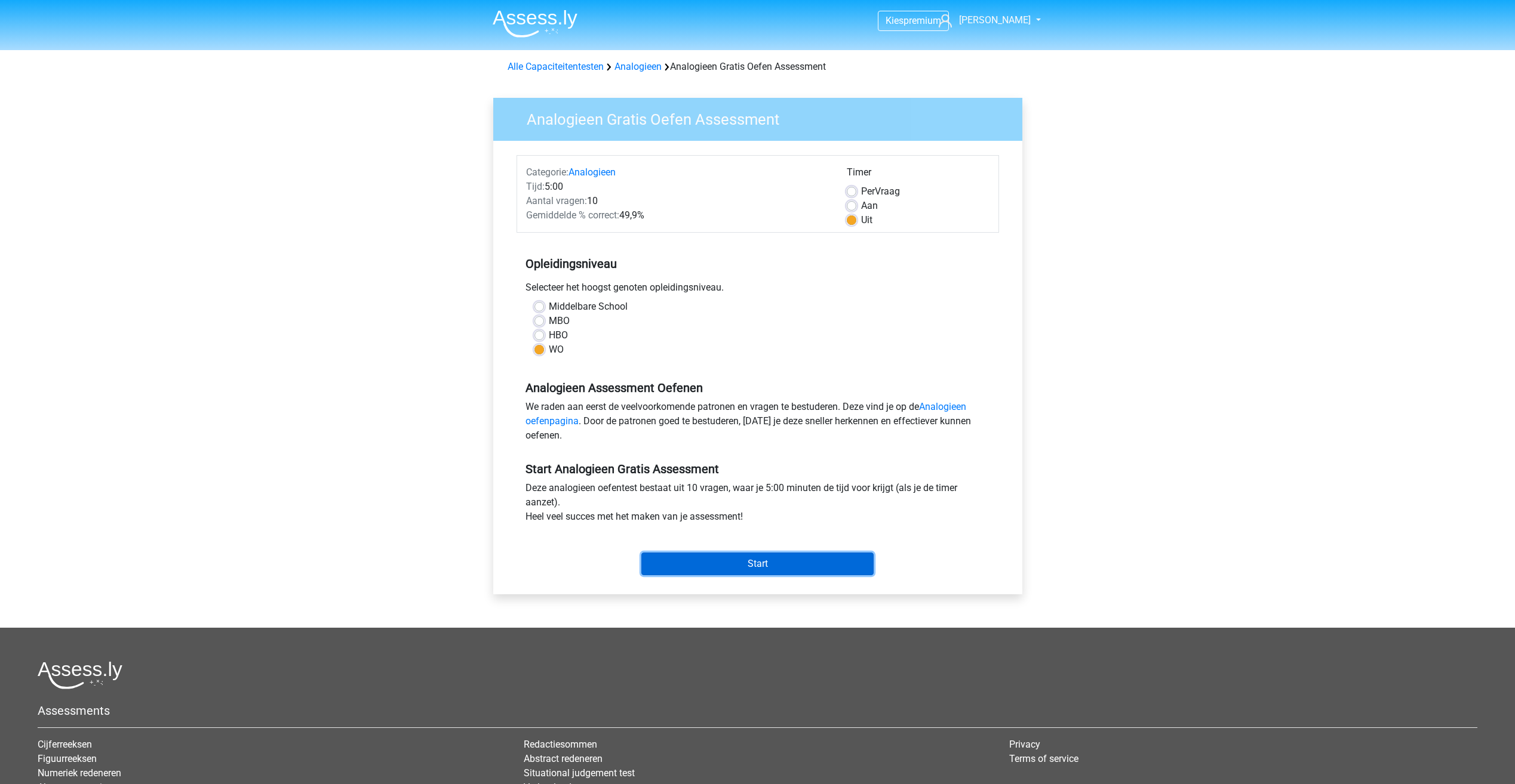
click at [795, 562] on input "Start" at bounding box center [758, 563] width 232 height 23
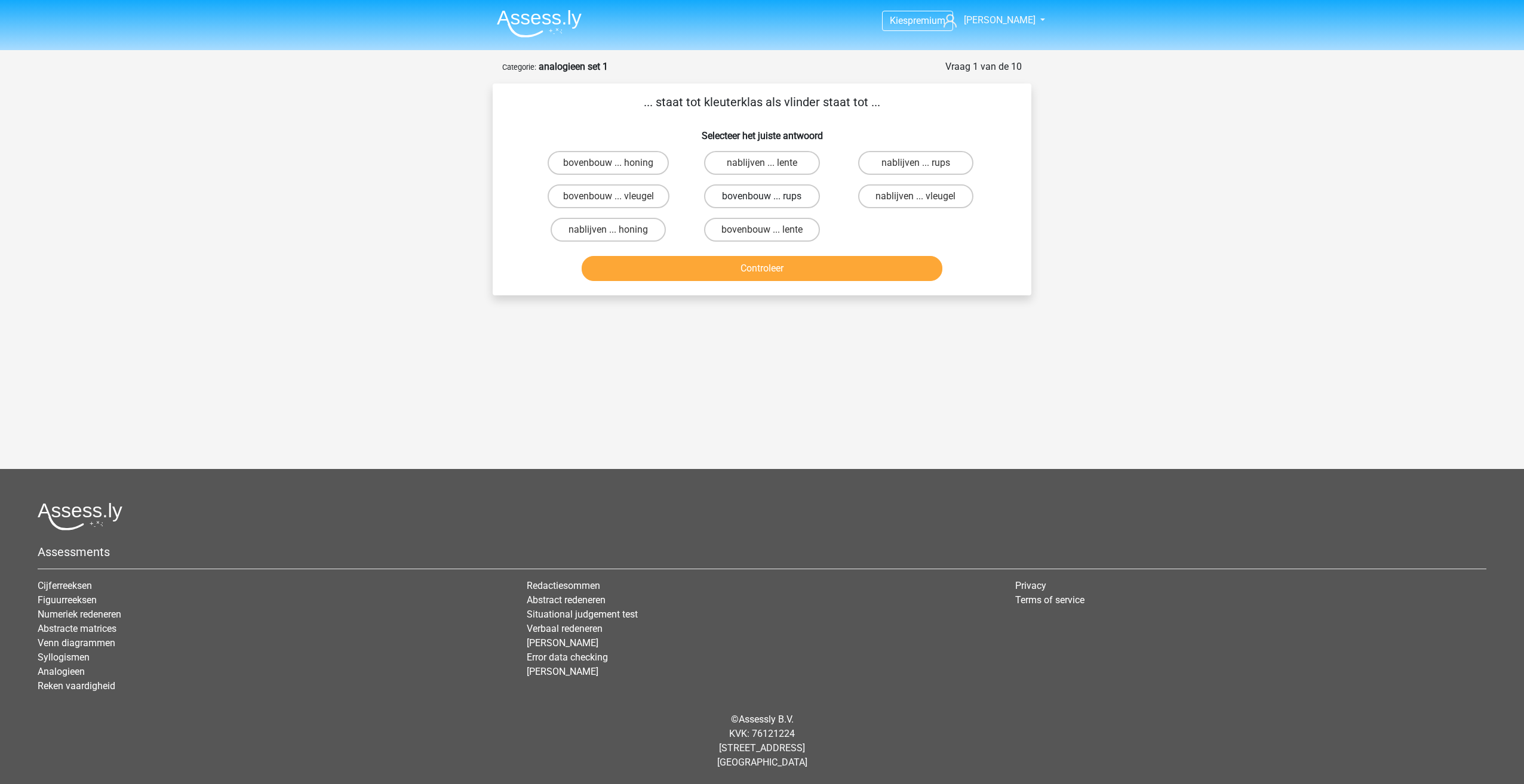
click at [769, 195] on label "bovenbouw ... rups" at bounding box center [762, 196] width 115 height 24
click at [769, 196] on input "bovenbouw ... rups" at bounding box center [765, 200] width 8 height 8
radio input "true"
click at [797, 261] on button "Controleer" at bounding box center [762, 268] width 362 height 25
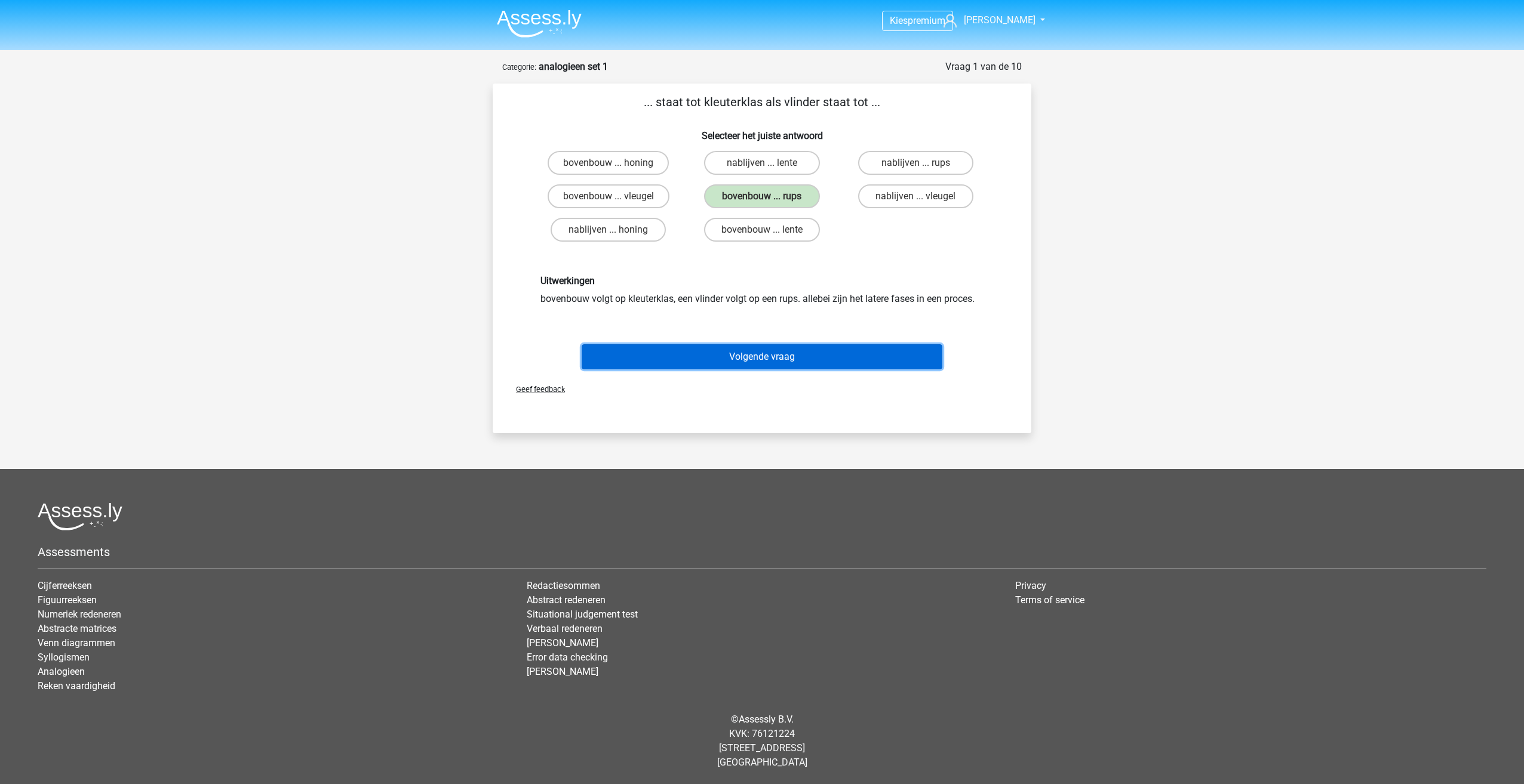
click at [763, 359] on button "Volgende vraag" at bounding box center [762, 357] width 362 height 25
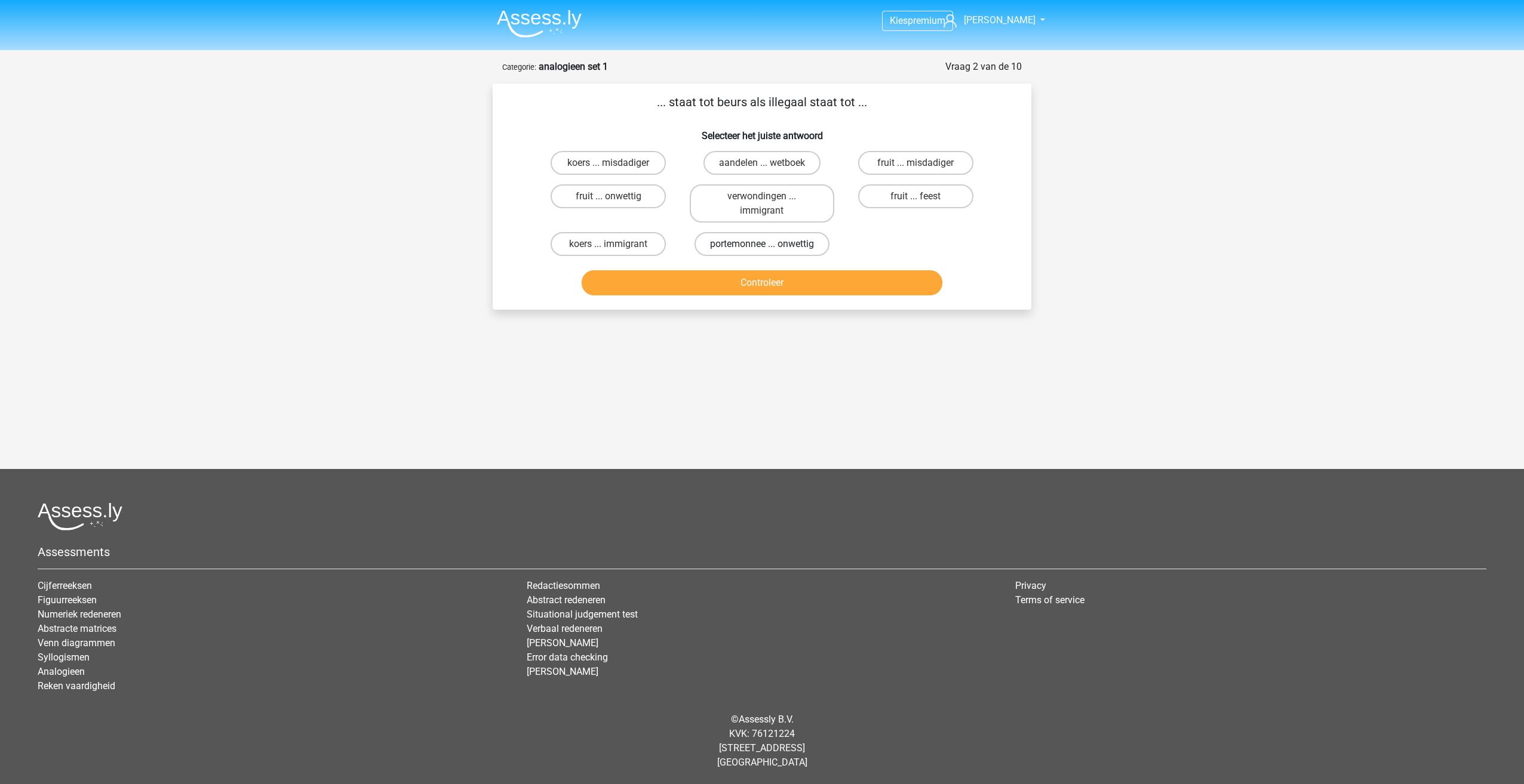
click at [742, 245] on label "portemonnee ... onwettig" at bounding box center [762, 244] width 135 height 24
click at [762, 245] on input "portemonnee ... onwettig" at bounding box center [765, 248] width 8 height 8
radio input "true"
click at [758, 279] on button "Controleer" at bounding box center [762, 283] width 362 height 25
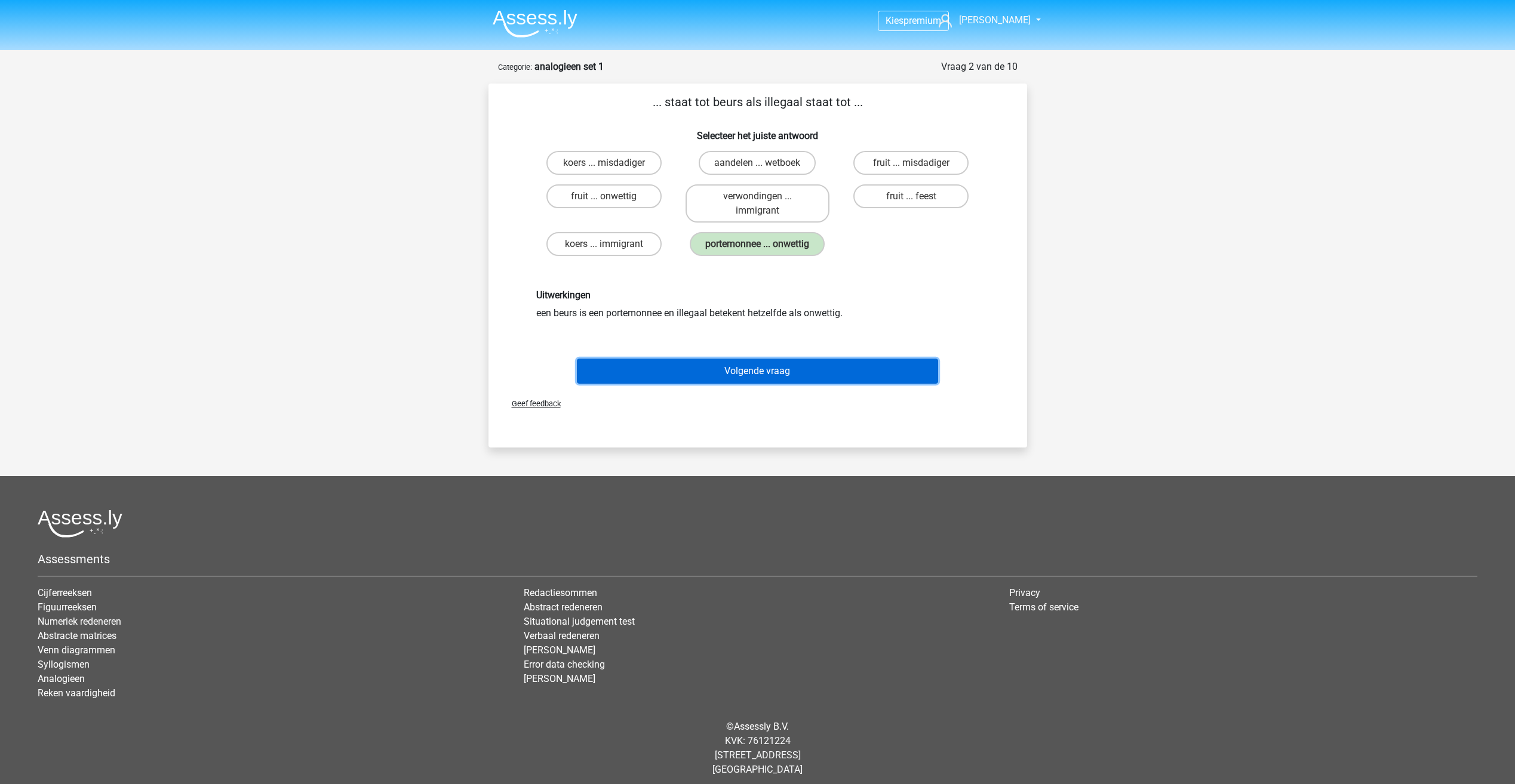
click at [800, 375] on button "Volgende vraag" at bounding box center [758, 370] width 362 height 25
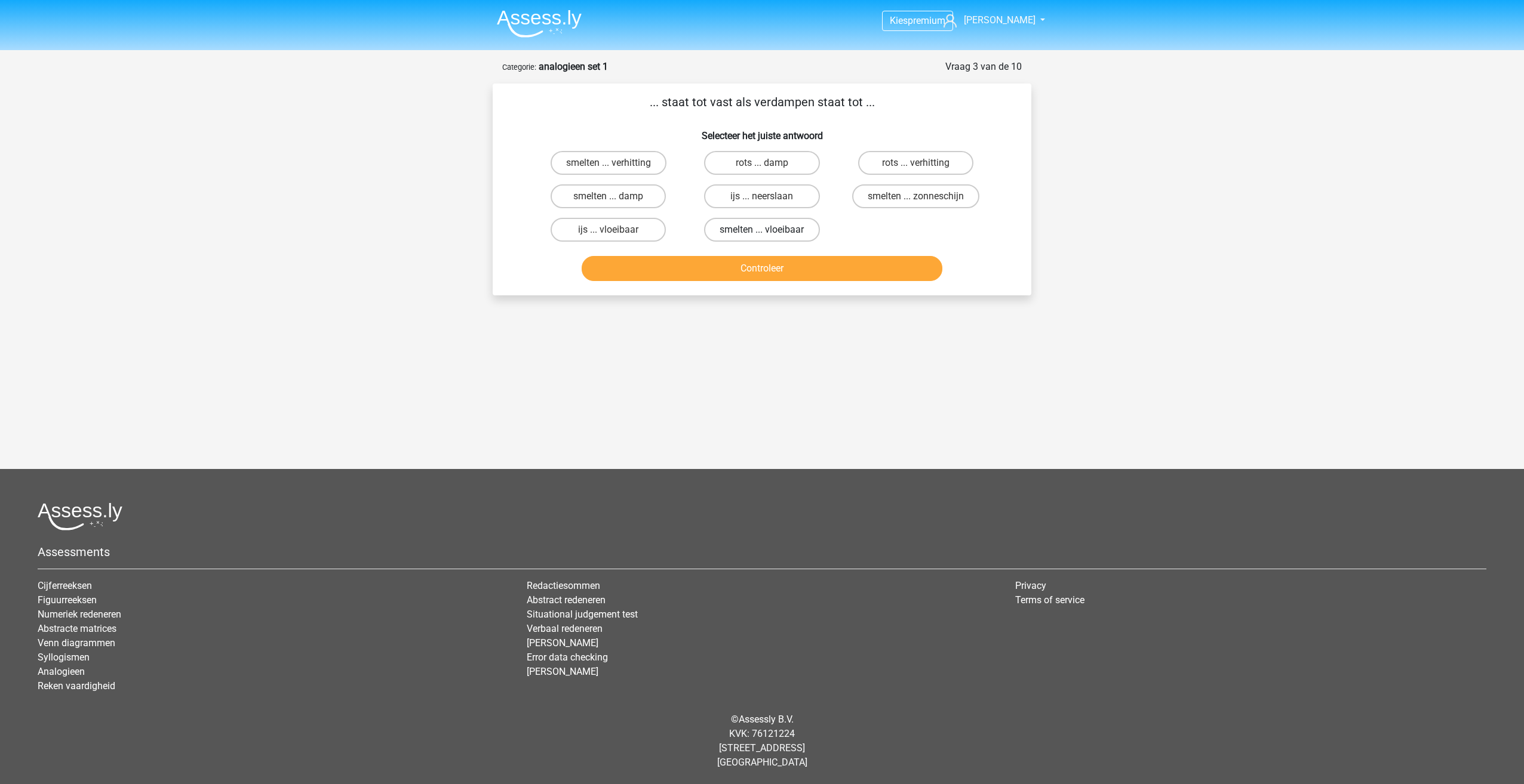
click at [783, 235] on label "smelten ... vloeibaar" at bounding box center [762, 229] width 115 height 24
click at [769, 235] on input "smelten ... vloeibaar" at bounding box center [765, 233] width 8 height 8
radio input "true"
click at [781, 268] on button "Controleer" at bounding box center [762, 268] width 362 height 25
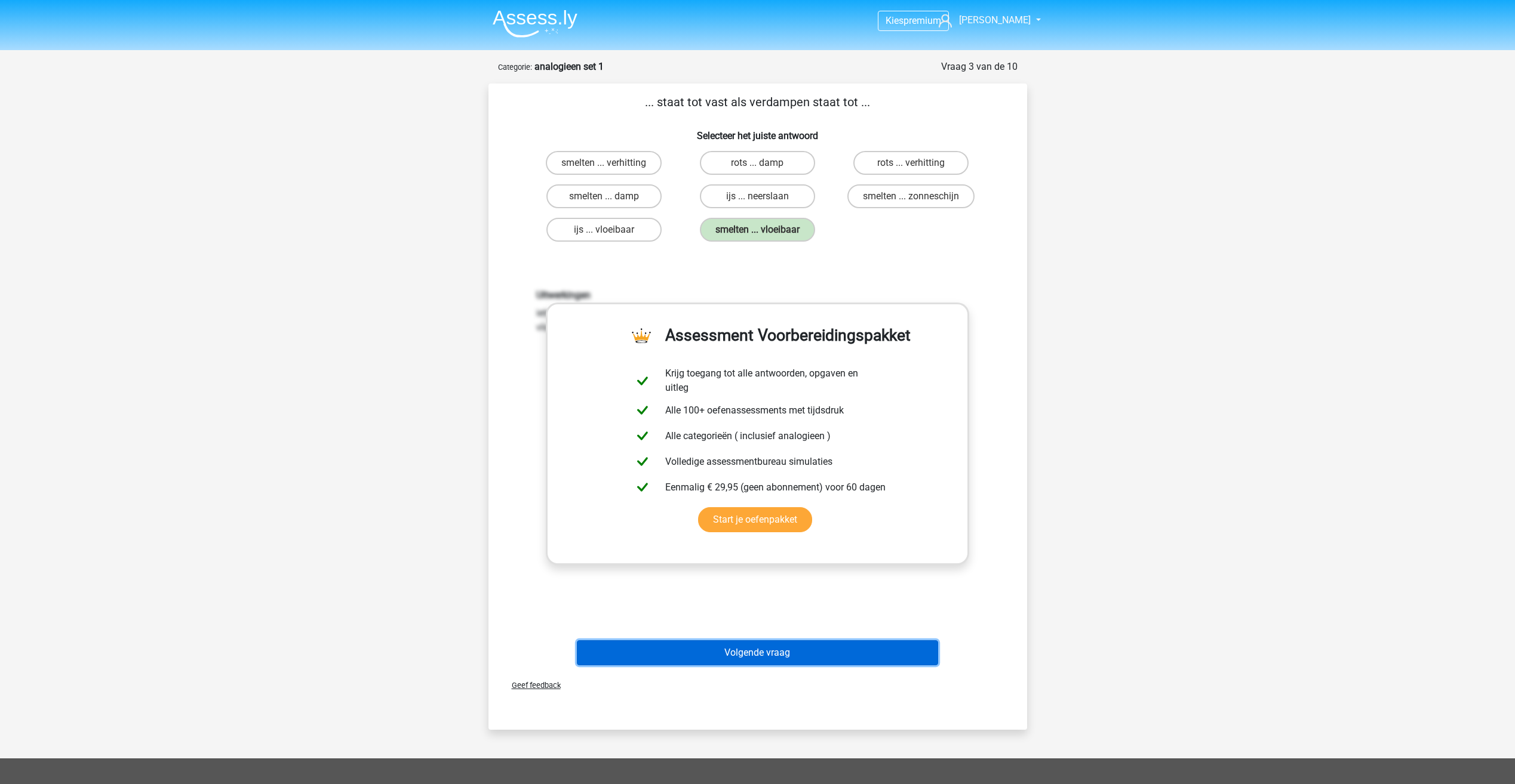
click at [783, 660] on button "Volgende vraag" at bounding box center [758, 652] width 362 height 25
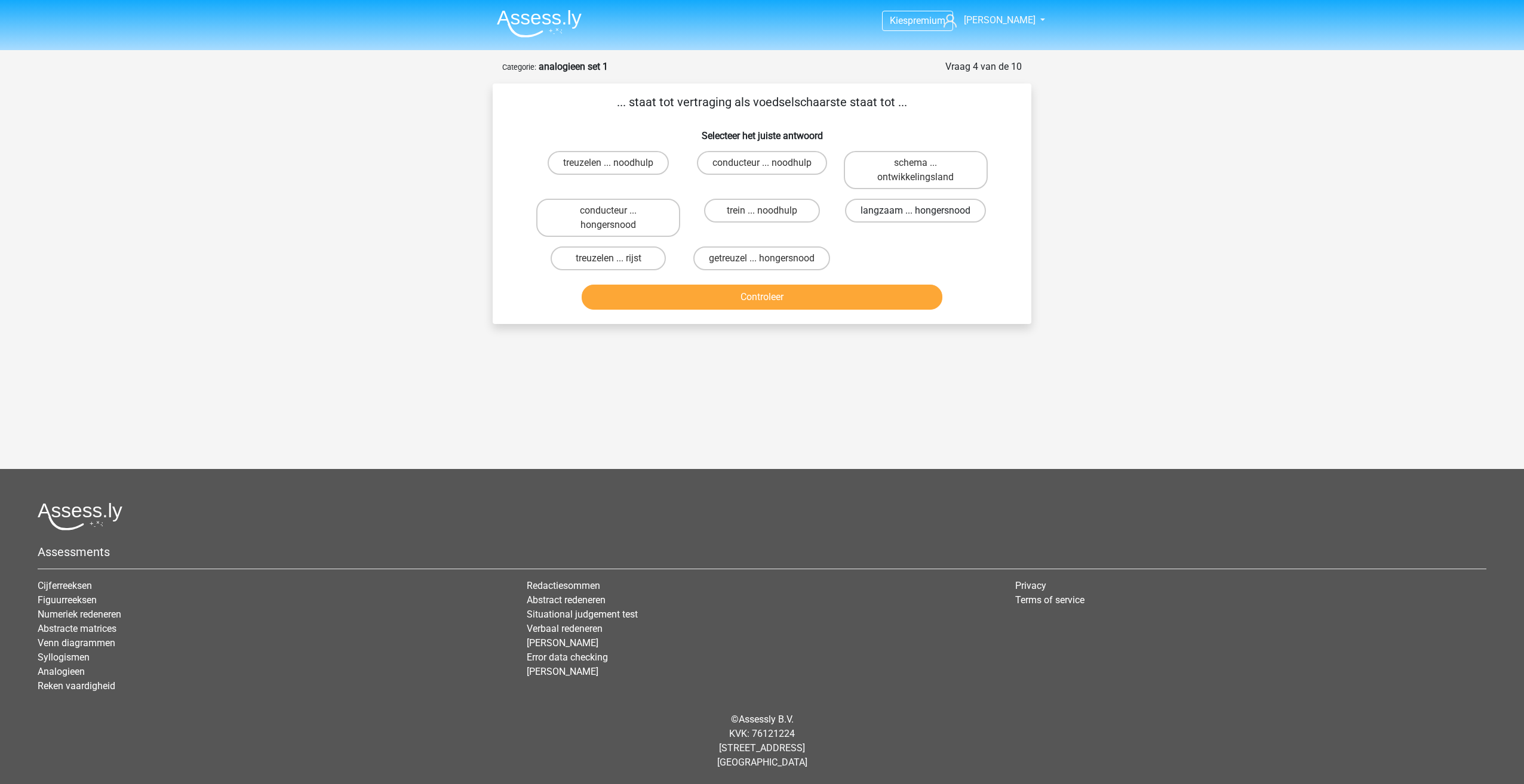
click at [882, 212] on label "langzaam ... hongersnood" at bounding box center [915, 211] width 141 height 24
click at [915, 212] on input "langzaam ... hongersnood" at bounding box center [919, 215] width 8 height 8
radio input "true"
click at [783, 294] on button "Controleer" at bounding box center [762, 296] width 362 height 25
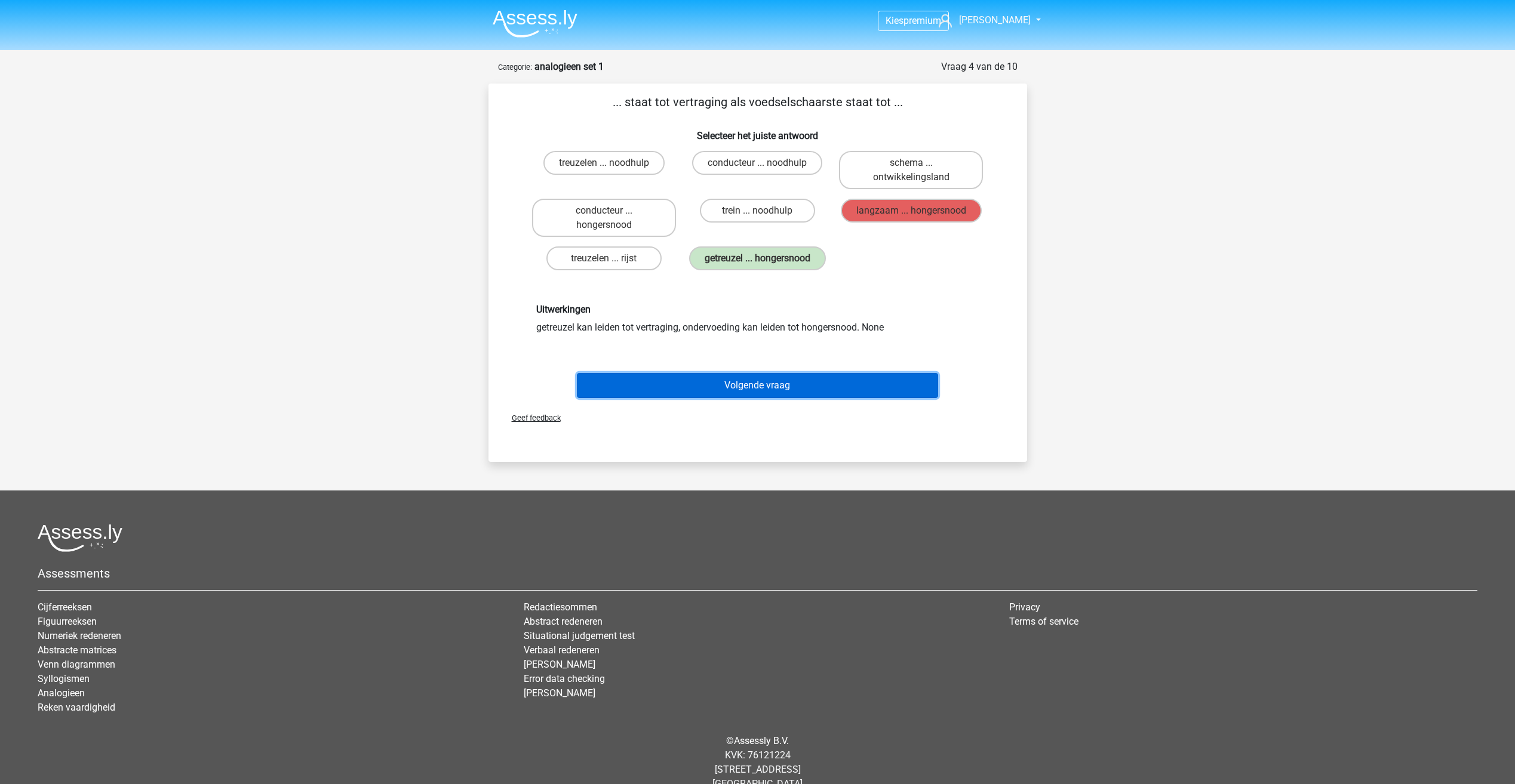
click at [742, 381] on button "Volgende vraag" at bounding box center [758, 385] width 362 height 25
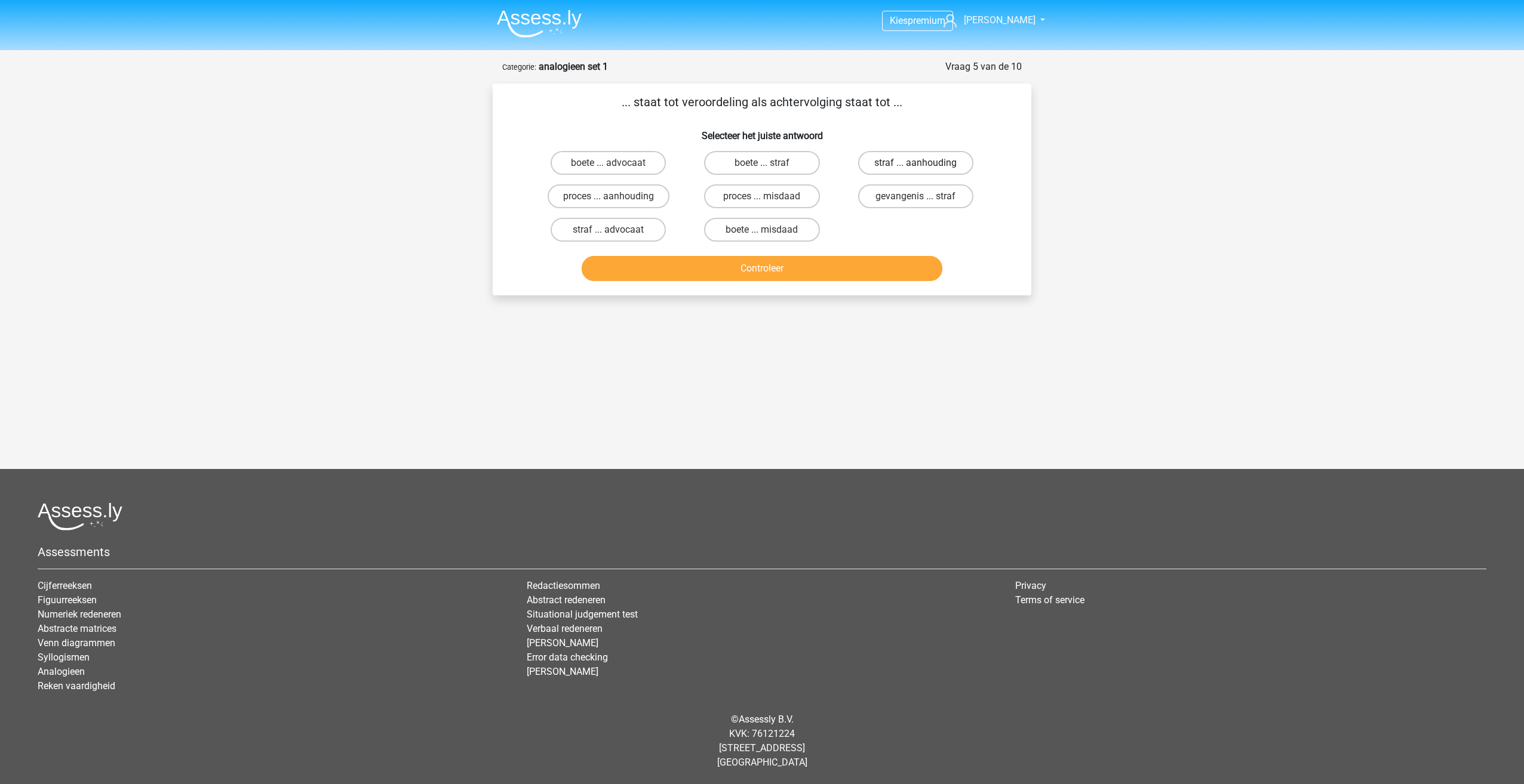
click at [895, 163] on label "straf ... aanhouding" at bounding box center [915, 163] width 115 height 24
click at [915, 163] on input "straf ... aanhouding" at bounding box center [919, 166] width 8 height 8
radio input "true"
click at [867, 271] on button "Controleer" at bounding box center [762, 268] width 362 height 25
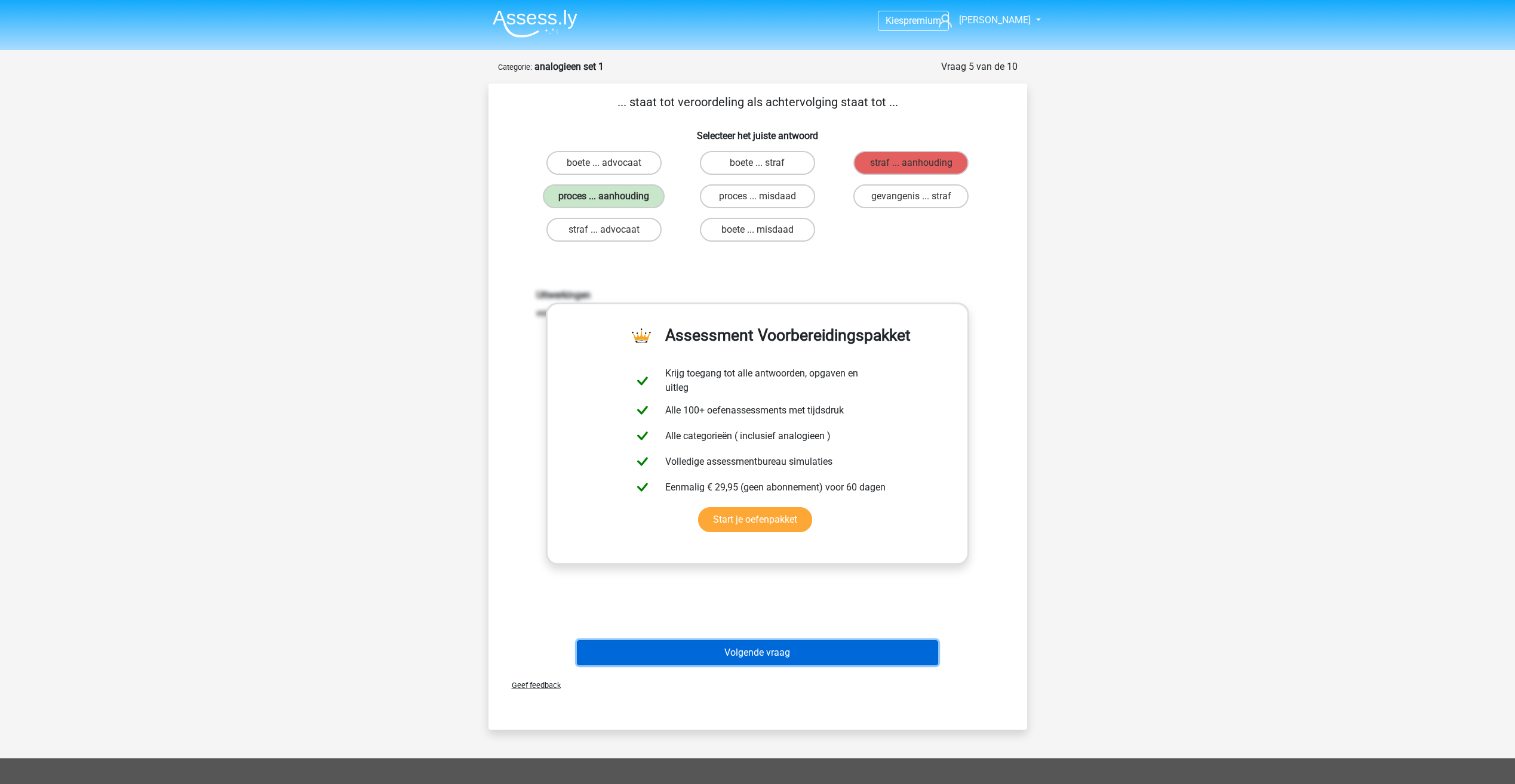
click at [771, 660] on button "Volgende vraag" at bounding box center [758, 652] width 362 height 25
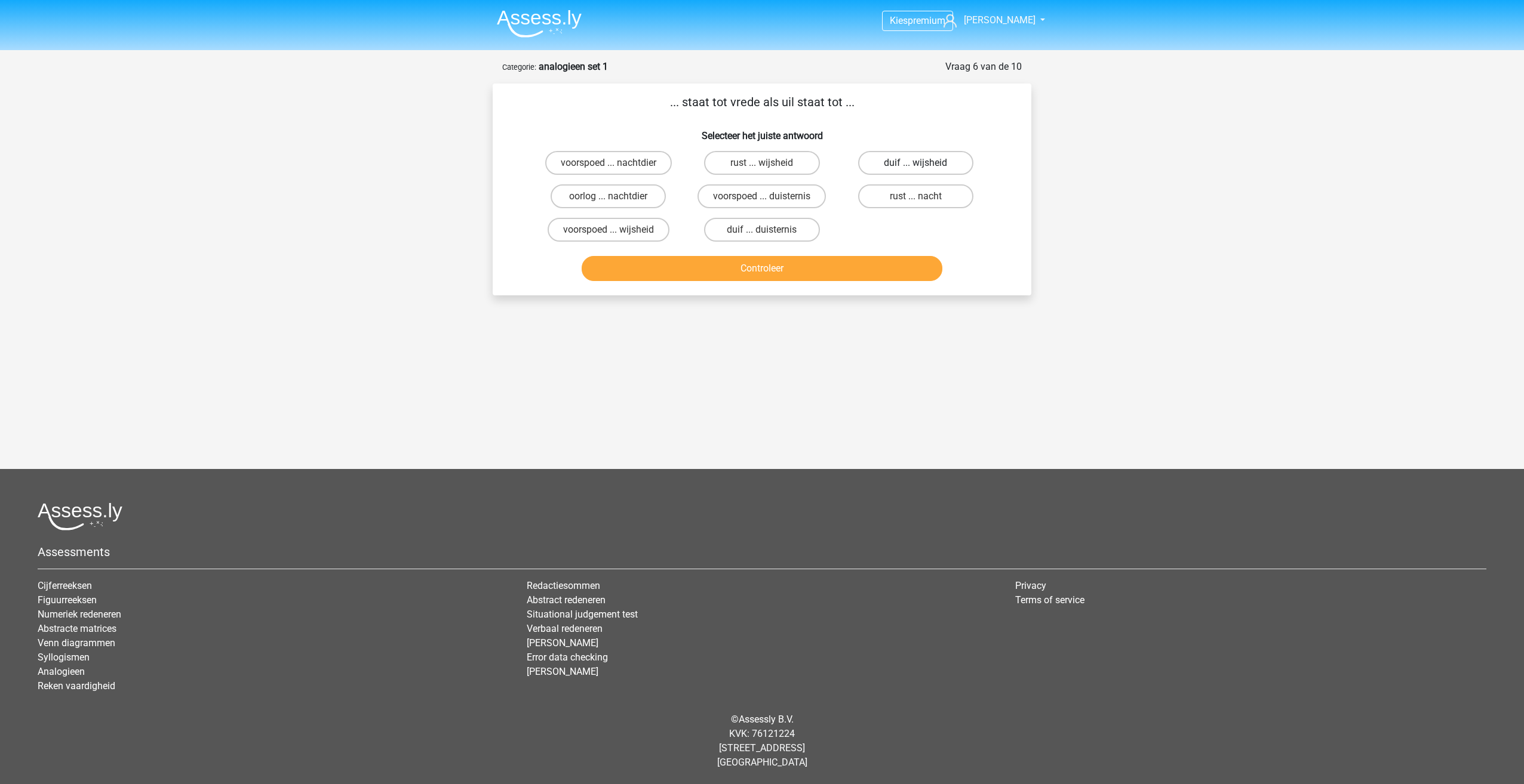
click at [914, 152] on label "duif ... wijsheid" at bounding box center [915, 163] width 115 height 24
click at [915, 163] on input "duif ... wijsheid" at bounding box center [919, 166] width 8 height 8
radio input "true"
click at [877, 265] on button "Controleer" at bounding box center [762, 268] width 362 height 25
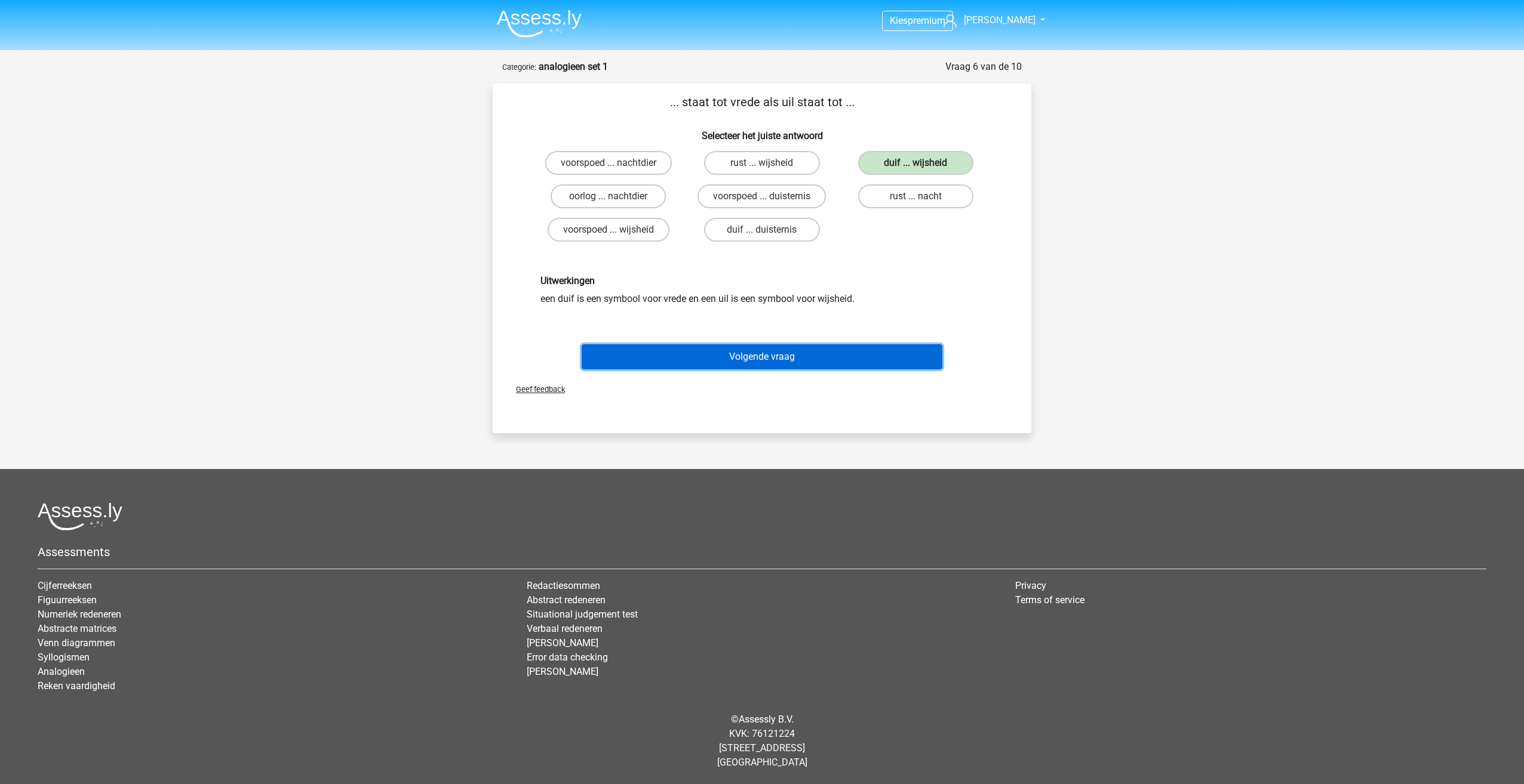
click at [802, 367] on button "Volgende vraag" at bounding box center [762, 357] width 362 height 25
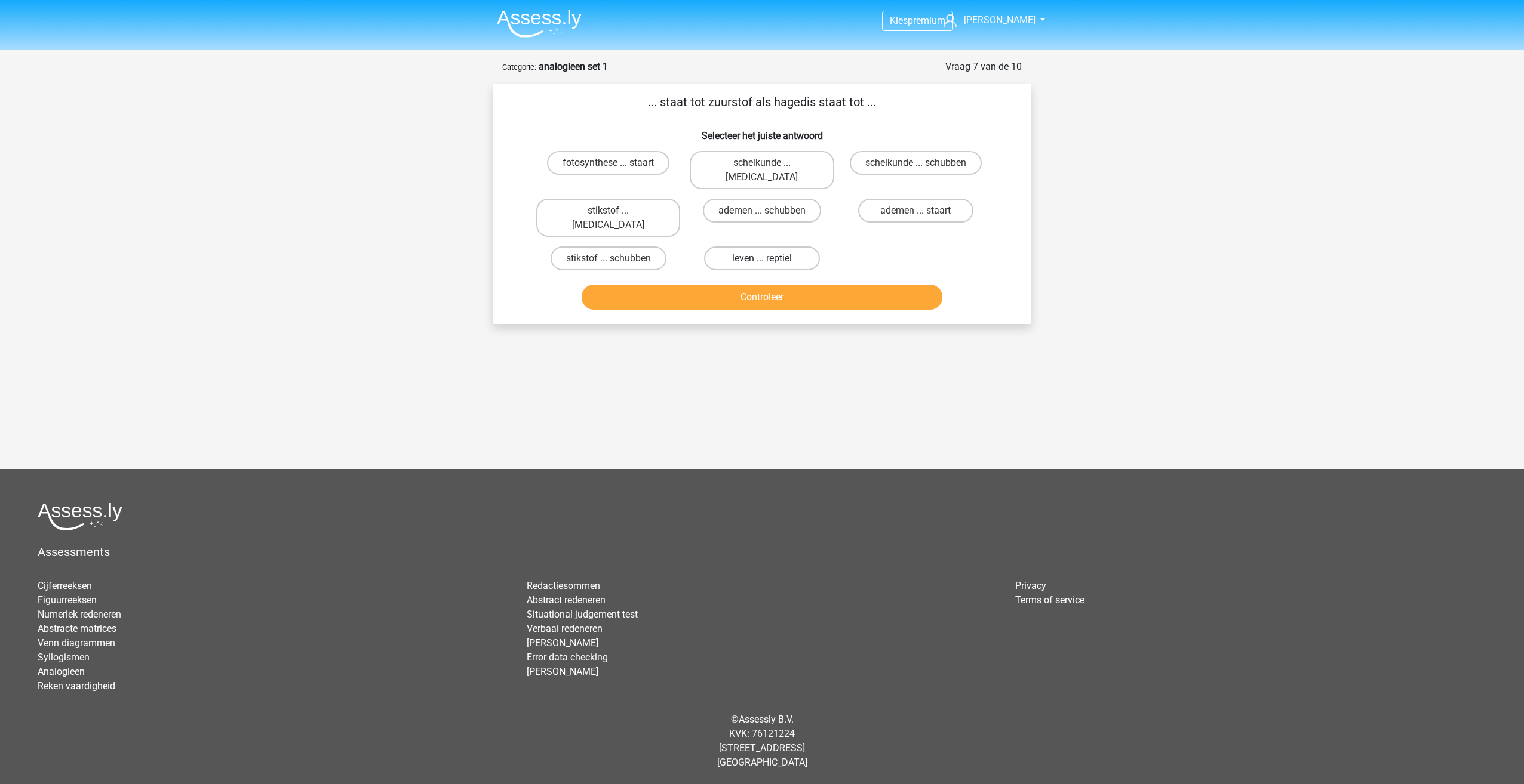
click at [780, 246] on label "leven ... reptiel" at bounding box center [762, 258] width 115 height 24
click at [769, 258] on input "leven ... reptiel" at bounding box center [765, 262] width 8 height 8
radio input "true"
click at [801, 285] on button "Controleer" at bounding box center [762, 296] width 362 height 25
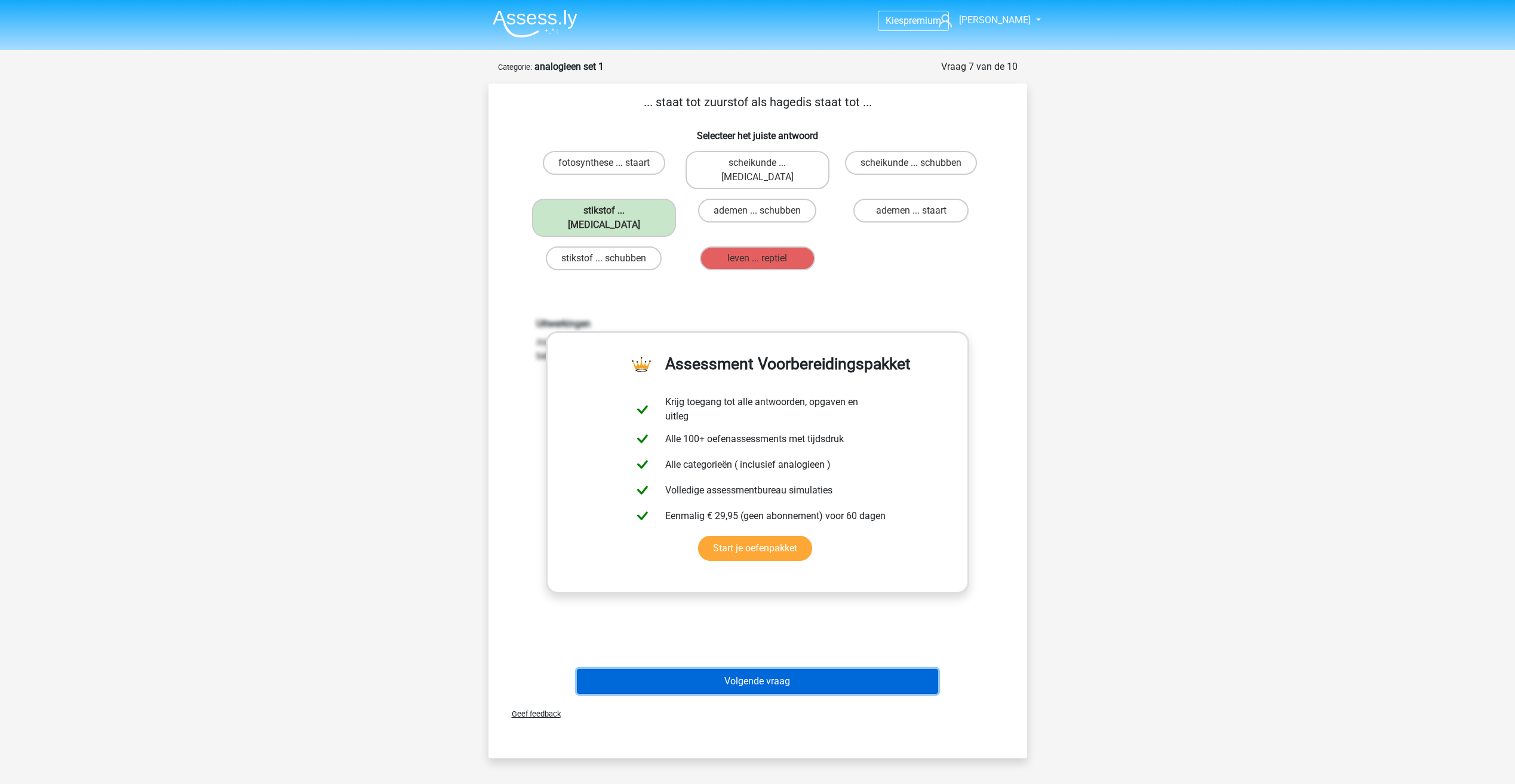
click at [781, 669] on button "Volgende vraag" at bounding box center [758, 681] width 362 height 25
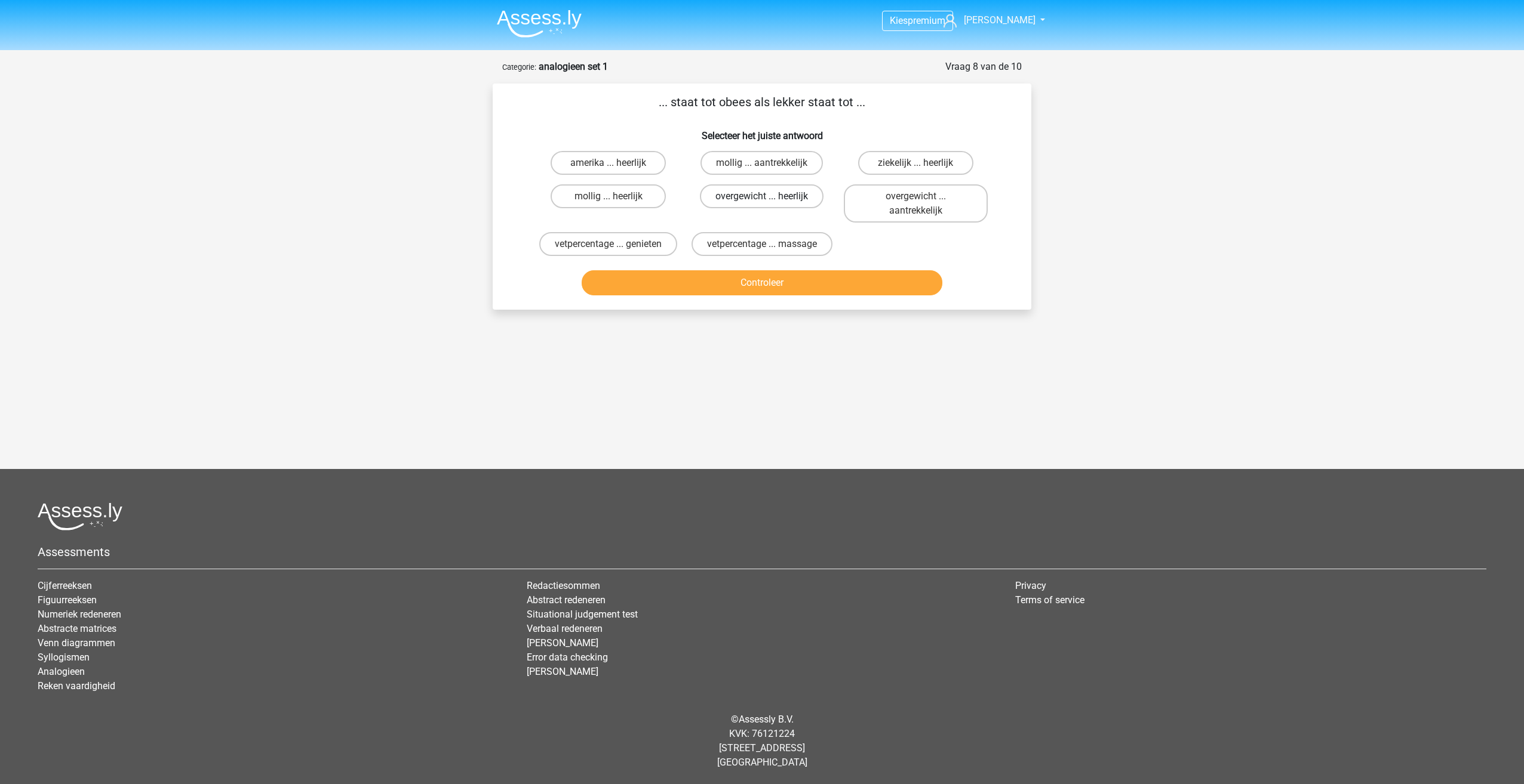
click at [788, 199] on label "overgewicht ... heerlijk" at bounding box center [761, 196] width 123 height 24
click at [769, 199] on input "overgewicht ... heerlijk" at bounding box center [765, 200] width 8 height 8
radio input "true"
click at [788, 281] on button "Controleer" at bounding box center [762, 283] width 362 height 25
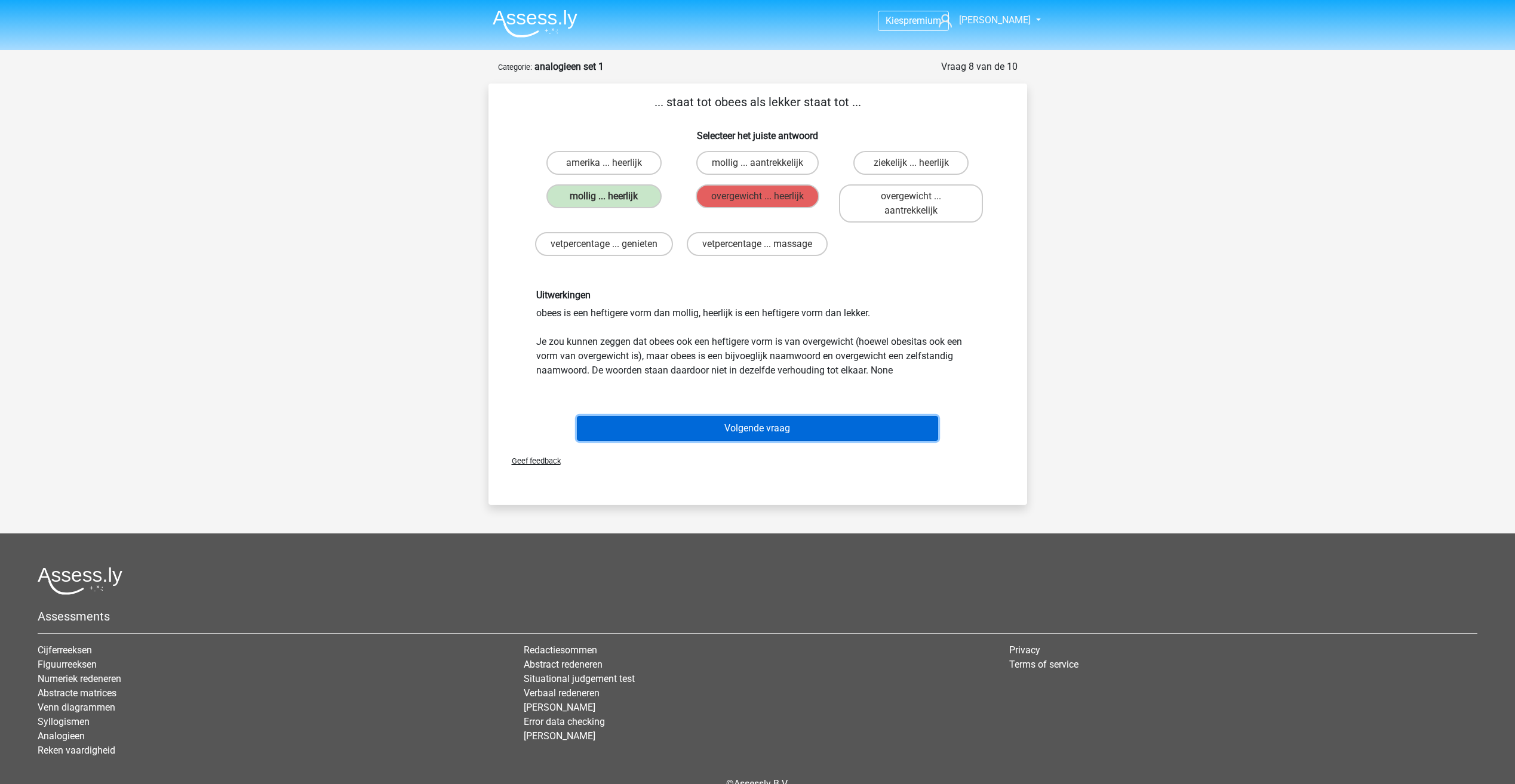
click at [778, 426] on button "Volgende vraag" at bounding box center [758, 427] width 362 height 25
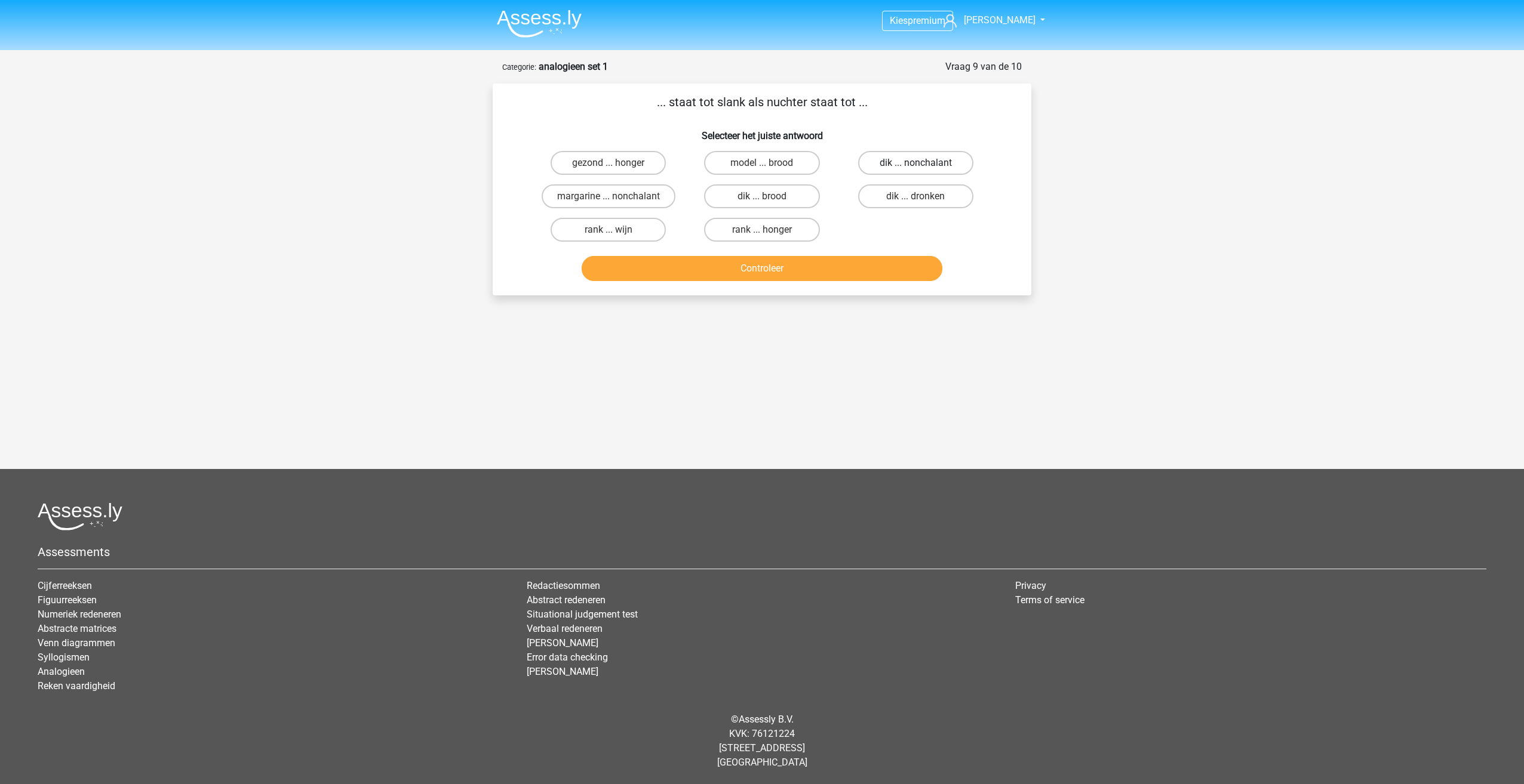
click at [938, 164] on label "dik ... nonchalant" at bounding box center [915, 163] width 115 height 24
click at [923, 164] on input "dik ... nonchalant" at bounding box center [919, 166] width 8 height 8
radio input "true"
click at [855, 267] on button "Controleer" at bounding box center [762, 268] width 362 height 25
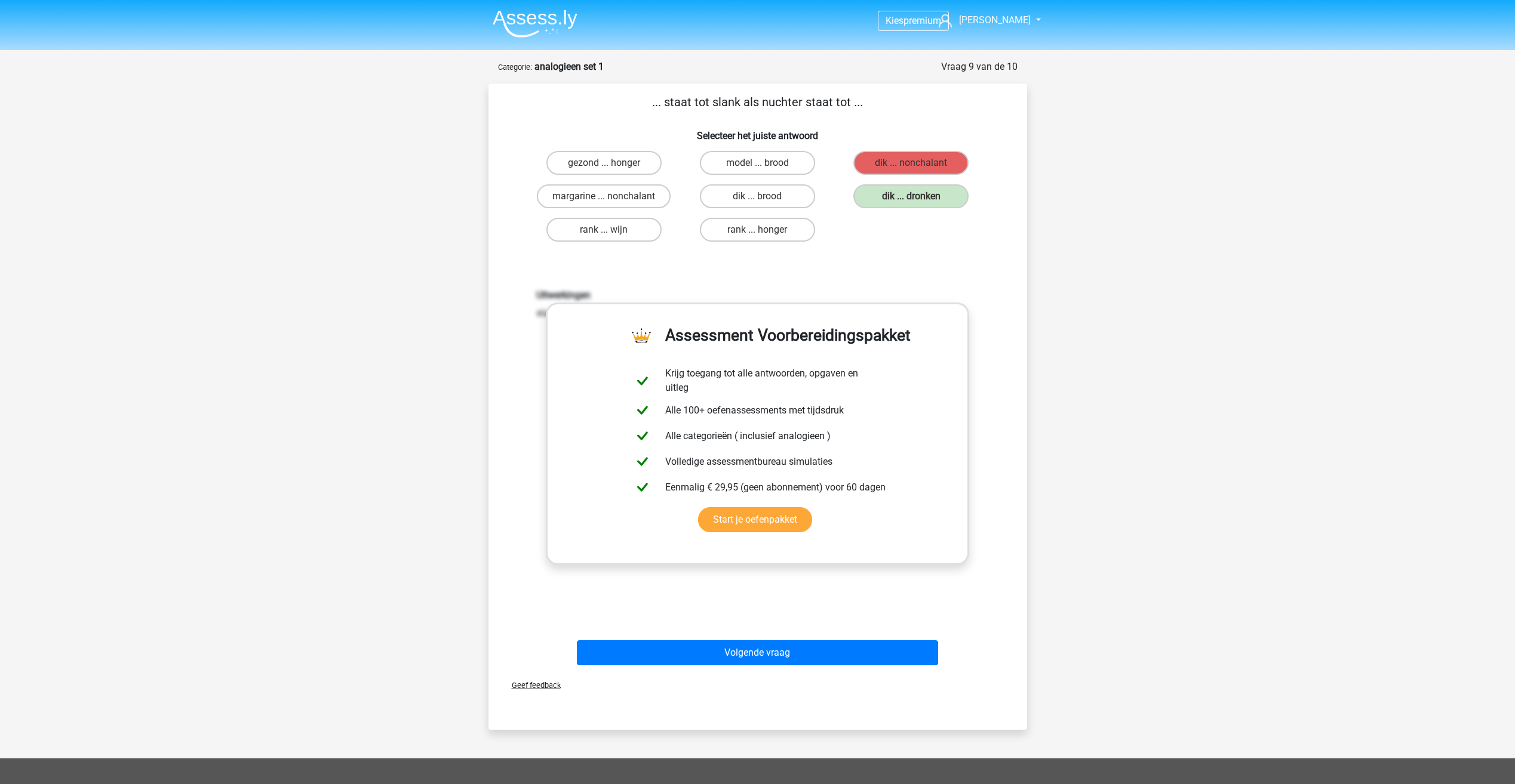
click at [797, 670] on div "Volgende vraag" at bounding box center [758, 655] width 461 height 30
click at [787, 664] on button "Volgende vraag" at bounding box center [758, 652] width 362 height 25
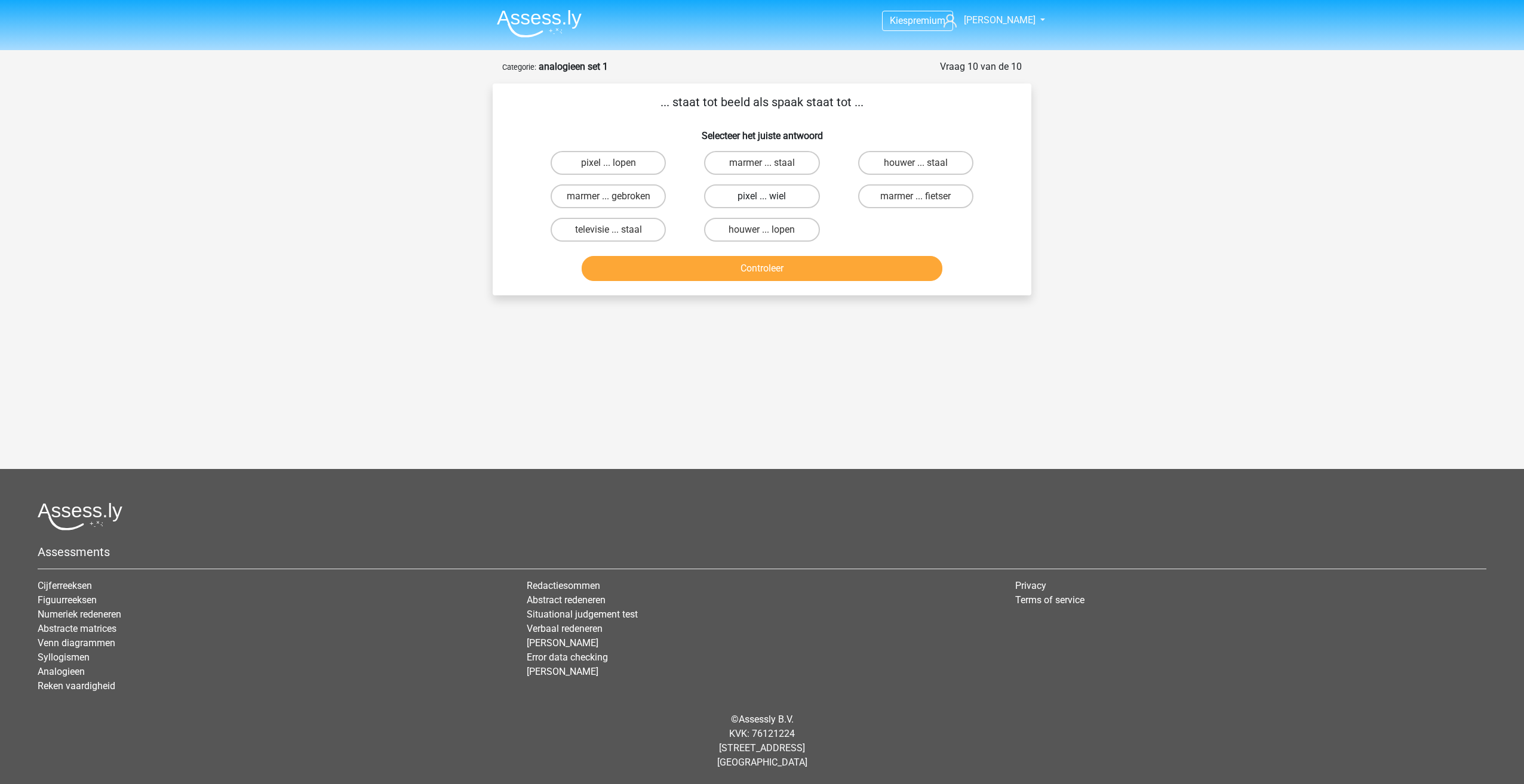
click at [777, 194] on label "pixel ... wiel" at bounding box center [762, 196] width 115 height 24
click at [769, 196] on input "pixel ... wiel" at bounding box center [765, 200] width 8 height 8
radio input "true"
click at [785, 270] on button "Controleer" at bounding box center [762, 268] width 362 height 25
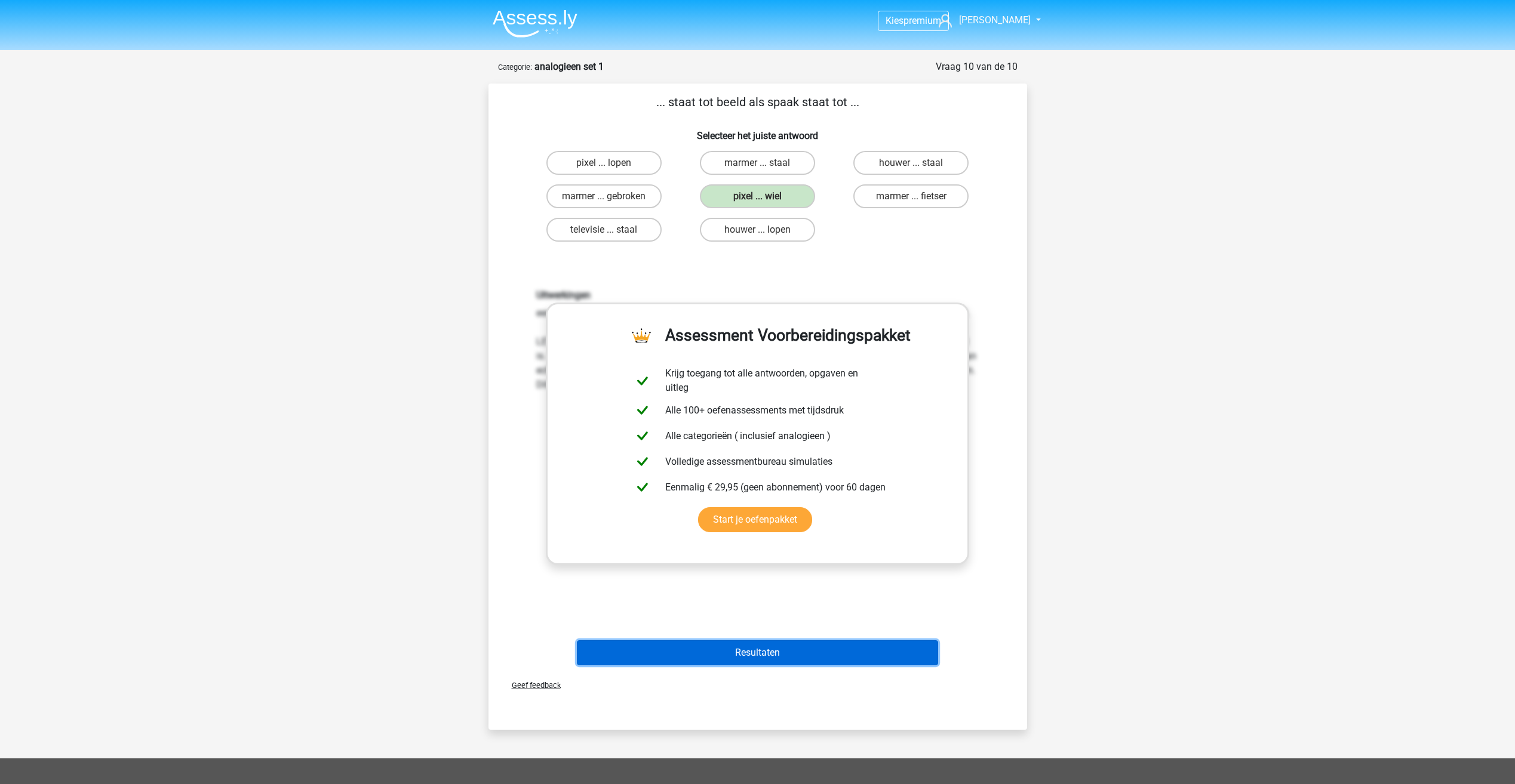
click at [818, 653] on button "Resultaten" at bounding box center [758, 652] width 362 height 25
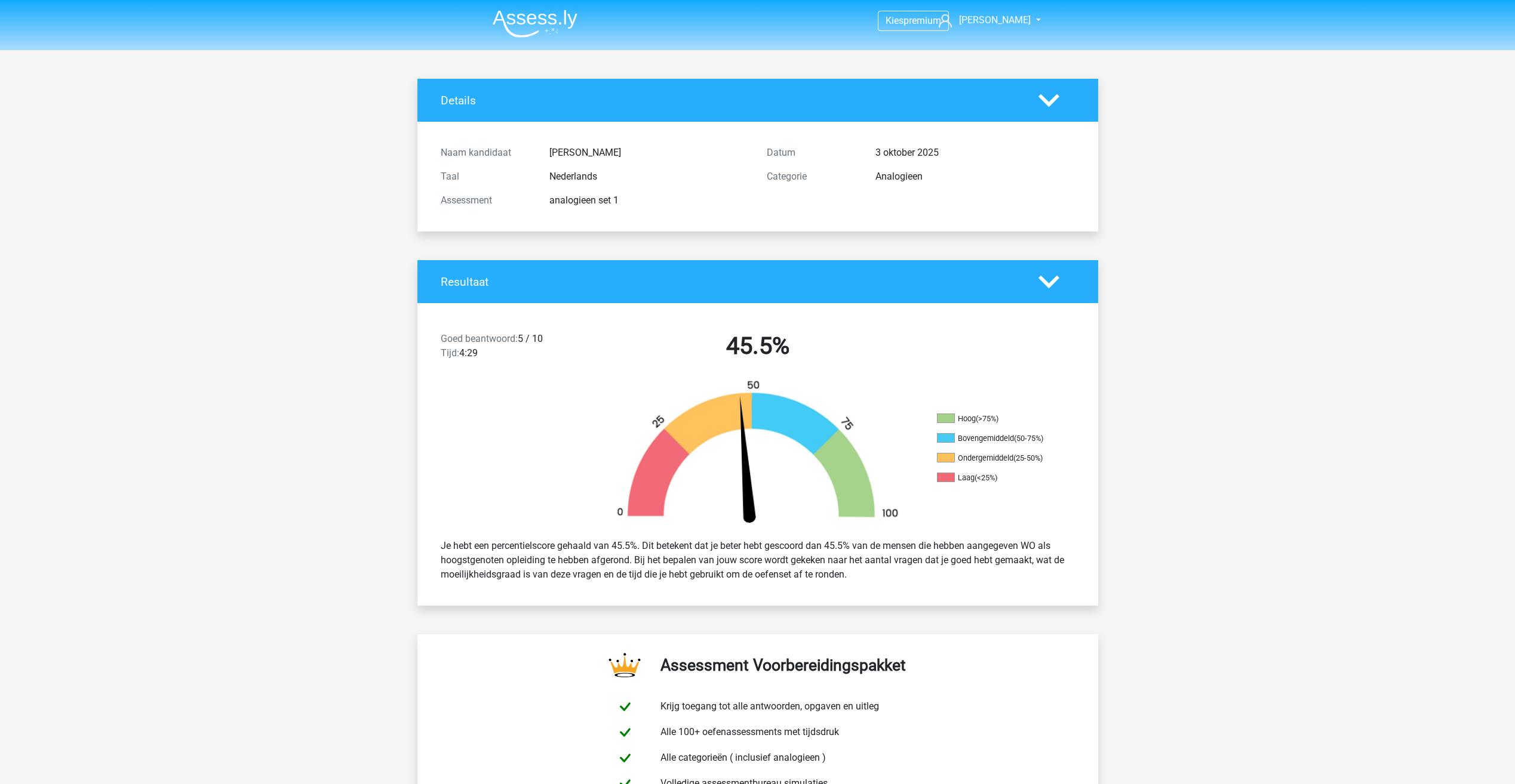
click at [540, 14] on img at bounding box center [535, 24] width 85 height 28
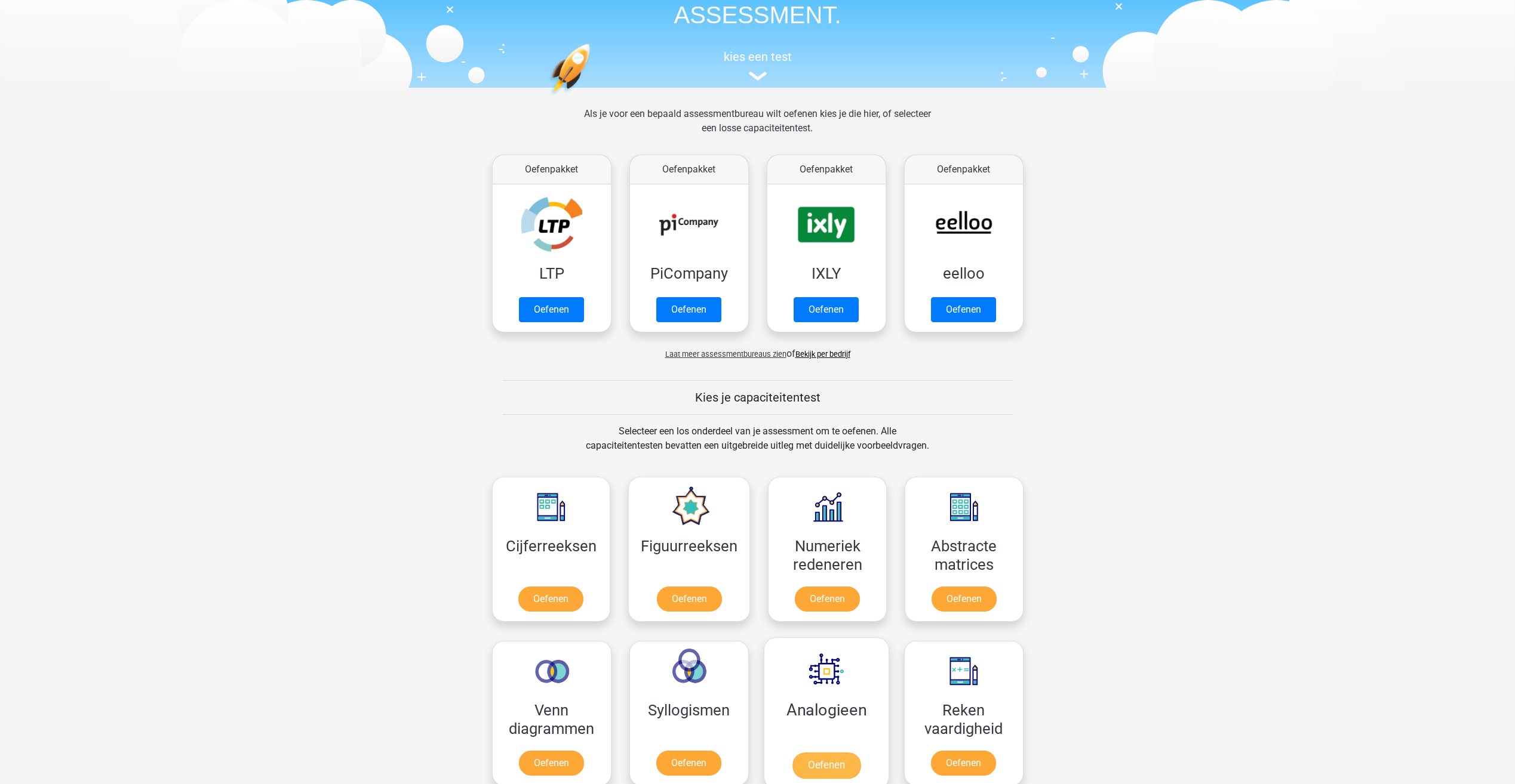
scroll to position [238, 0]
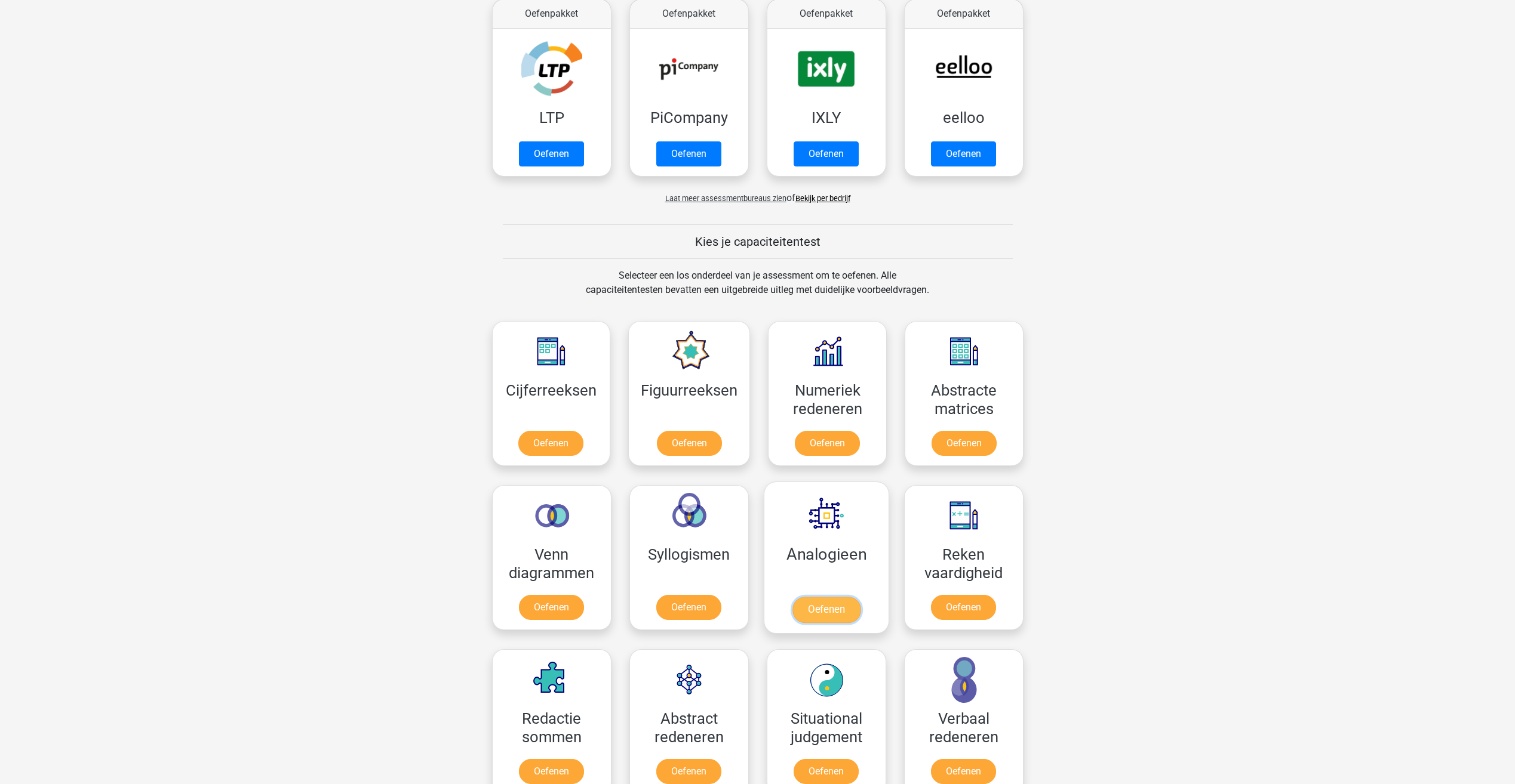
click at [833, 597] on link "Oefenen" at bounding box center [825, 610] width 68 height 27
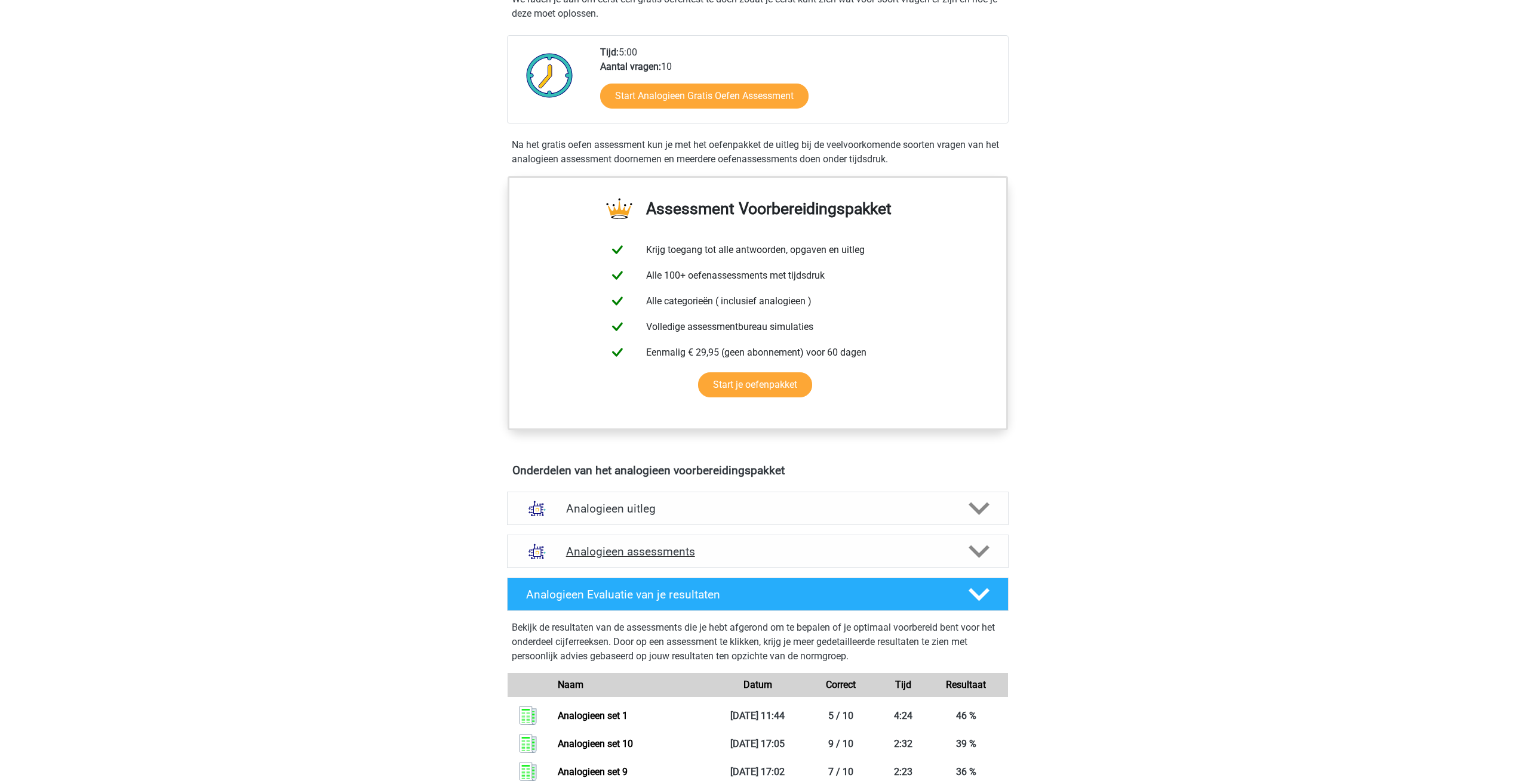
scroll to position [478, 0]
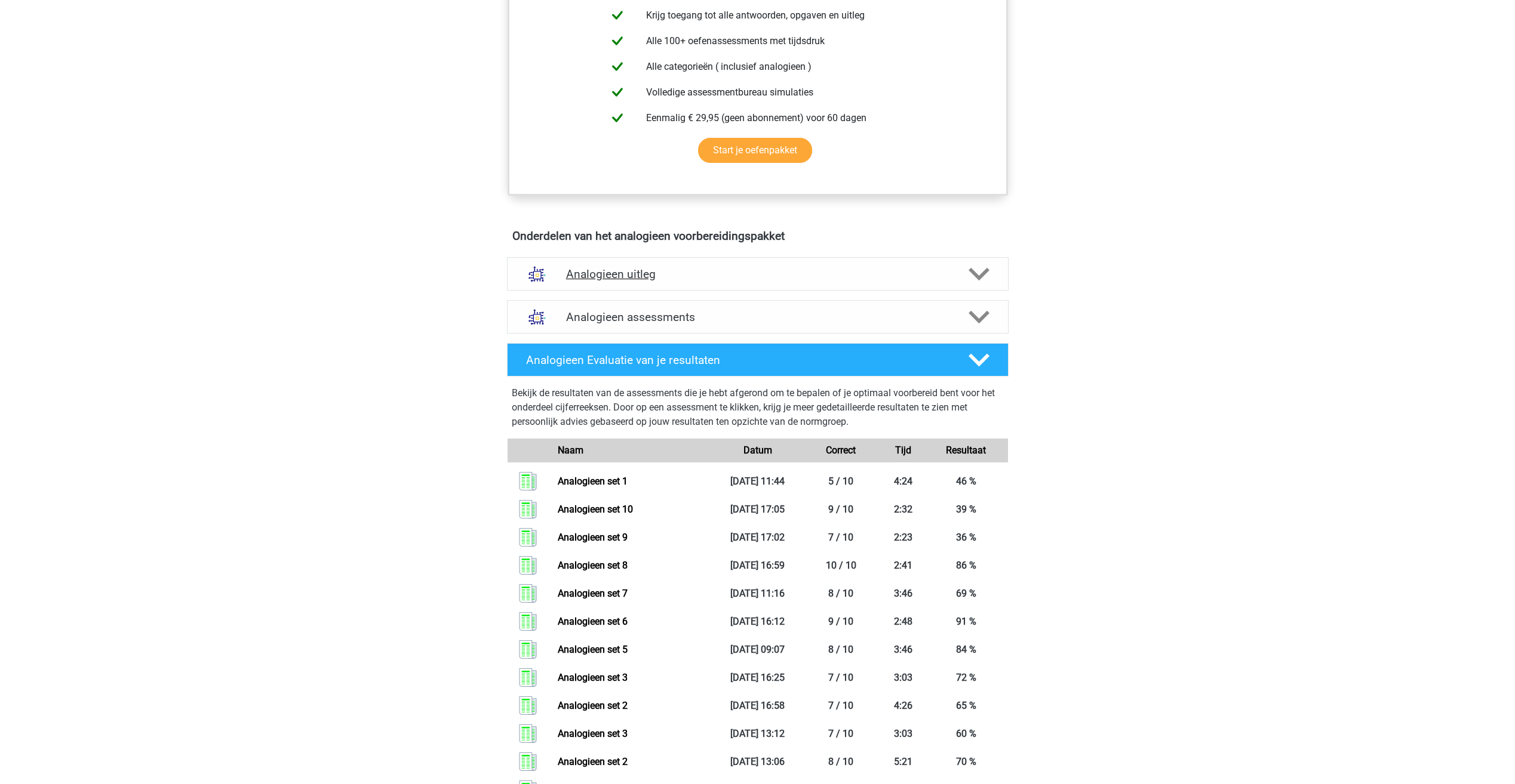
click at [654, 286] on div "Analogieen uitleg" at bounding box center [758, 274] width 501 height 33
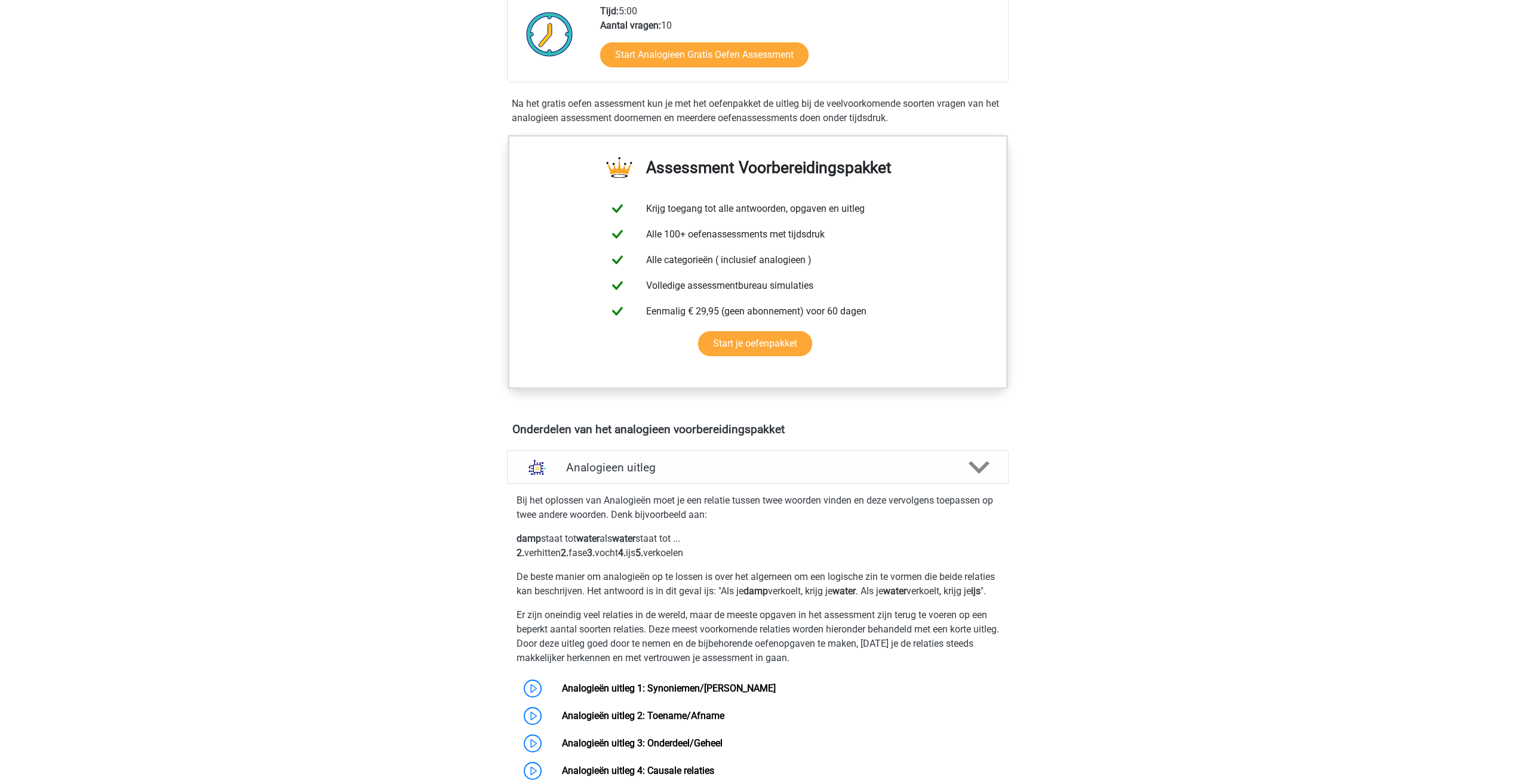
scroll to position [418, 0]
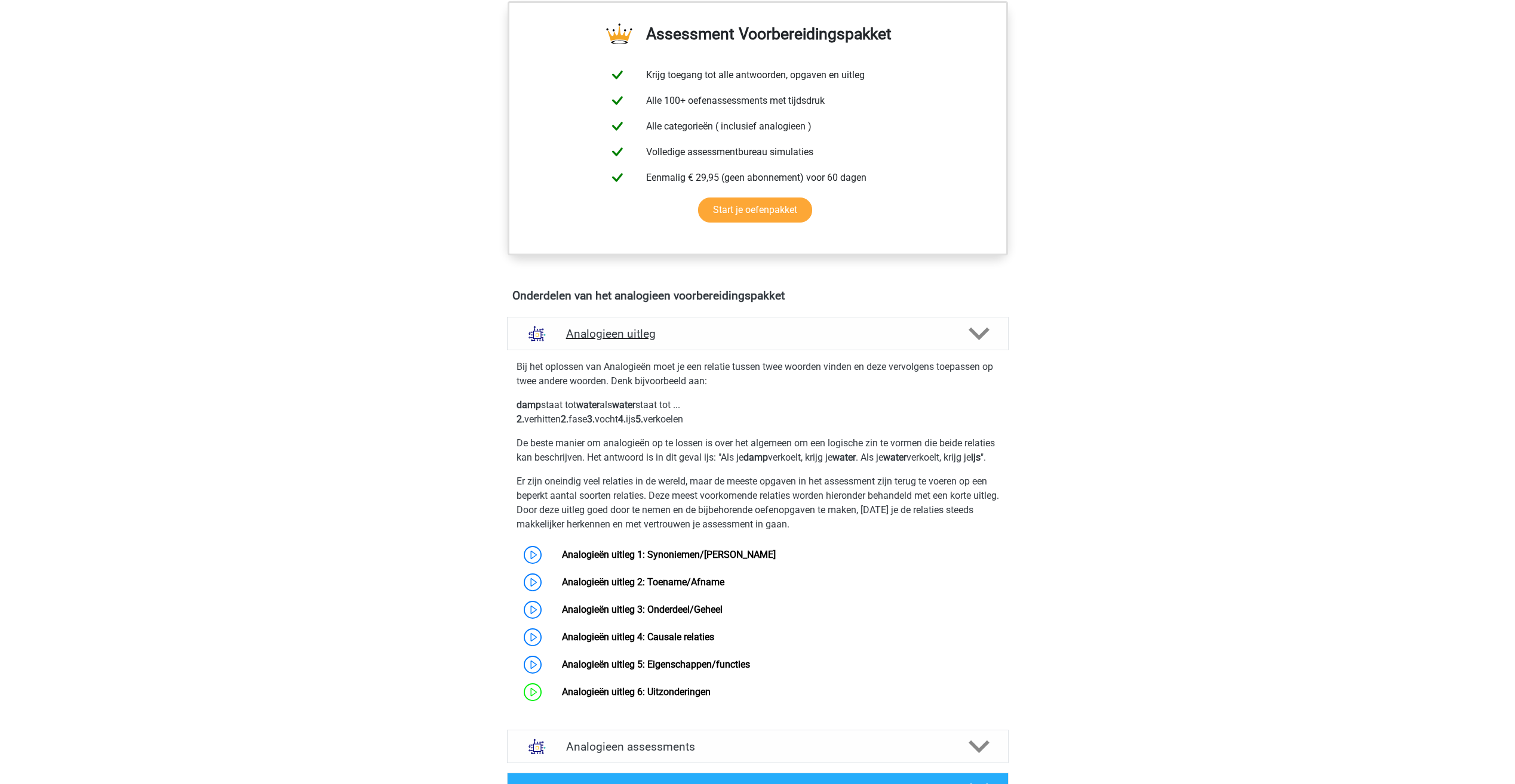
click at [982, 332] on icon at bounding box center [978, 334] width 21 height 21
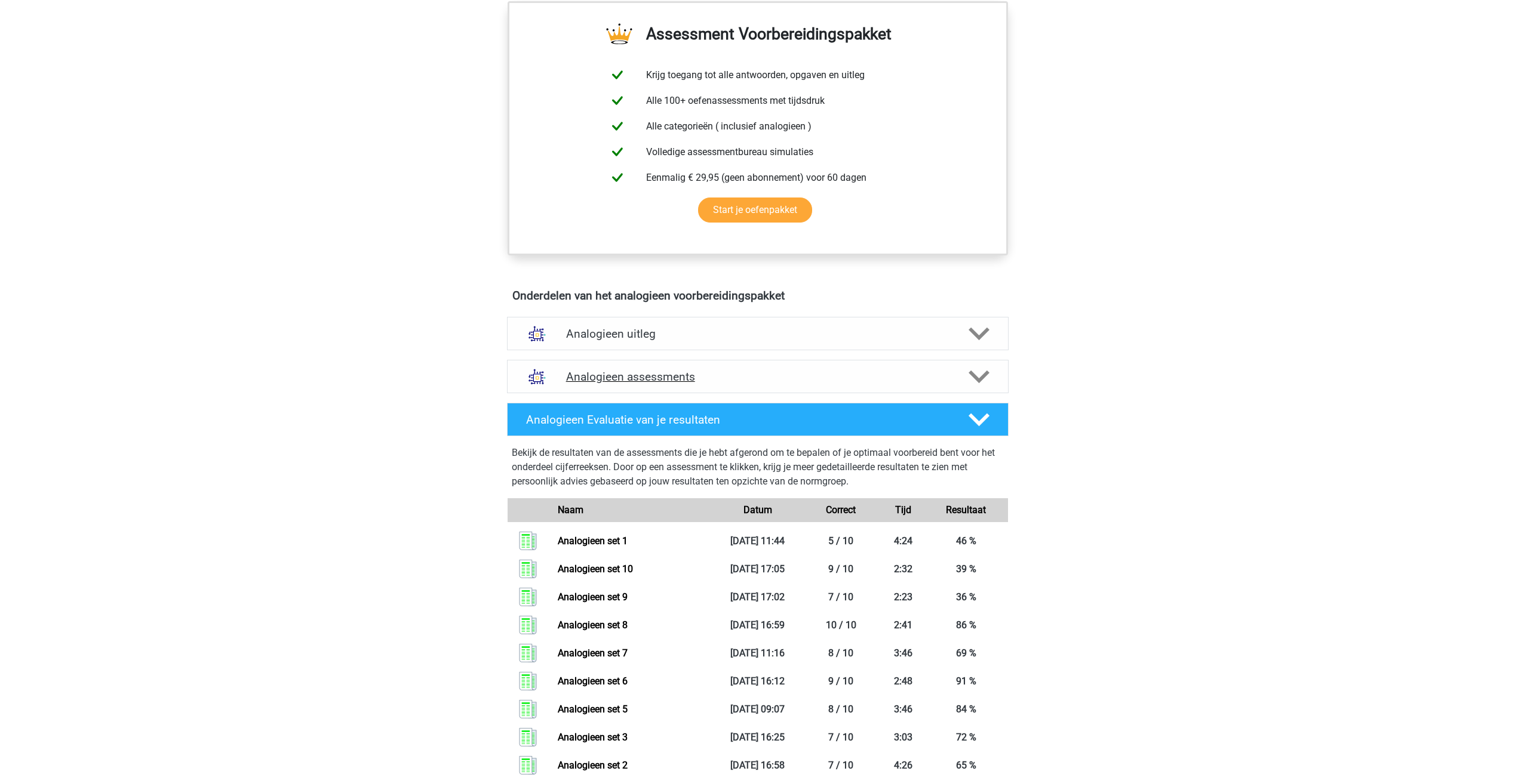
click at [704, 368] on div "Analogieen assessments" at bounding box center [758, 377] width 501 height 33
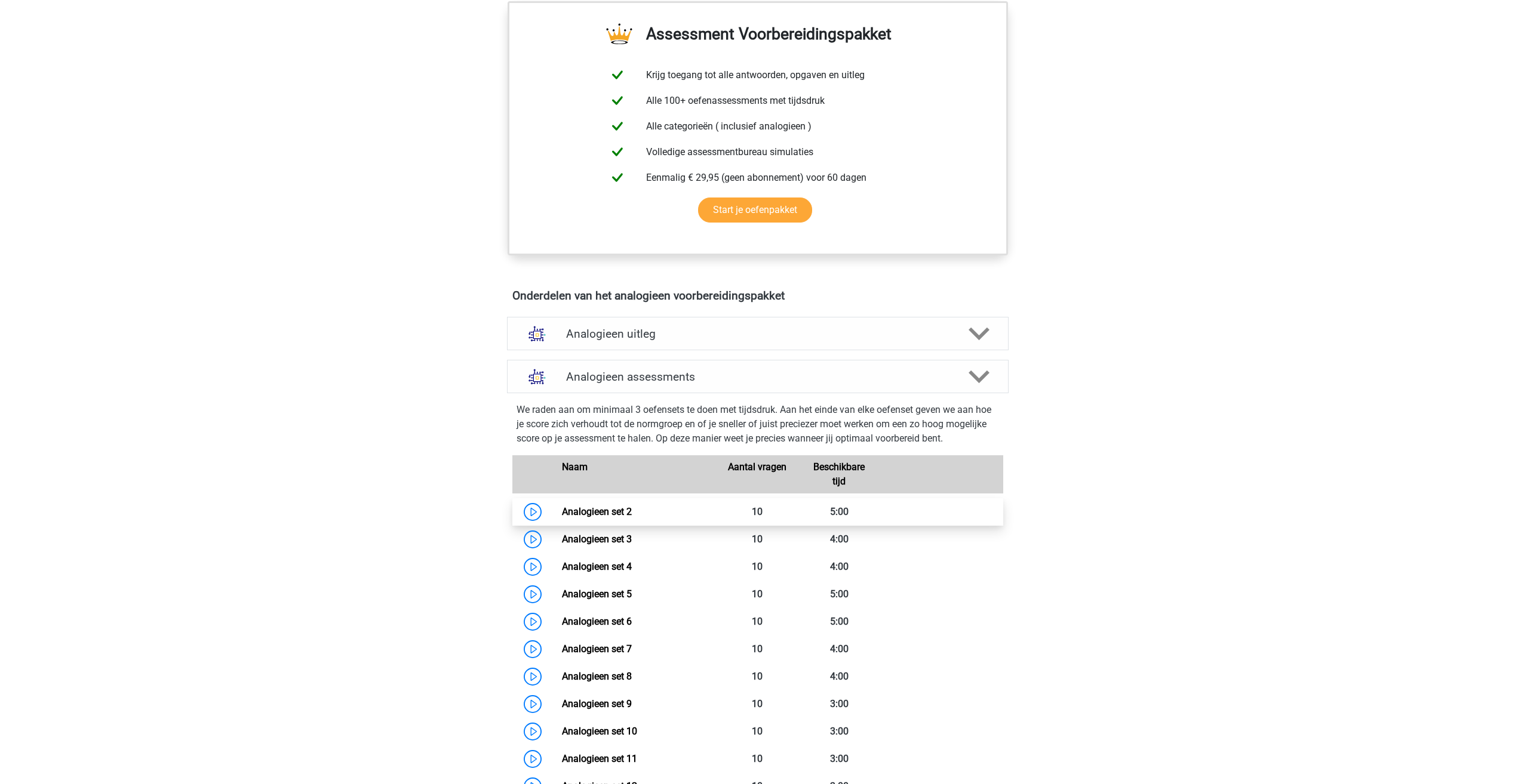
click at [600, 518] on link "Analogieen set 2" at bounding box center [596, 512] width 70 height 12
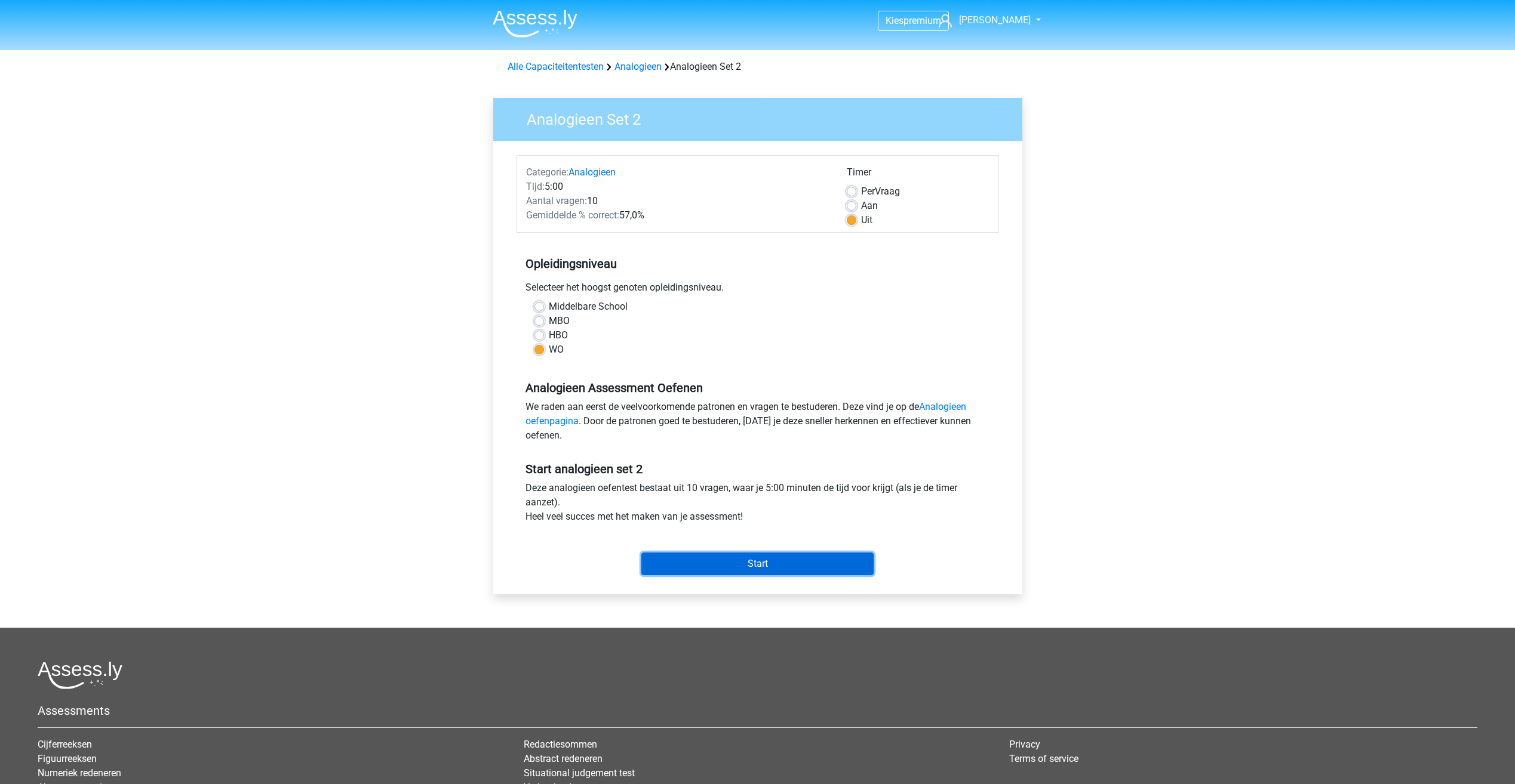
click at [739, 562] on input "Start" at bounding box center [758, 563] width 232 height 23
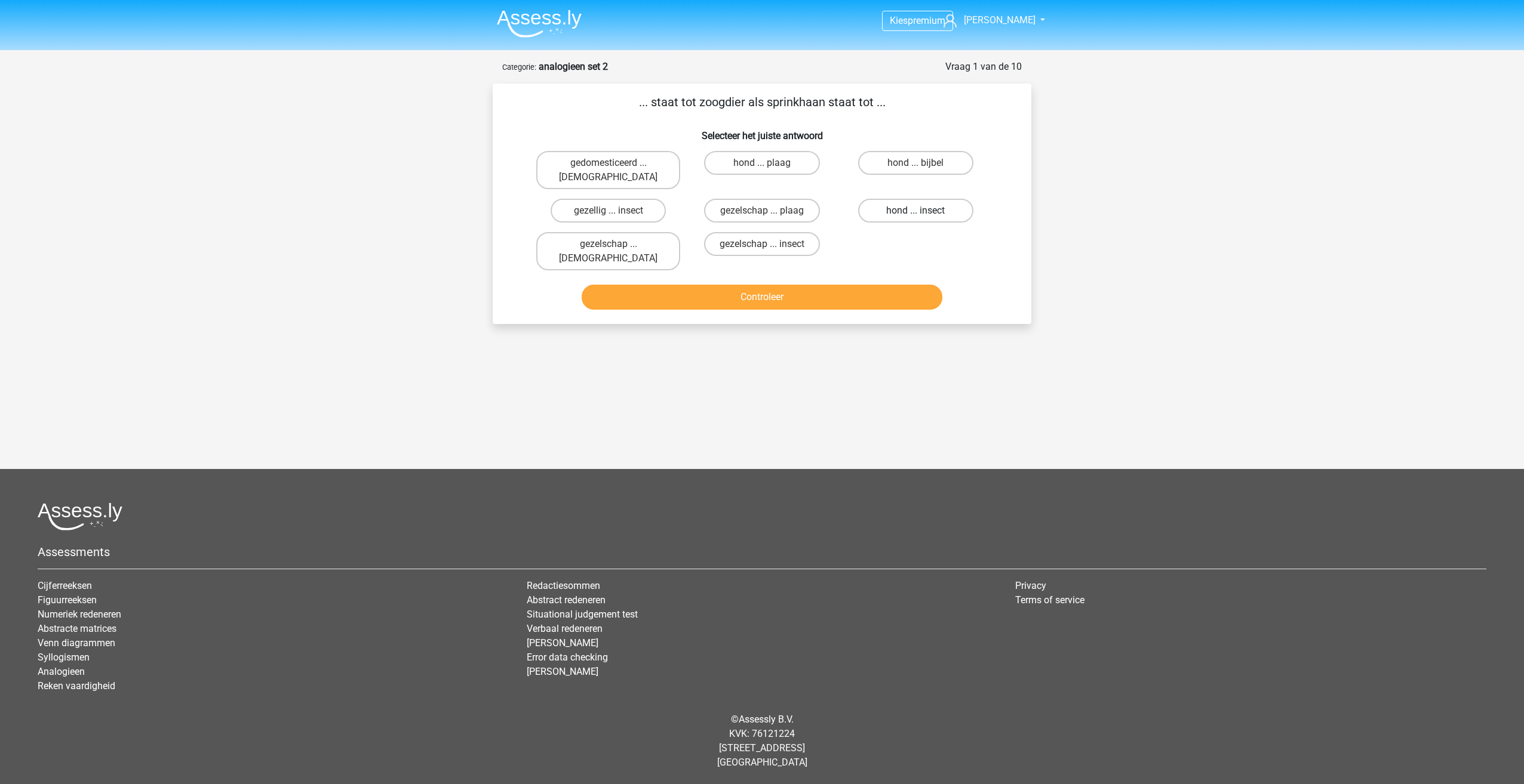
click at [924, 199] on label "hond ... insect" at bounding box center [915, 211] width 115 height 24
click at [923, 211] on input "hond ... insect" at bounding box center [919, 215] width 8 height 8
radio input "true"
click at [867, 285] on button "Controleer" at bounding box center [762, 296] width 362 height 25
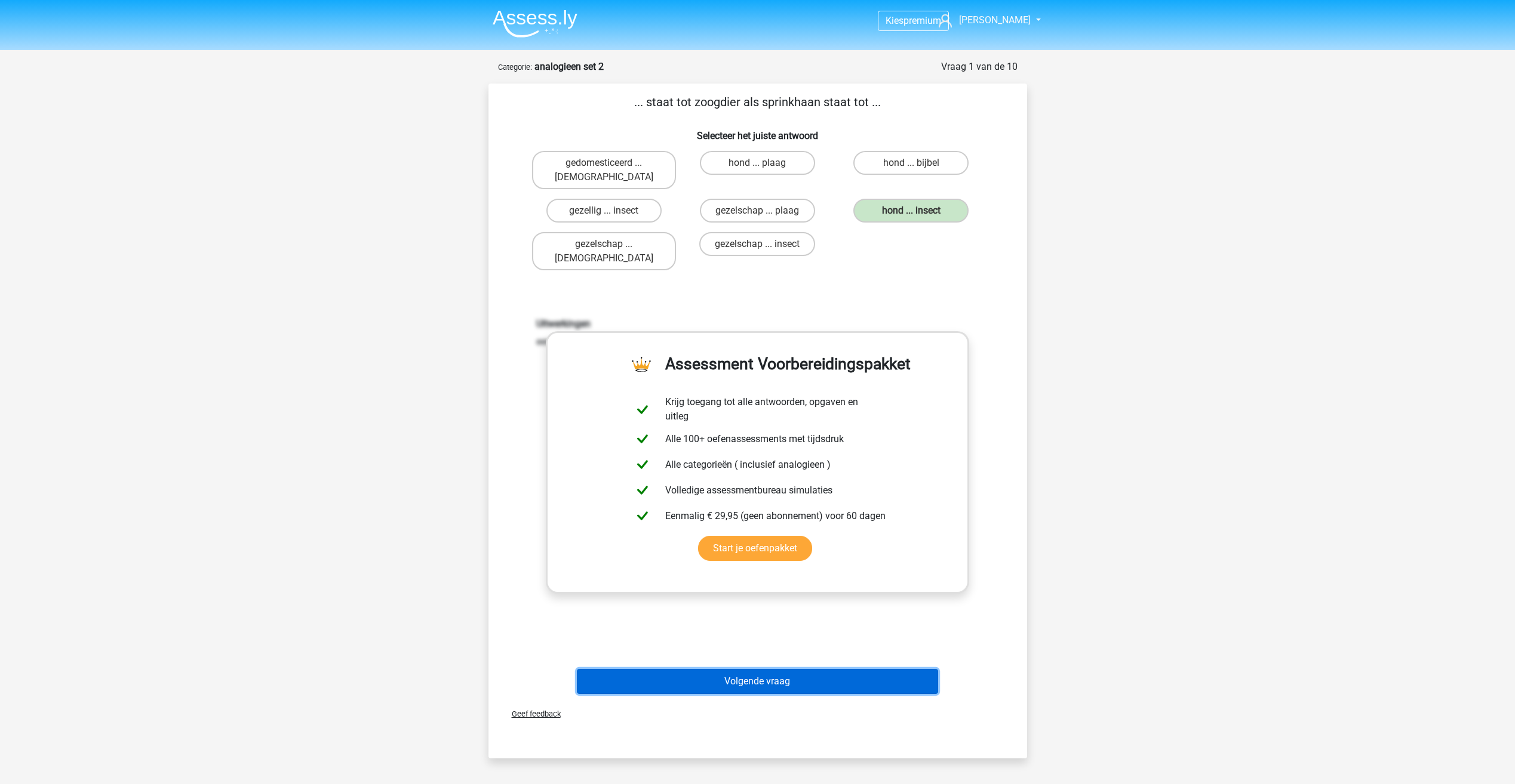
click at [775, 669] on button "Volgende vraag" at bounding box center [758, 681] width 362 height 25
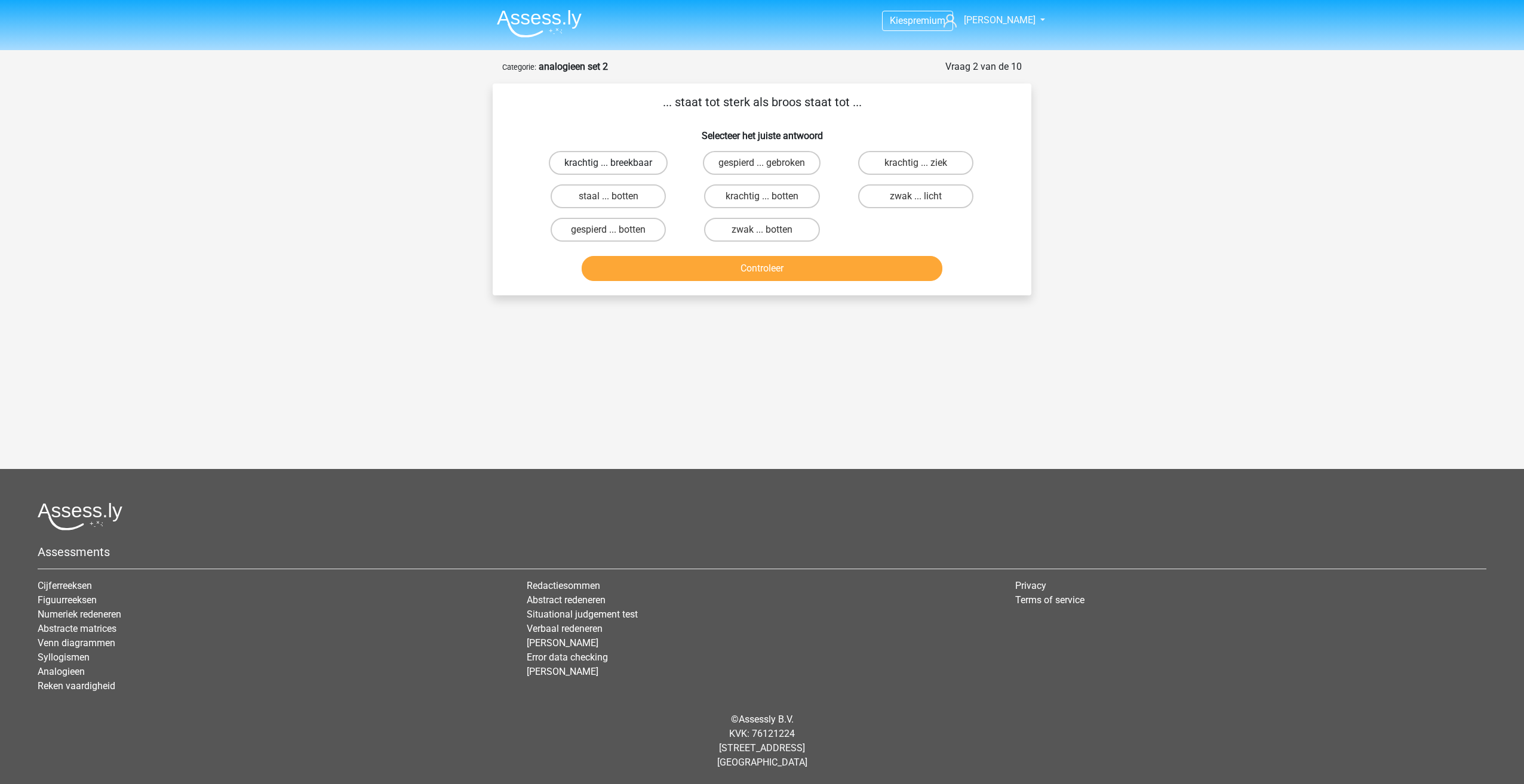
click at [633, 162] on label "krachtig ... breekbaar" at bounding box center [608, 163] width 119 height 24
click at [617, 163] on input "krachtig ... breekbaar" at bounding box center [613, 166] width 8 height 8
radio input "true"
click at [753, 270] on button "Controleer" at bounding box center [762, 268] width 362 height 25
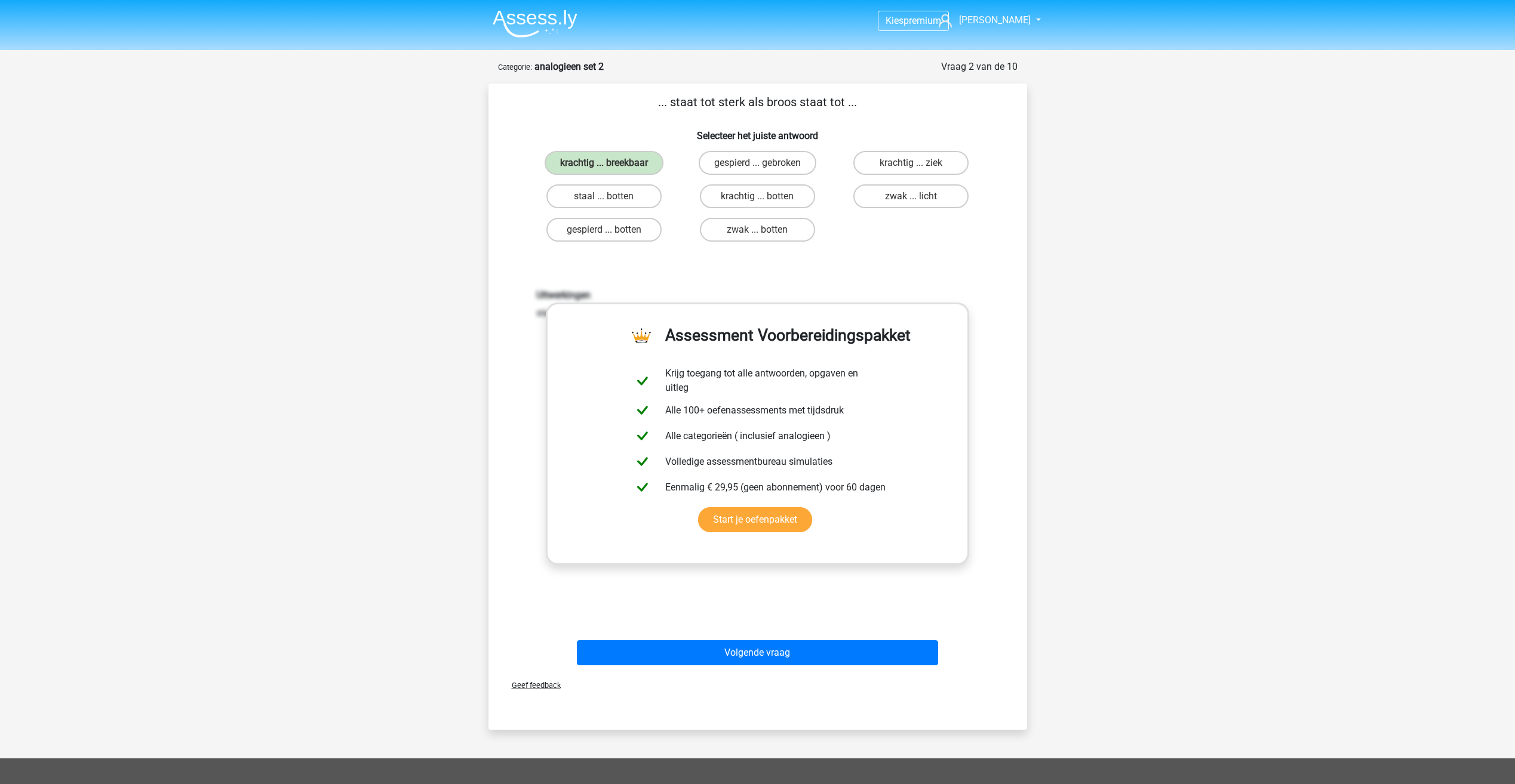
click at [798, 667] on div "Volgende vraag" at bounding box center [758, 655] width 461 height 30
click at [791, 657] on button "Volgende vraag" at bounding box center [758, 652] width 362 height 25
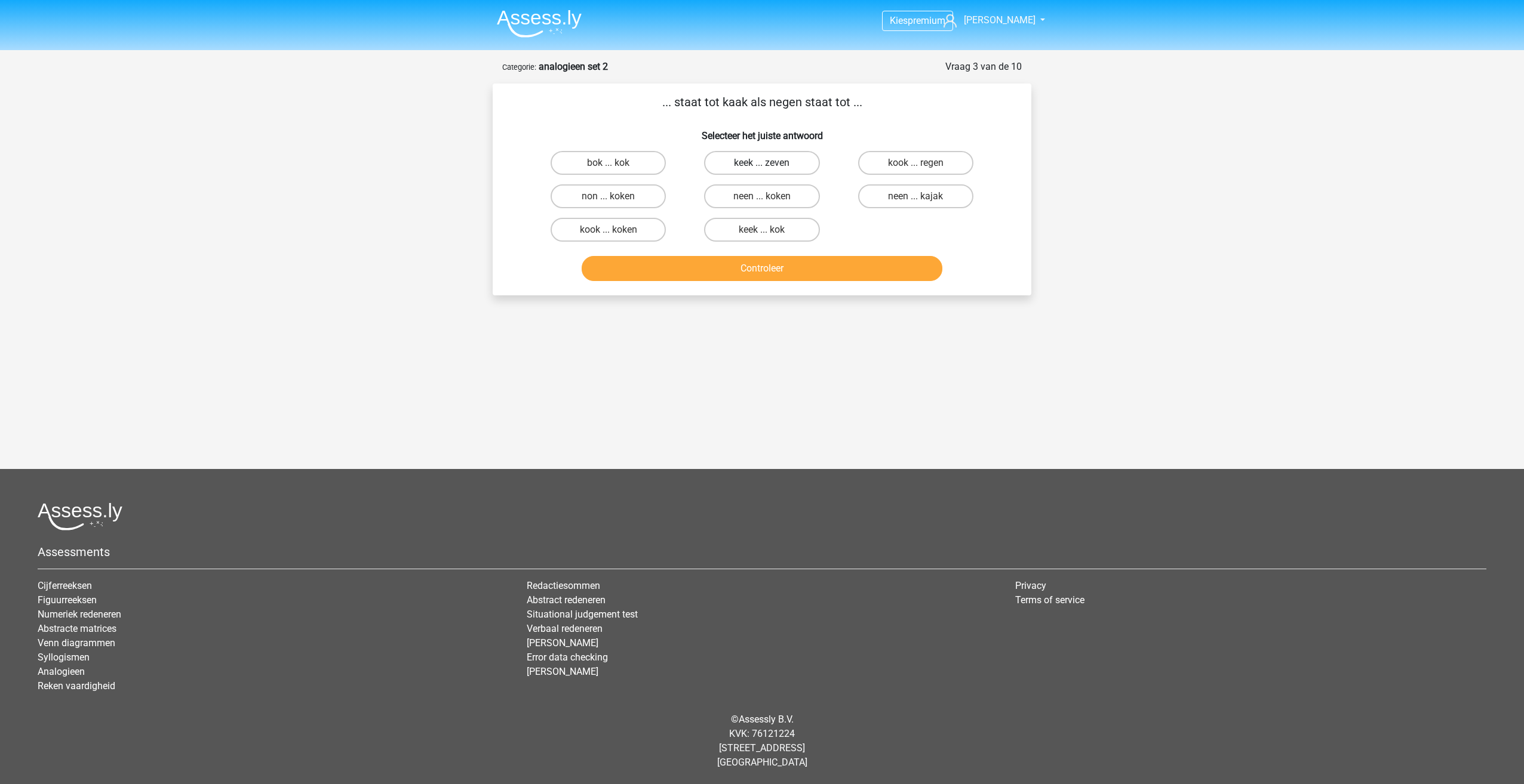
click at [746, 152] on label "keek ... zeven" at bounding box center [762, 163] width 115 height 24
click at [762, 163] on input "keek ... zeven" at bounding box center [765, 166] width 8 height 8
radio input "true"
click at [781, 269] on button "Controleer" at bounding box center [762, 268] width 362 height 25
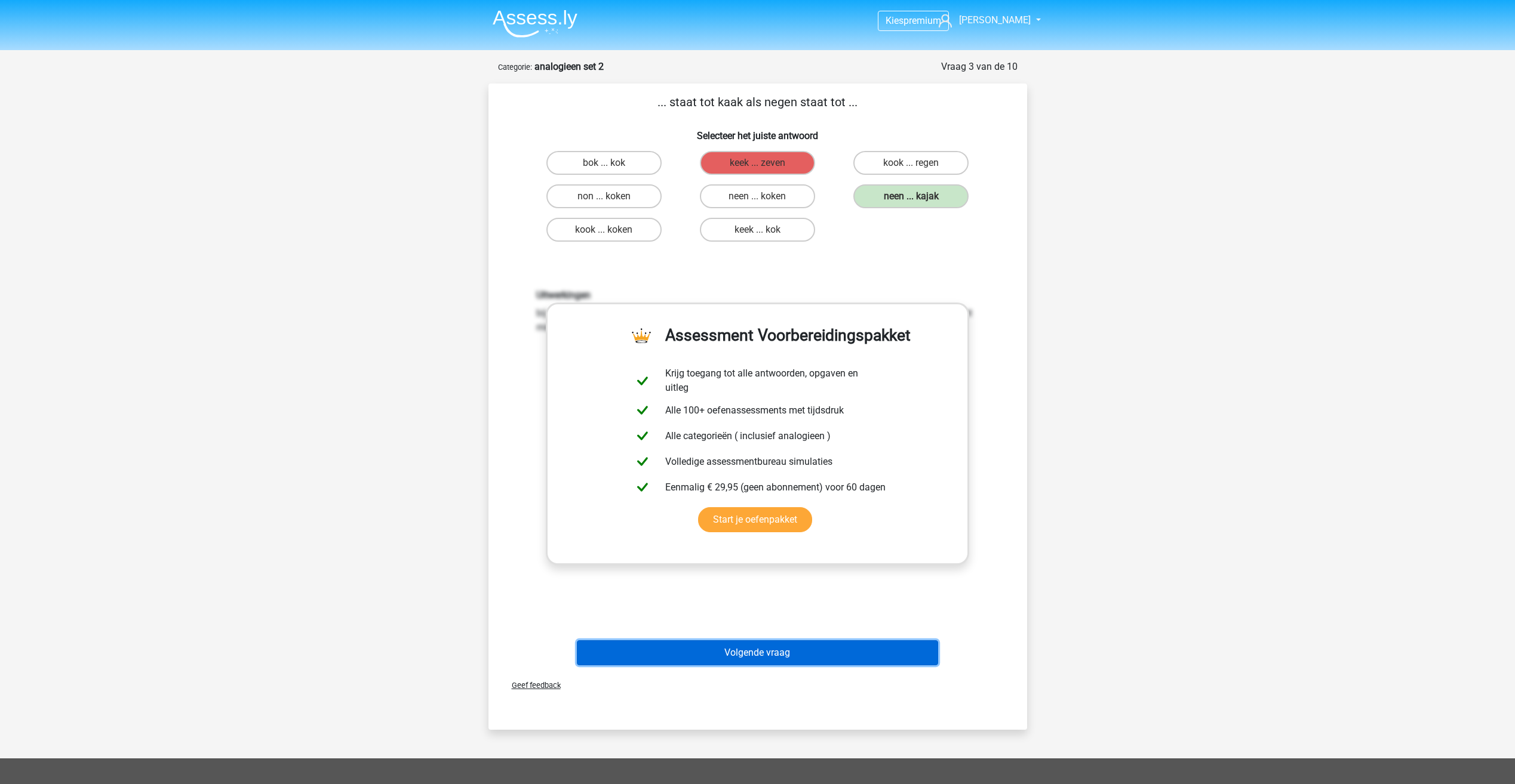
click at [817, 649] on button "Volgende vraag" at bounding box center [758, 652] width 362 height 25
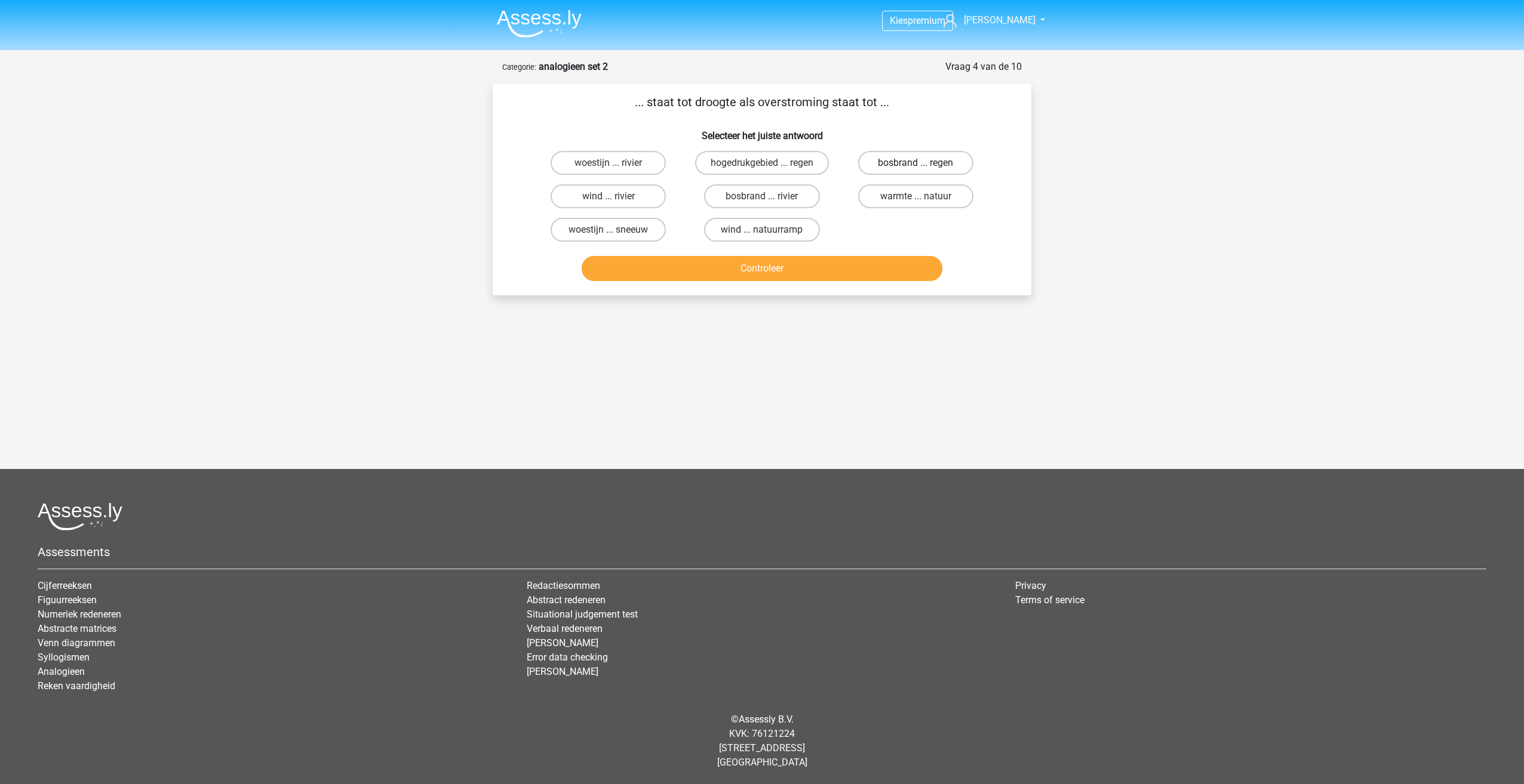
click at [909, 159] on label "bosbrand ... regen" at bounding box center [915, 163] width 115 height 24
click at [915, 163] on input "bosbrand ... regen" at bounding box center [919, 166] width 8 height 8
radio input "true"
click at [791, 275] on button "Controleer" at bounding box center [762, 268] width 362 height 25
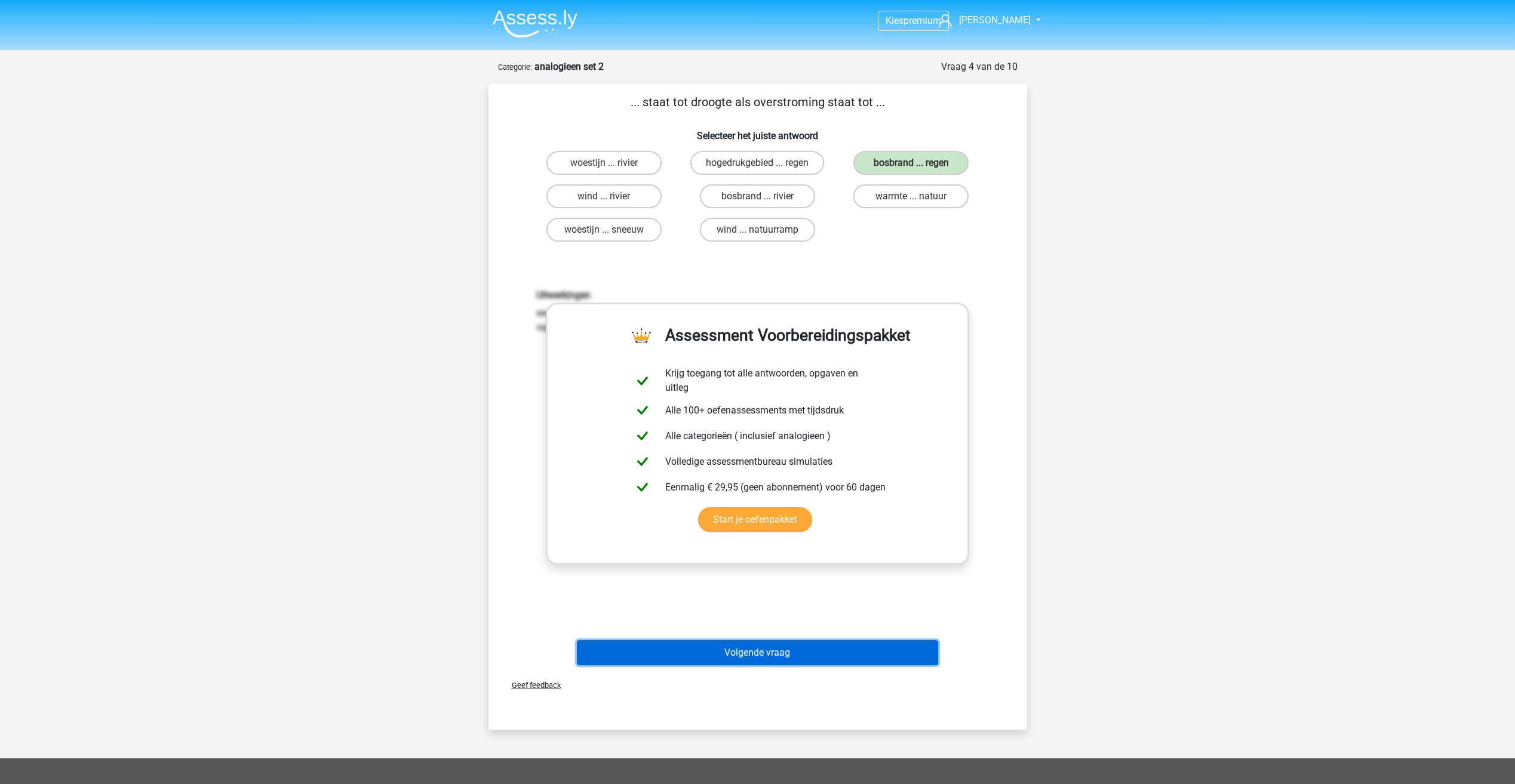
click at [811, 665] on button "Volgende vraag" at bounding box center [758, 652] width 362 height 25
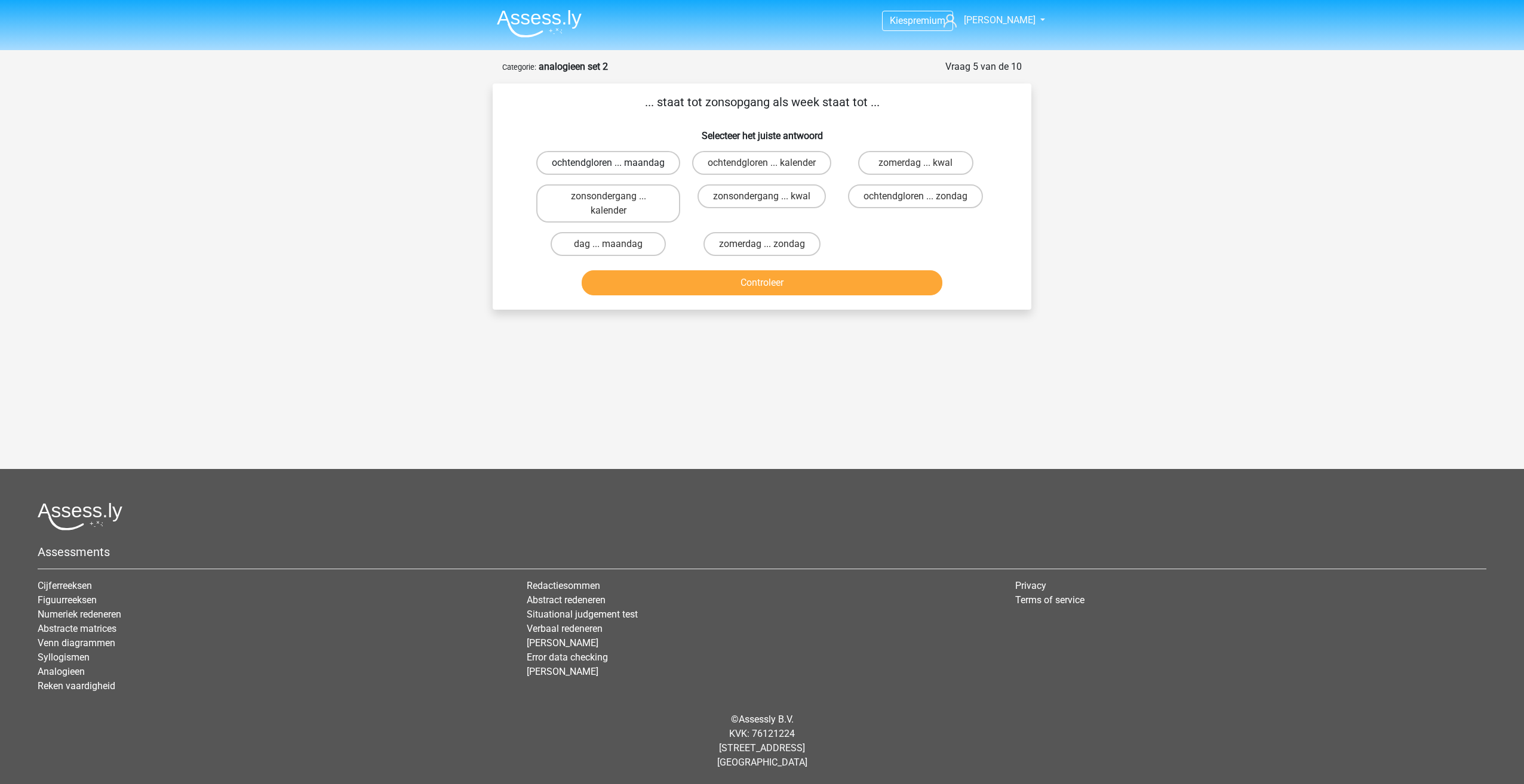
click at [582, 162] on label "ochtendgloren ... maandag" at bounding box center [608, 163] width 144 height 24
click at [609, 163] on input "ochtendgloren ... maandag" at bounding box center [613, 166] width 8 height 8
radio input "true"
click at [728, 295] on button "Controleer" at bounding box center [762, 283] width 362 height 25
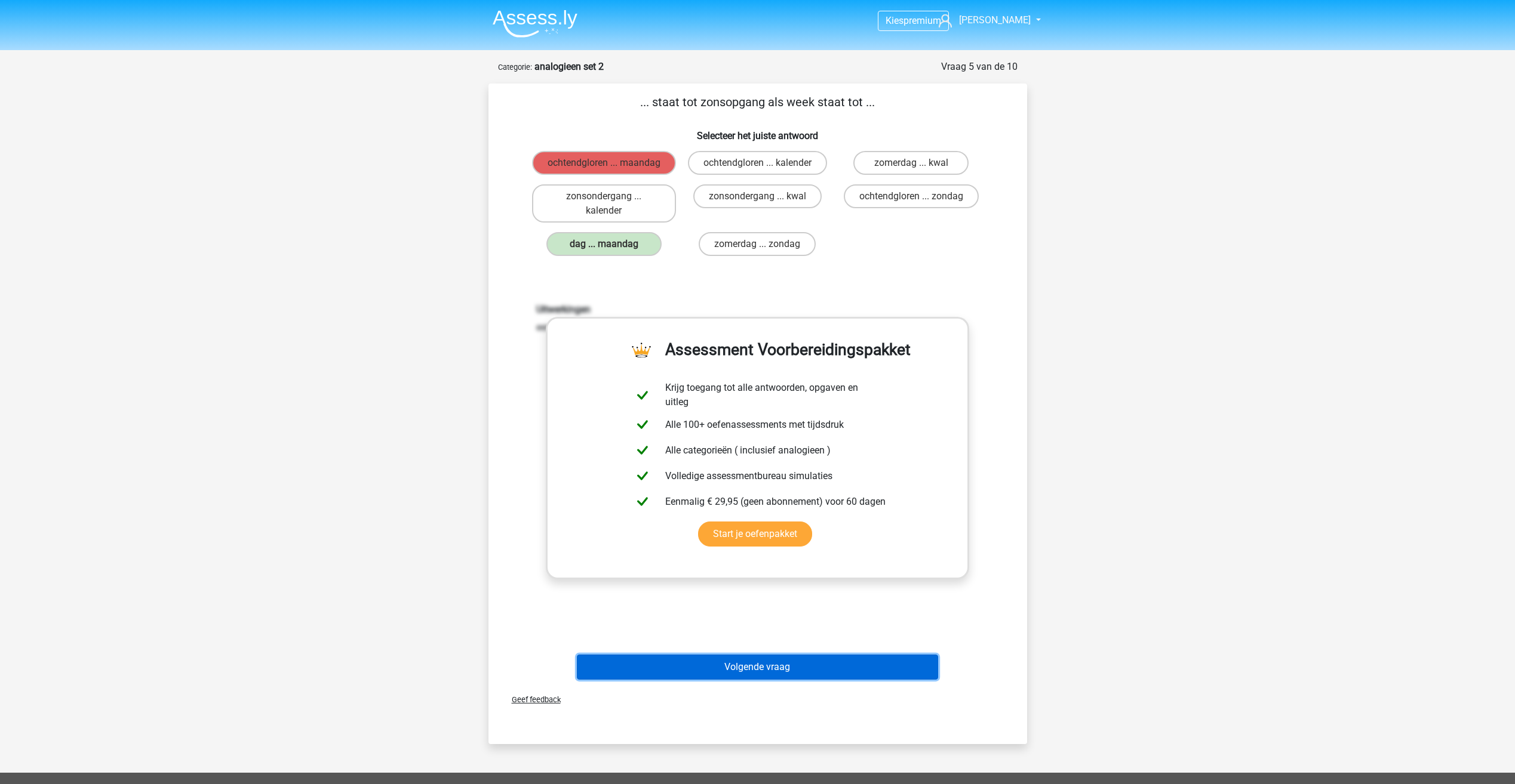
click at [800, 680] on button "Volgende vraag" at bounding box center [758, 667] width 362 height 25
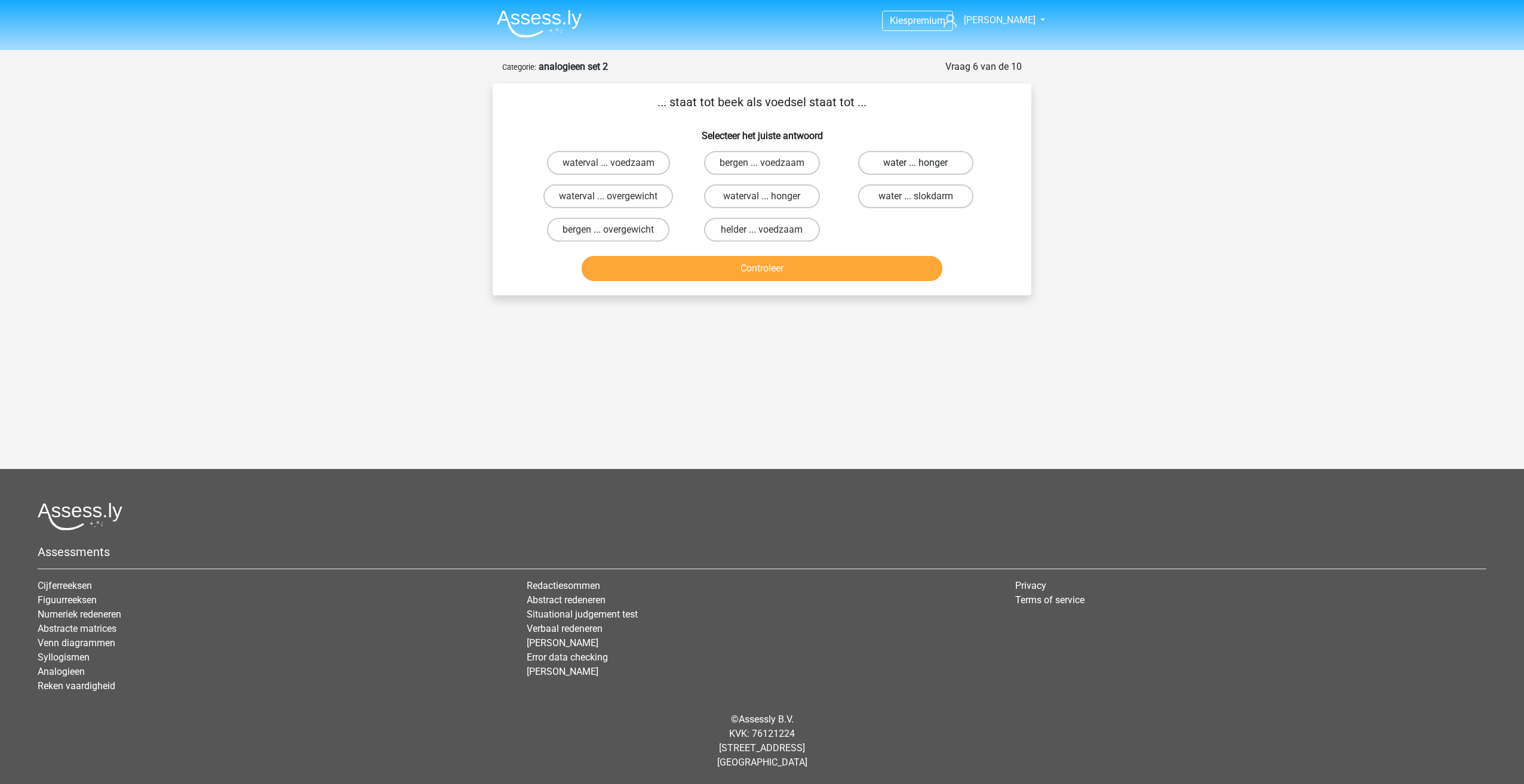
click at [875, 172] on label "water ... honger" at bounding box center [915, 163] width 115 height 24
click at [915, 170] on input "water ... honger" at bounding box center [919, 166] width 8 height 8
radio input "true"
click at [837, 282] on div "Controleer" at bounding box center [762, 271] width 461 height 30
click at [831, 269] on button "Controleer" at bounding box center [762, 268] width 362 height 25
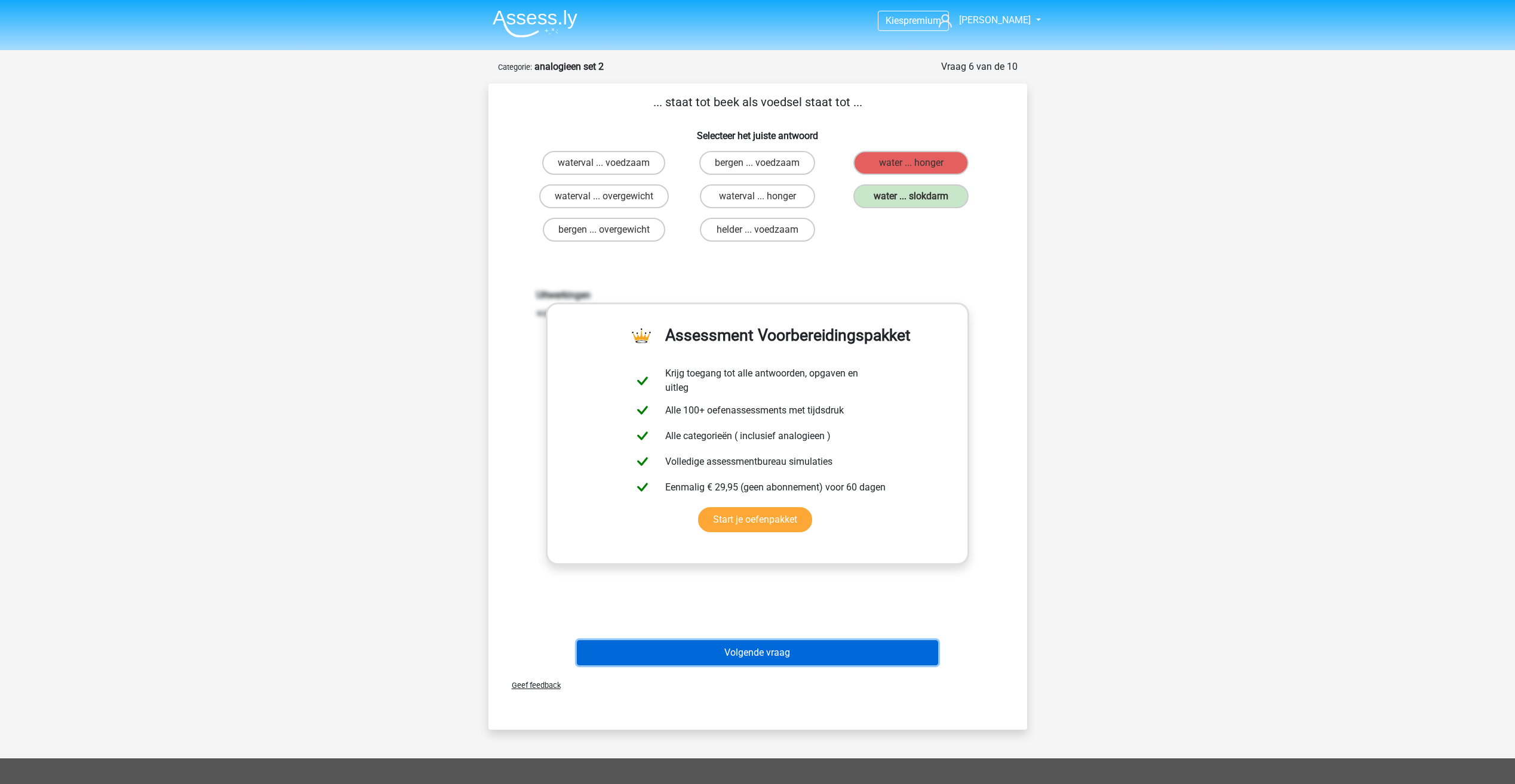
click at [847, 656] on button "Volgende vraag" at bounding box center [758, 652] width 362 height 25
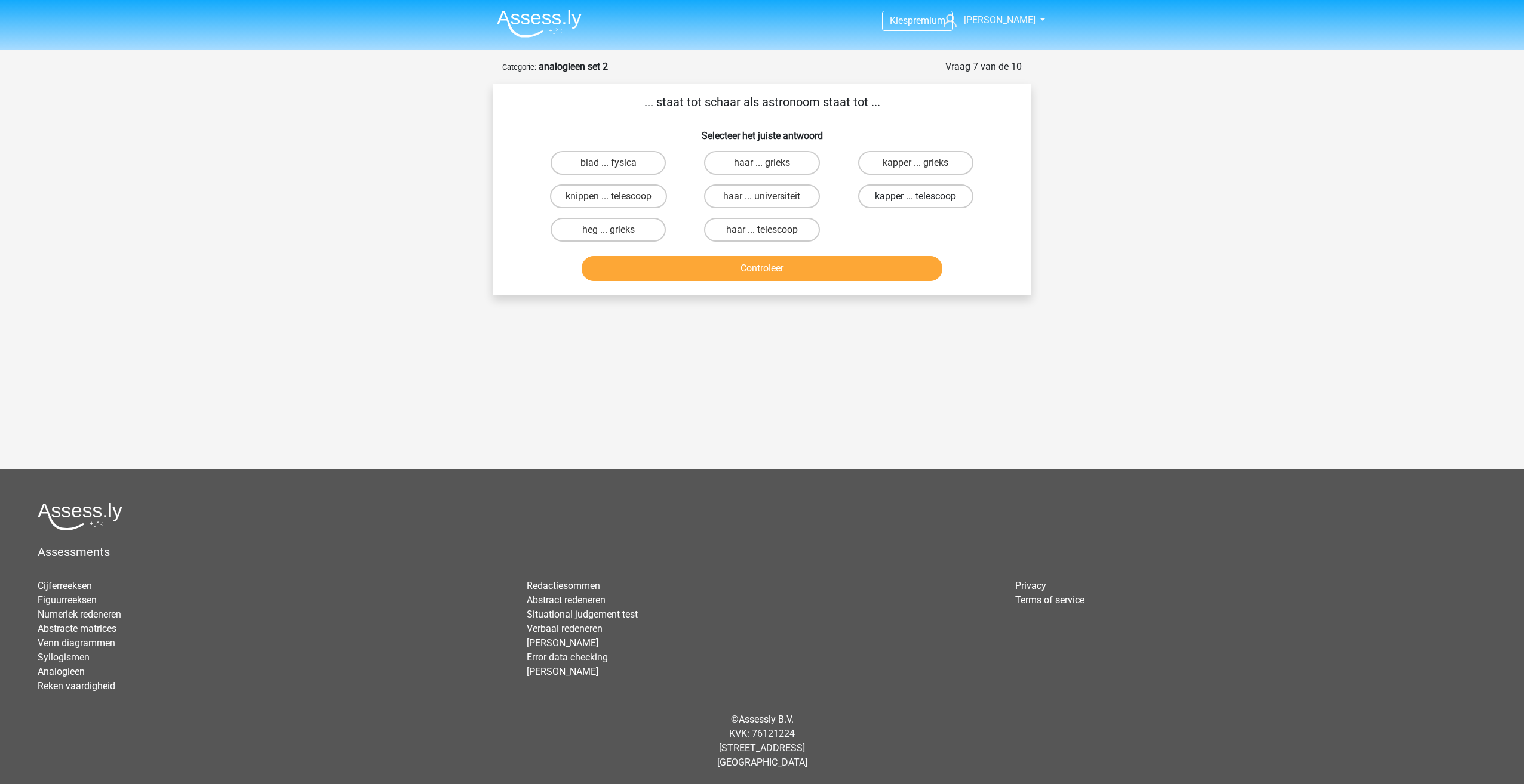
click at [900, 198] on label "kapper ... telescoop" at bounding box center [915, 196] width 115 height 24
click at [915, 198] on input "kapper ... telescoop" at bounding box center [919, 200] width 8 height 8
radio input "true"
click at [862, 282] on div "Controleer" at bounding box center [762, 271] width 461 height 30
click at [857, 274] on button "Controleer" at bounding box center [762, 268] width 362 height 25
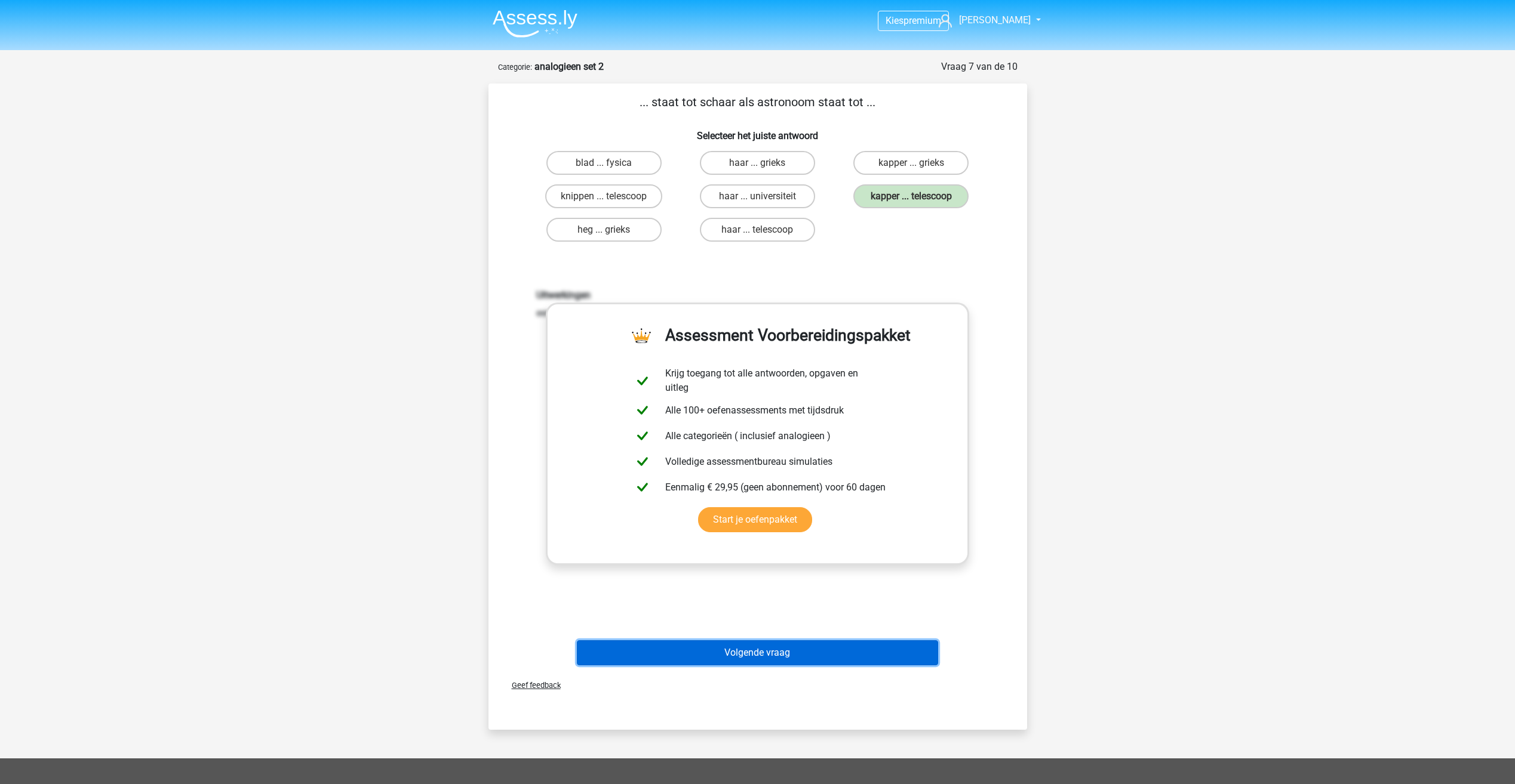
click at [843, 651] on button "Volgende vraag" at bounding box center [758, 652] width 362 height 25
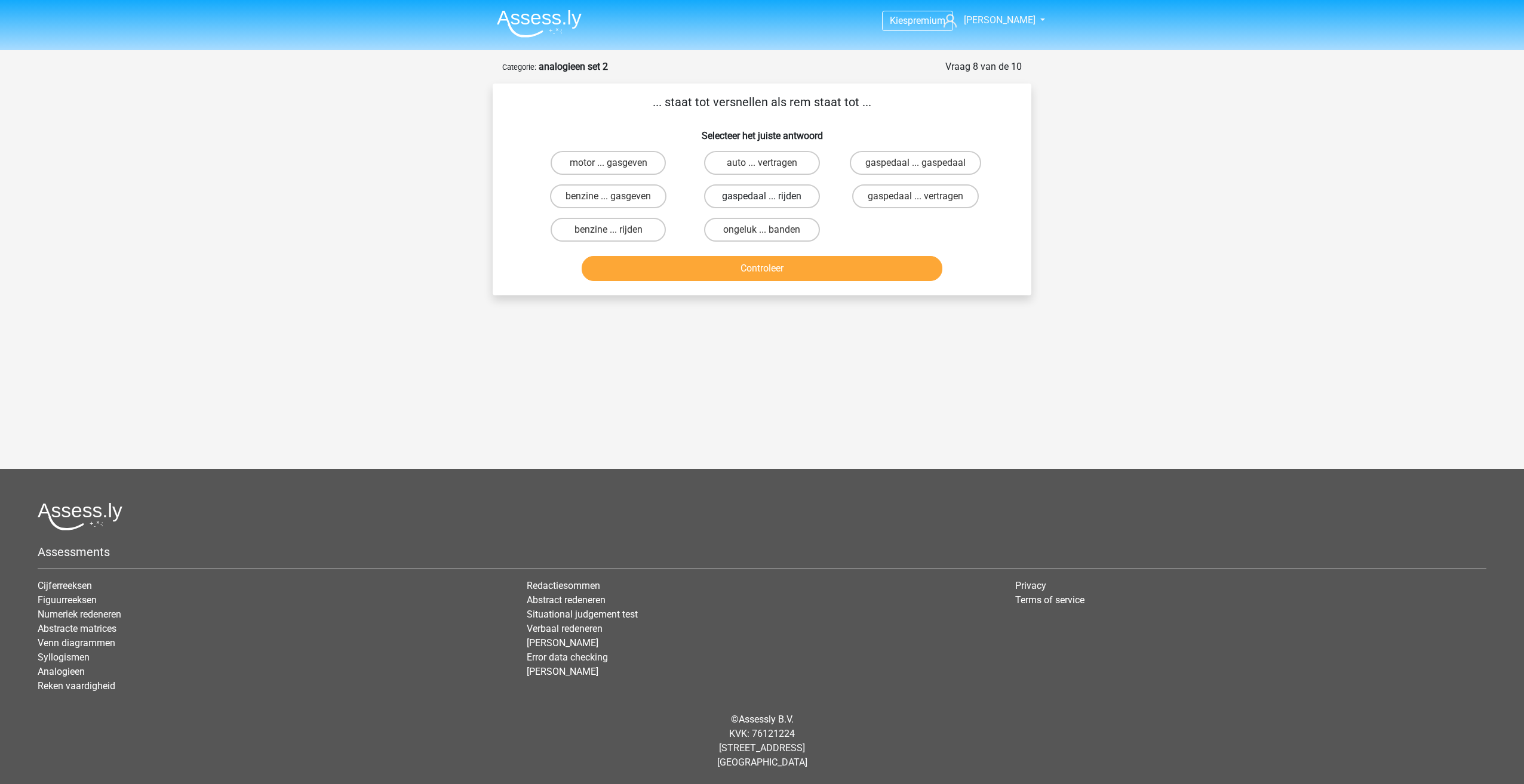
click at [765, 193] on label "gaspedaal ... rijden" at bounding box center [762, 196] width 115 height 24
click at [765, 196] on input "gaspedaal ... rijden" at bounding box center [765, 200] width 8 height 8
radio input "true"
click at [903, 196] on label "gaspedaal ... vertragen" at bounding box center [915, 196] width 127 height 24
click at [915, 196] on input "gaspedaal ... vertragen" at bounding box center [919, 200] width 8 height 8
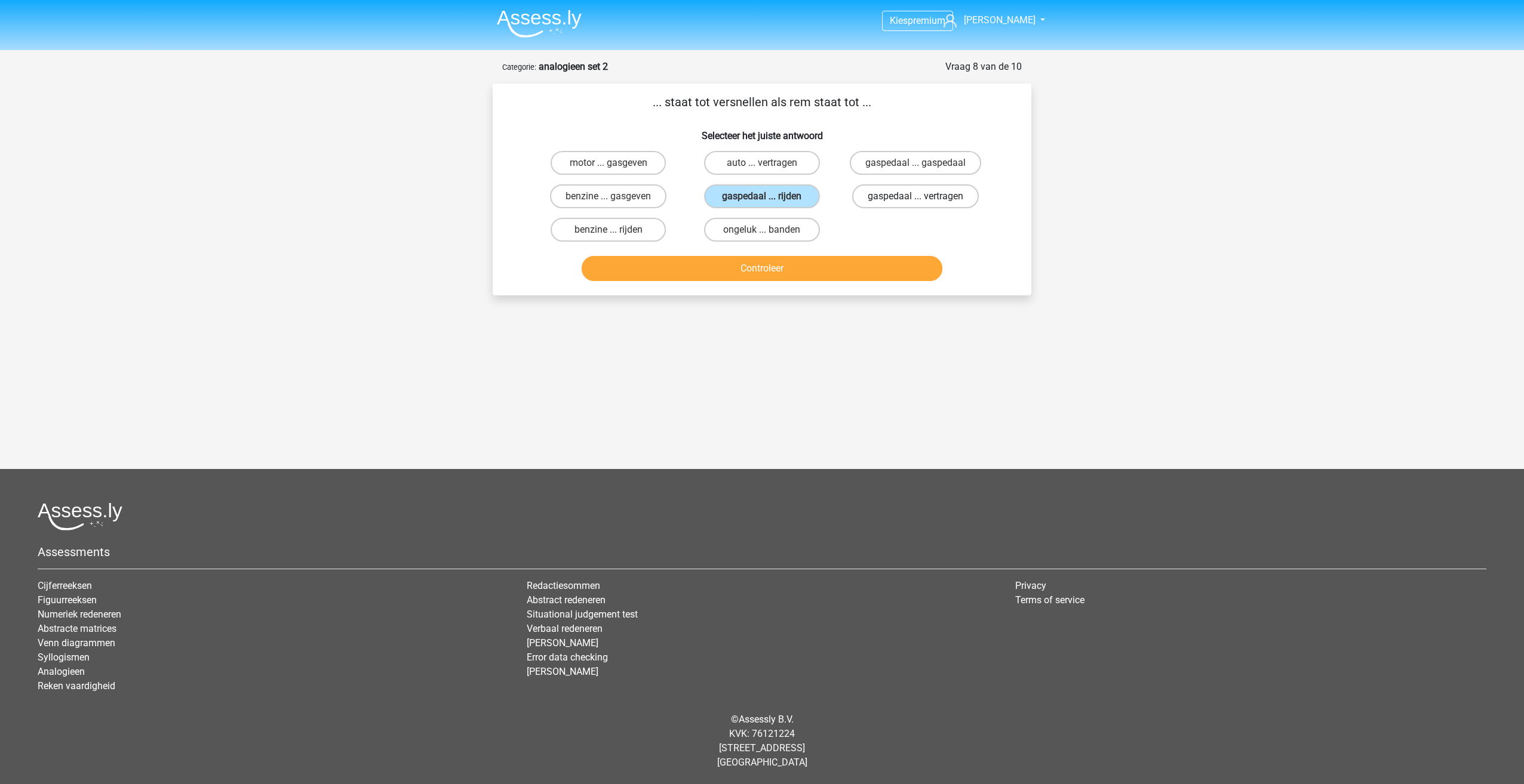
radio input "true"
click at [871, 269] on button "Controleer" at bounding box center [762, 268] width 362 height 25
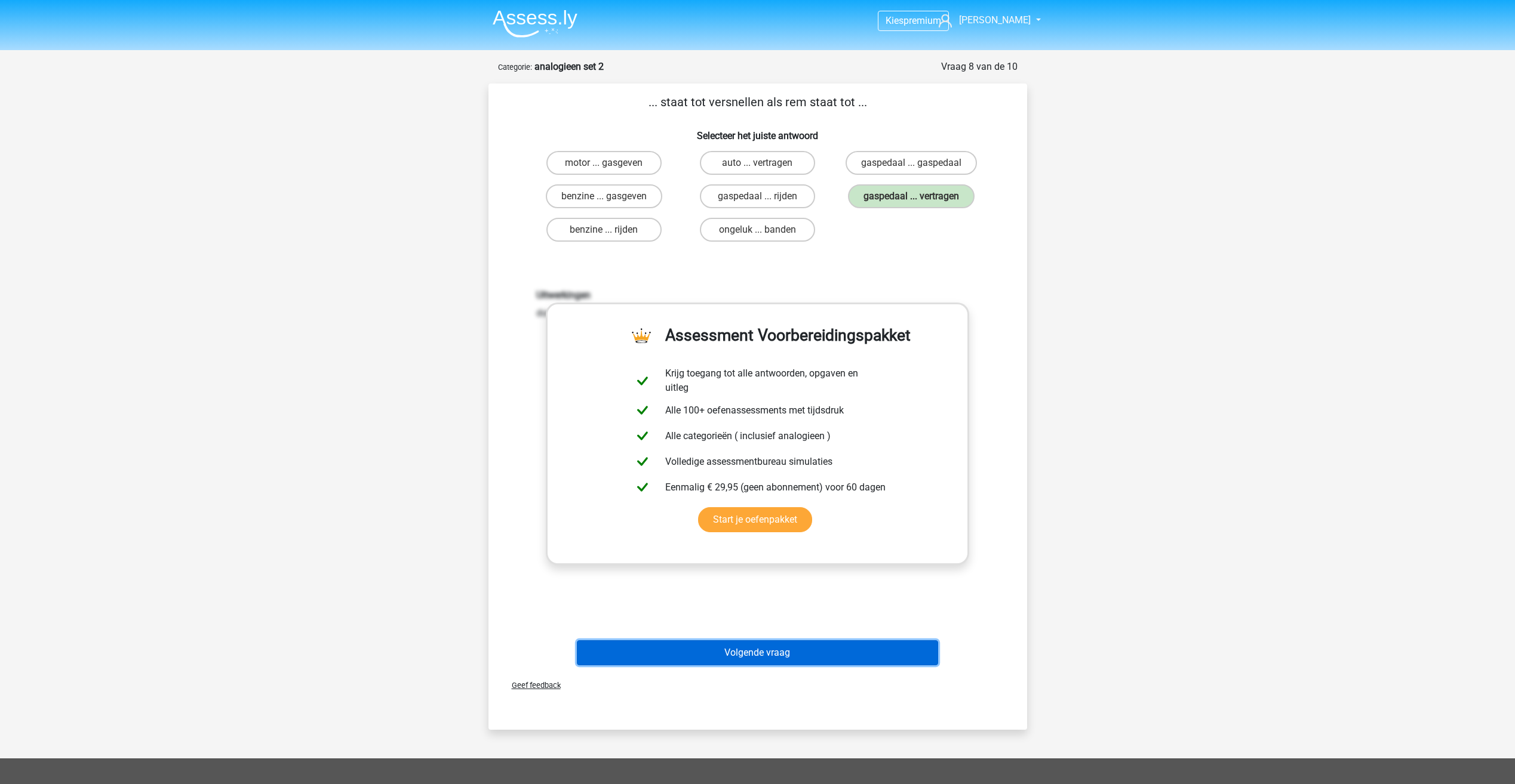
click at [848, 641] on button "Volgende vraag" at bounding box center [758, 652] width 362 height 25
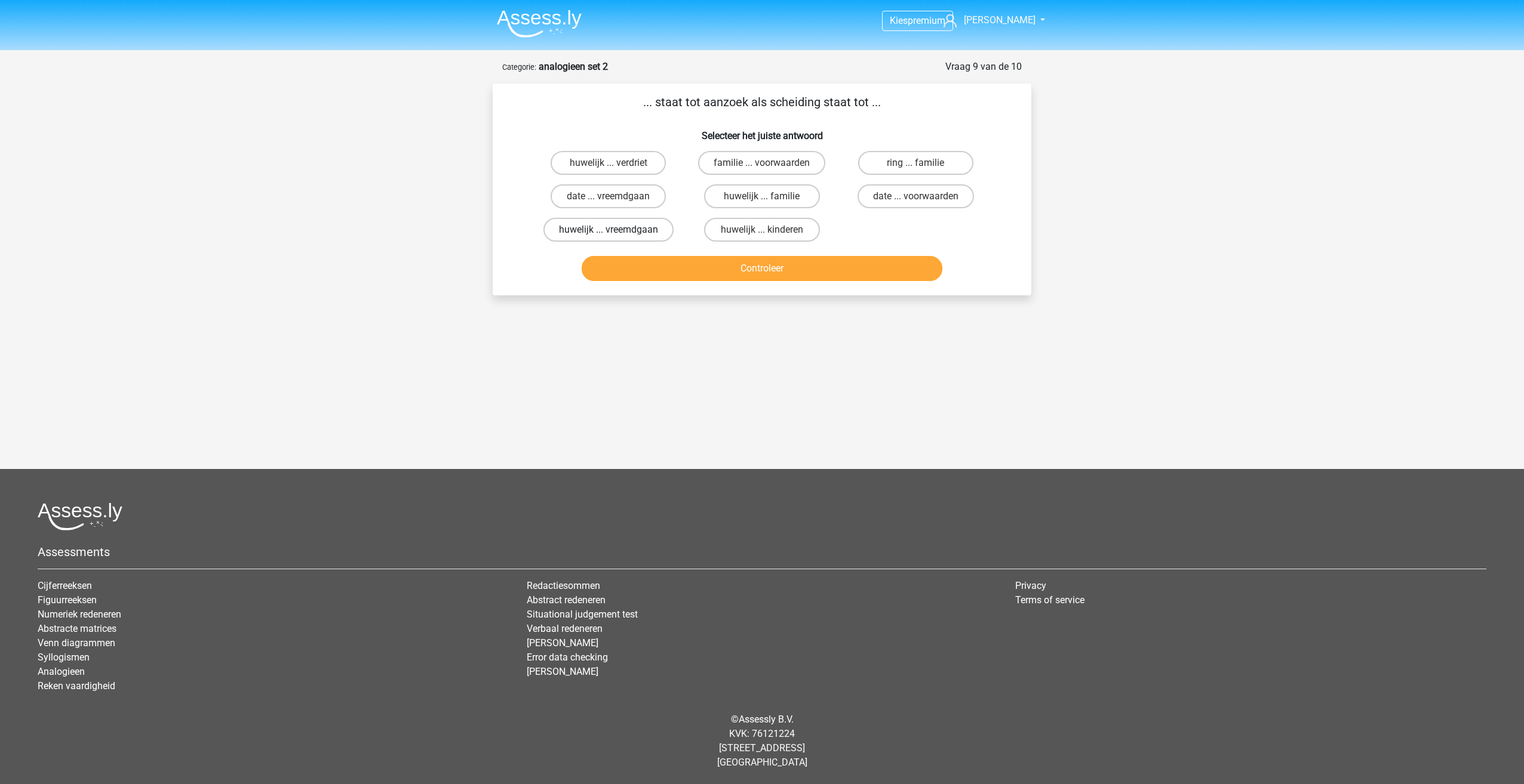
click at [644, 229] on label "huwelijk ... vreemdgaan" at bounding box center [609, 229] width 130 height 24
click at [617, 229] on input "huwelijk ... vreemdgaan" at bounding box center [613, 233] width 8 height 8
radio input "true"
click at [690, 266] on button "Controleer" at bounding box center [762, 268] width 362 height 25
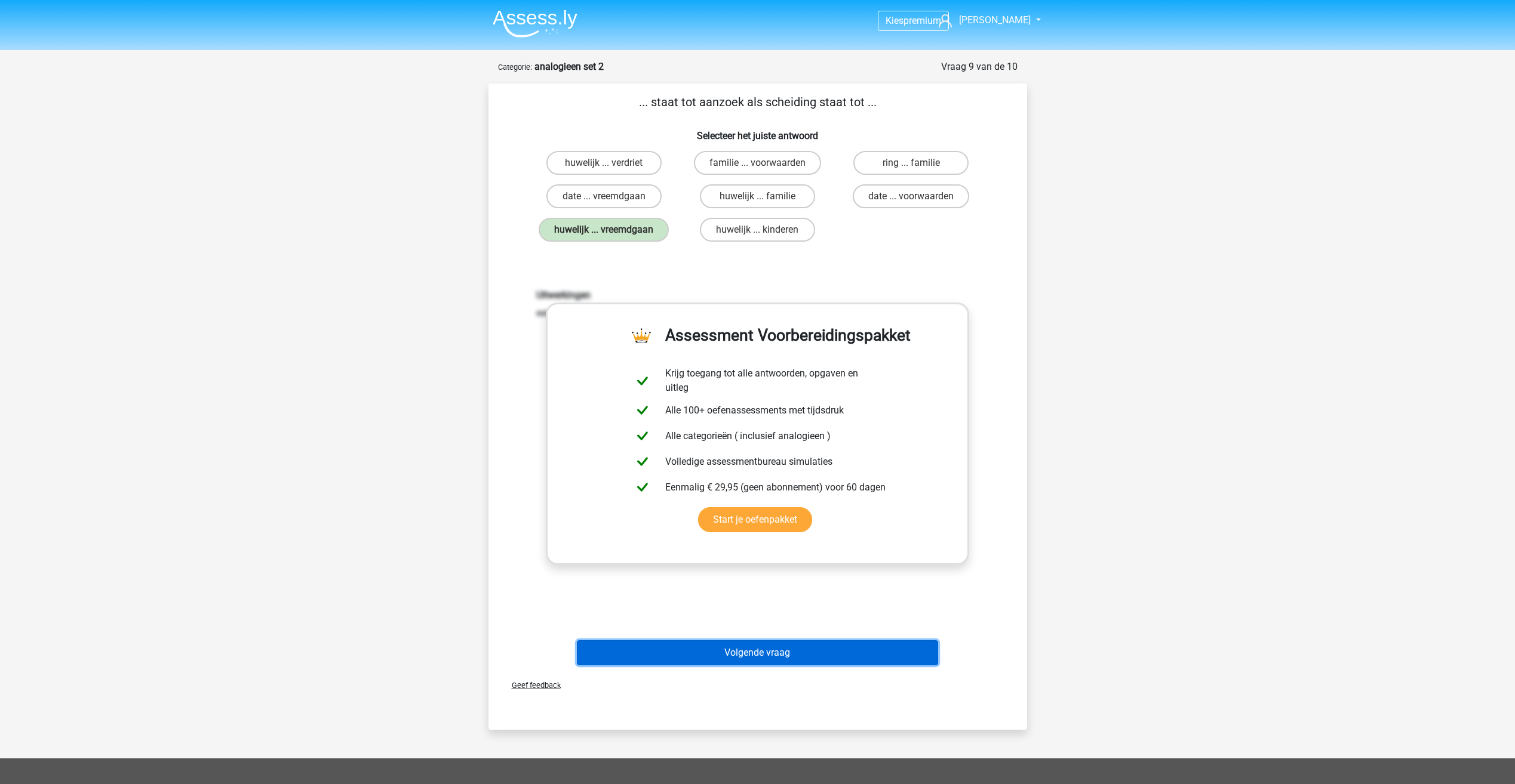
click at [817, 650] on button "Volgende vraag" at bounding box center [758, 652] width 362 height 25
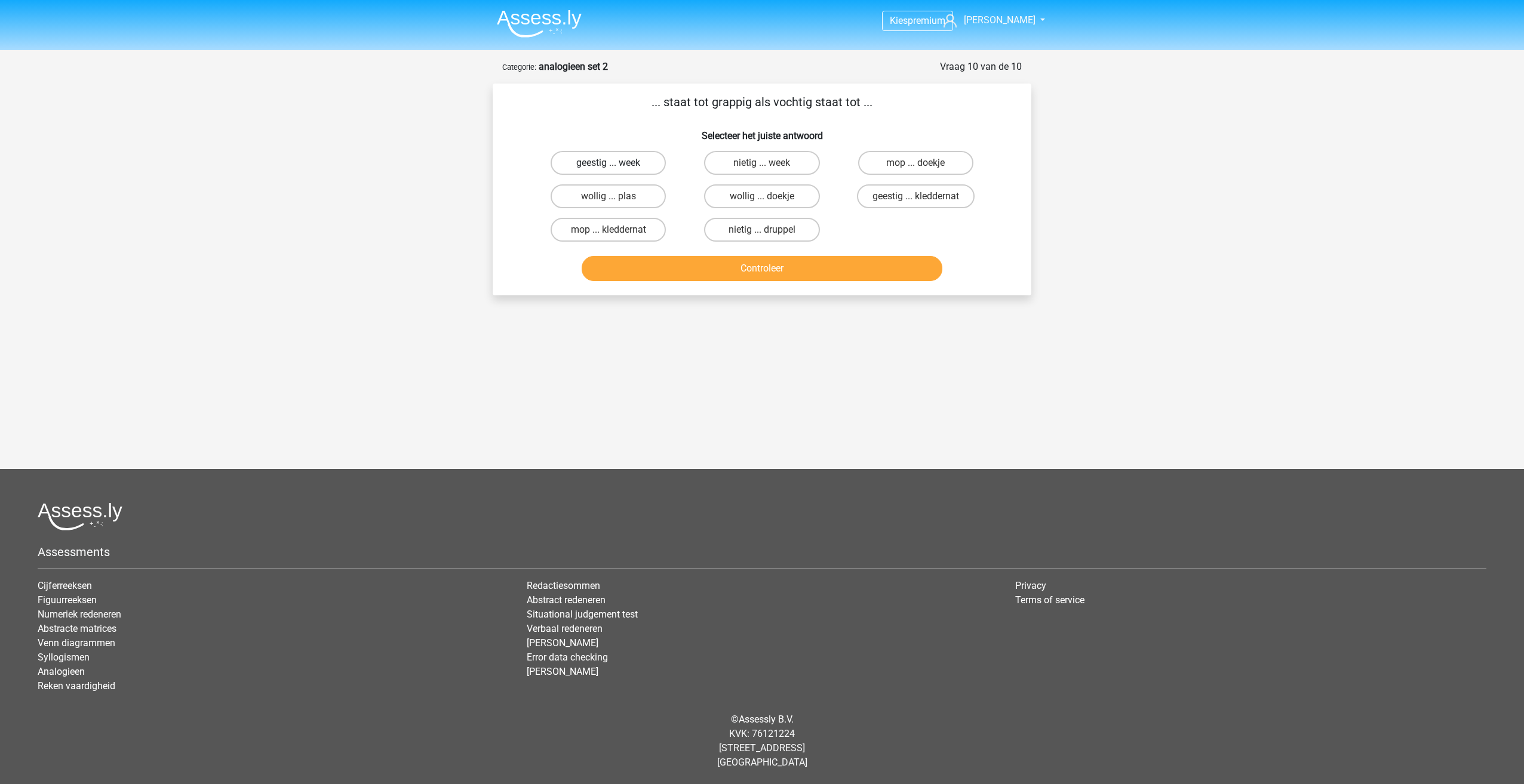
click at [617, 163] on label "geestig ... week" at bounding box center [608, 163] width 115 height 24
click at [617, 163] on input "geestig ... week" at bounding box center [613, 166] width 8 height 8
radio input "true"
click at [723, 271] on button "Controleer" at bounding box center [762, 268] width 362 height 25
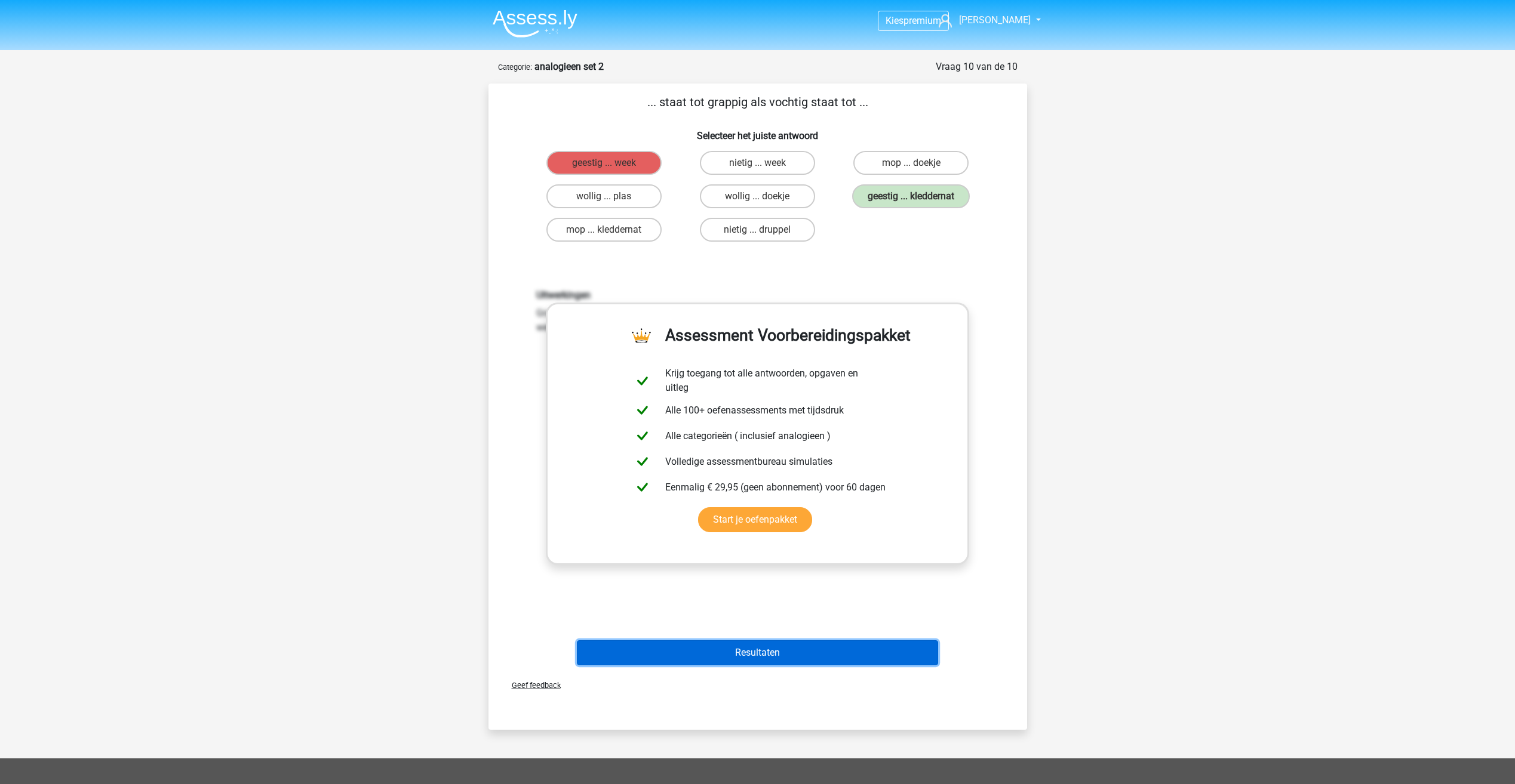
click at [832, 652] on button "Resultaten" at bounding box center [758, 652] width 362 height 25
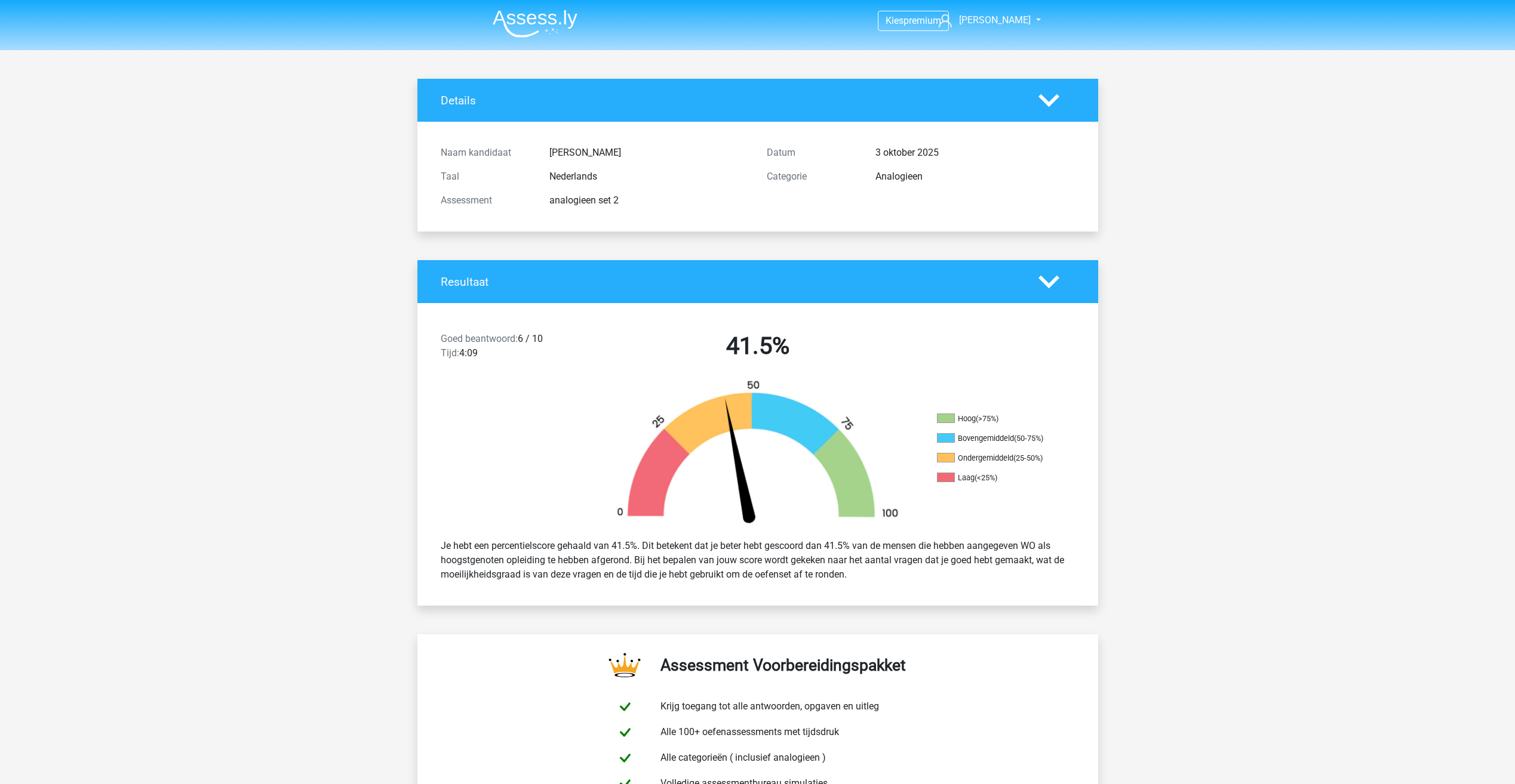
click at [529, 20] on img at bounding box center [535, 24] width 85 height 28
